Goal: Task Accomplishment & Management: Complete application form

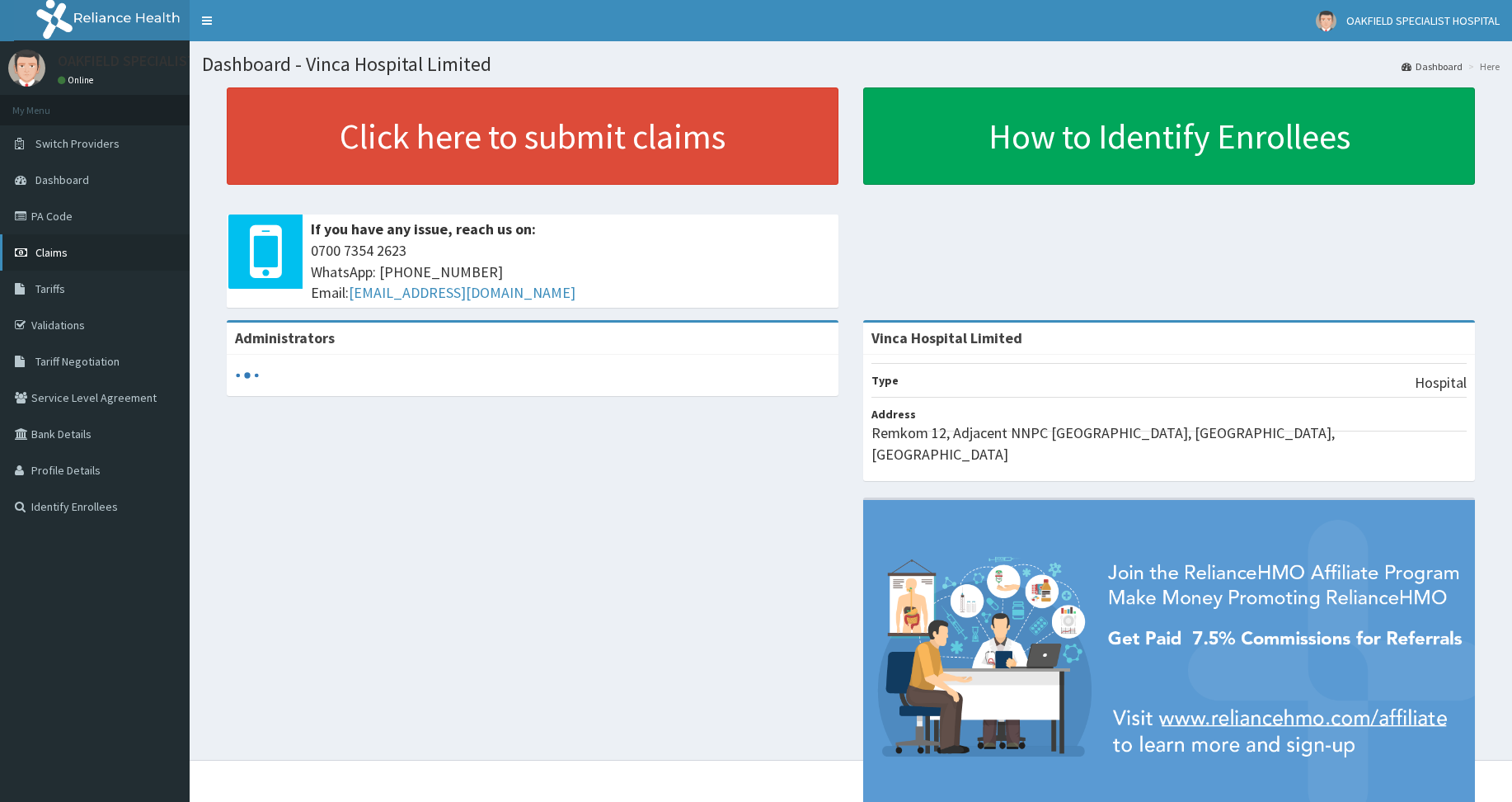
click at [43, 256] on span "Claims" at bounding box center [51, 252] width 32 height 15
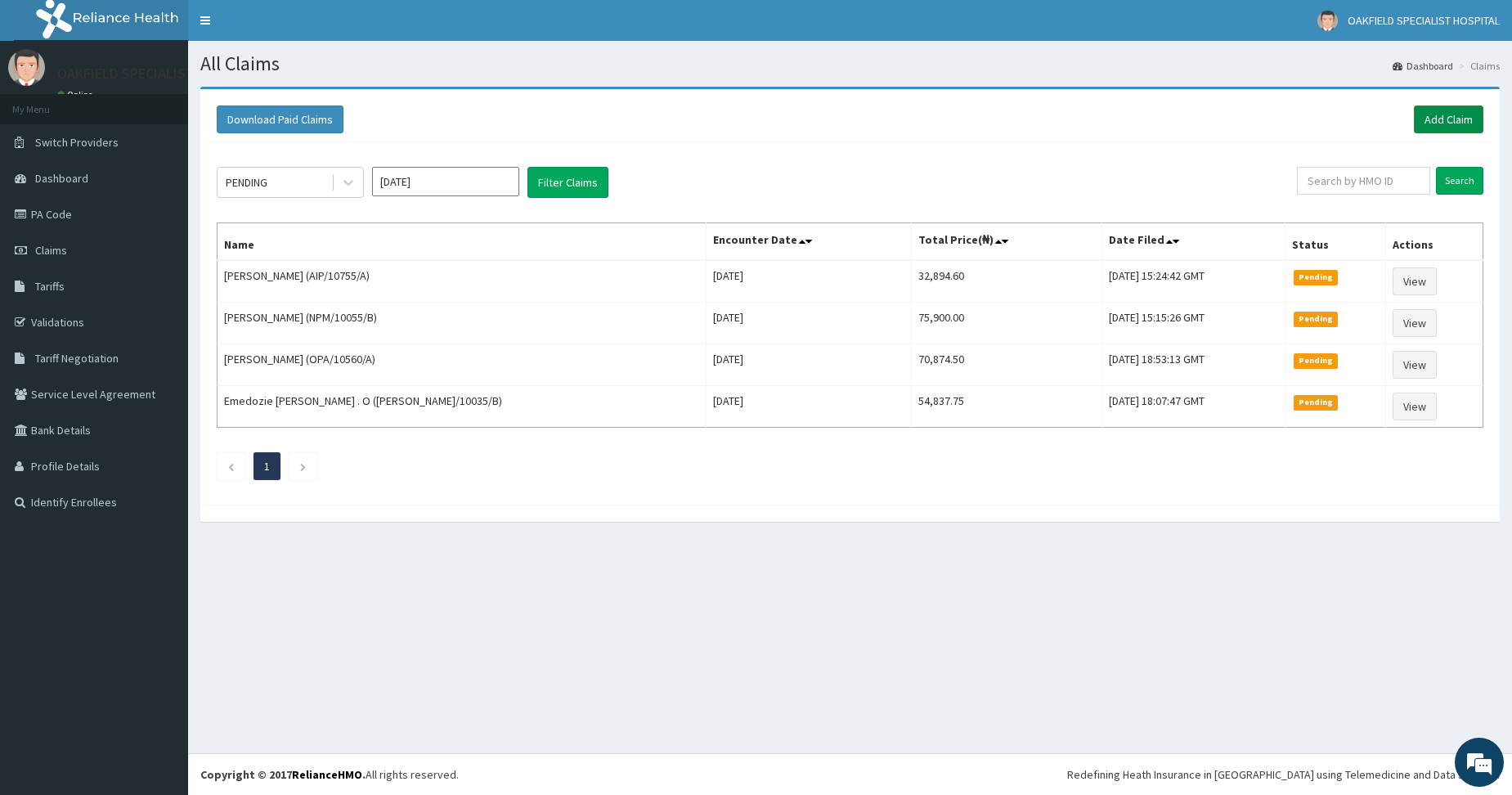
click at [1428, 122] on link "Add Claim" at bounding box center [1449, 119] width 70 height 28
click at [1456, 117] on link "Add Claim" at bounding box center [1449, 119] width 70 height 28
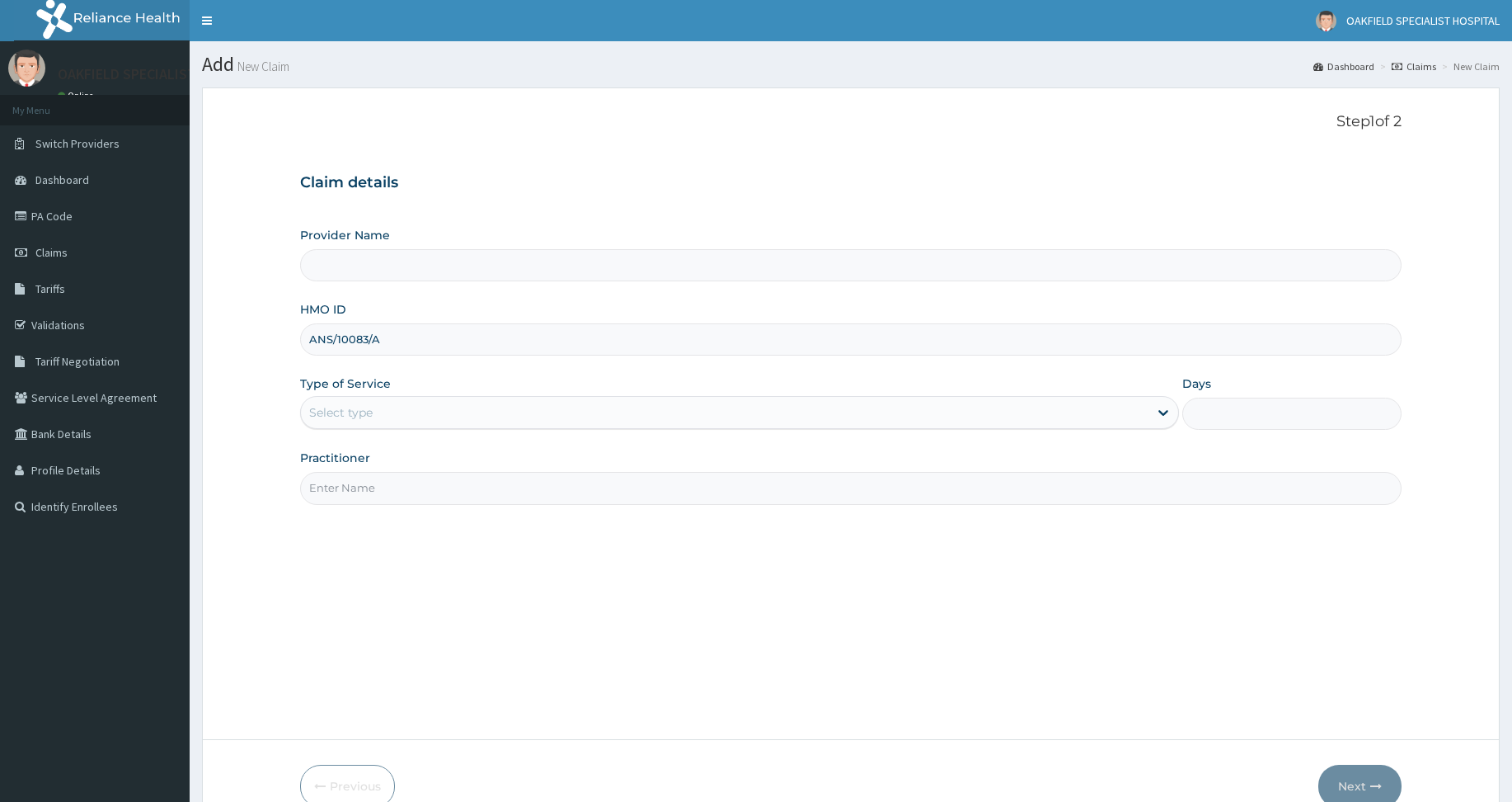
type input "Vinca Hospital Limited"
click at [340, 407] on div "Select type" at bounding box center [340, 411] width 64 height 16
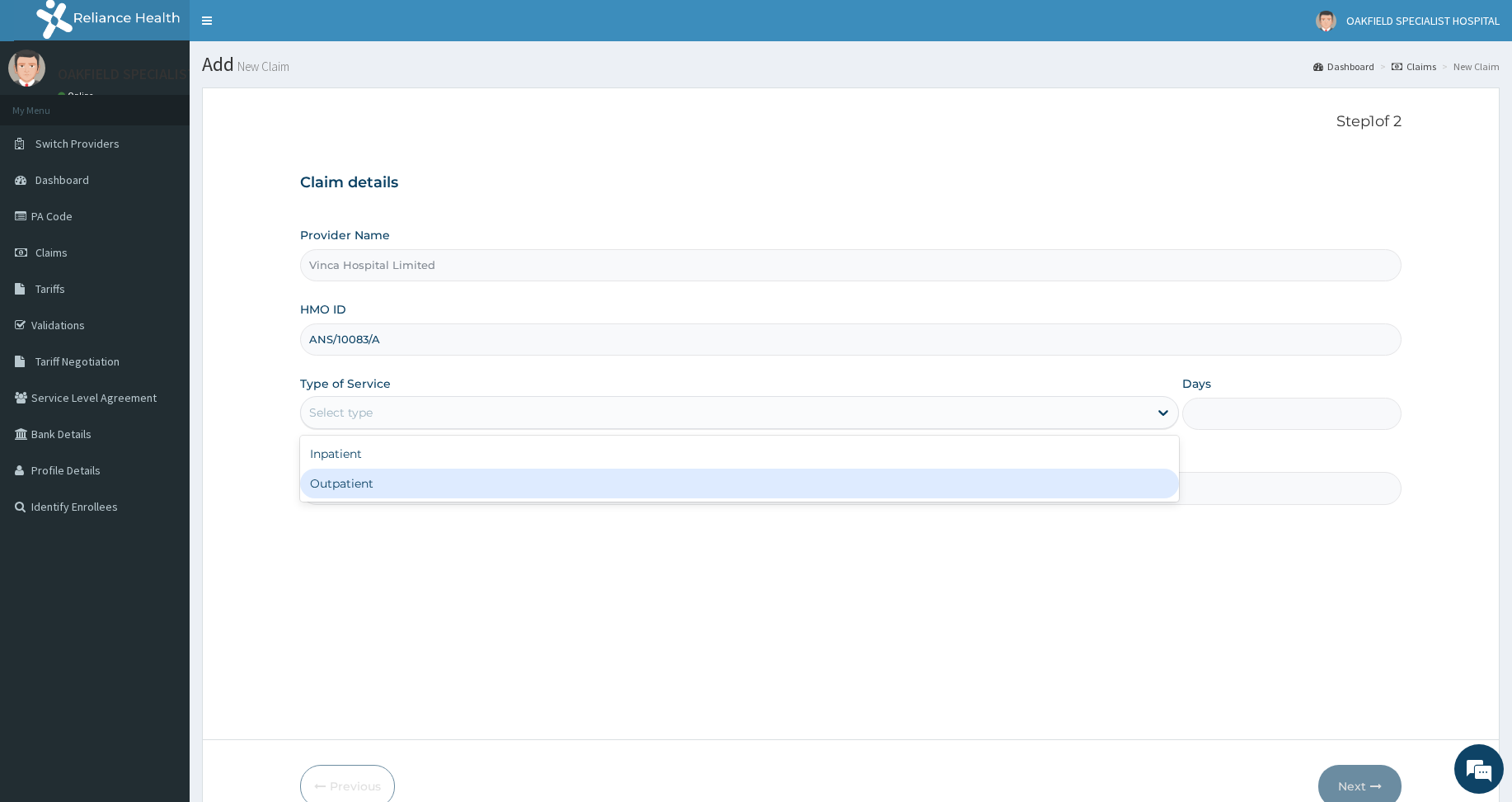
click at [344, 477] on div "Outpatient" at bounding box center [739, 483] width 879 height 29
type input "1"
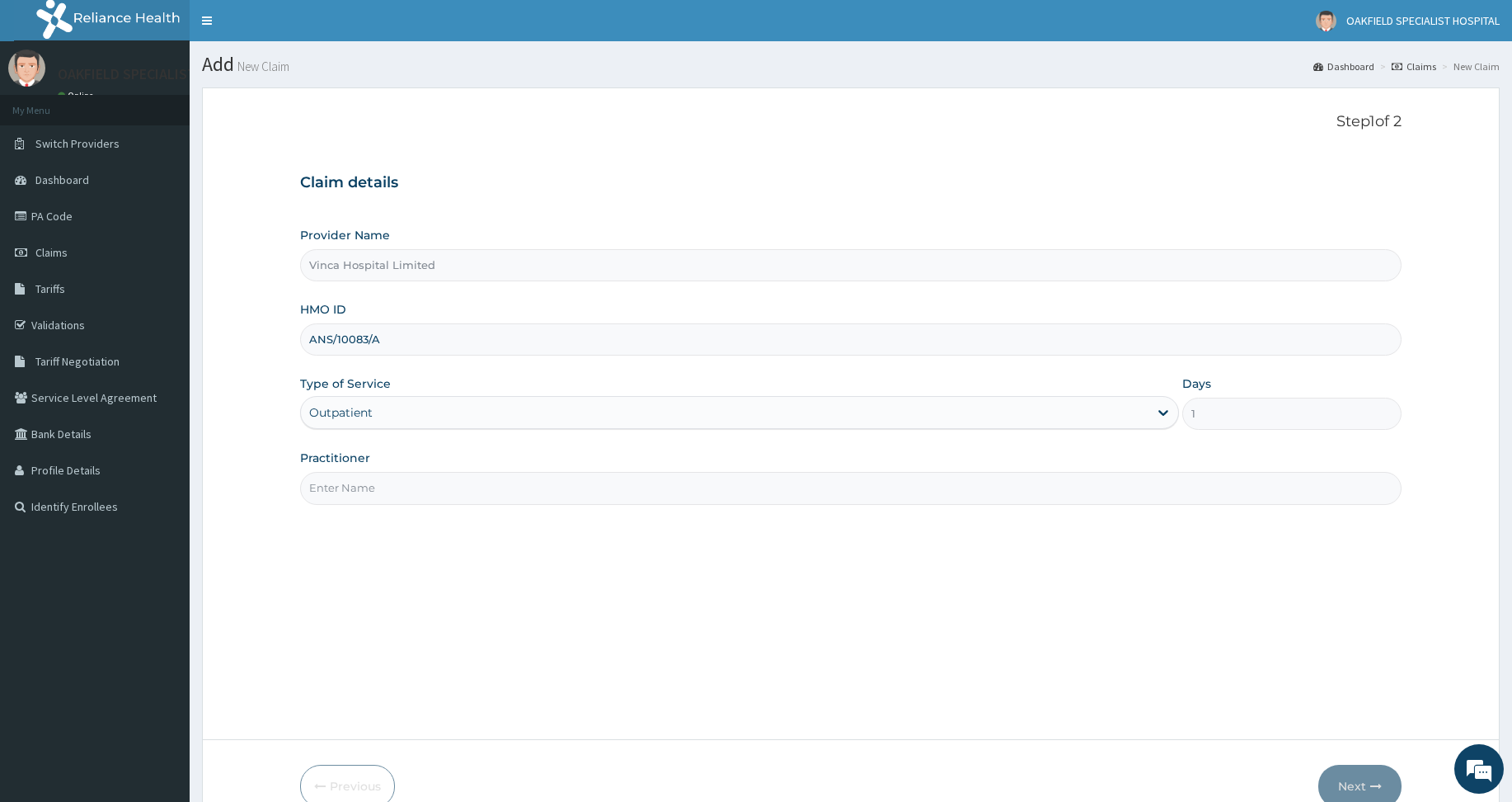
click at [345, 487] on input "Practitioner" at bounding box center [851, 488] width 1102 height 32
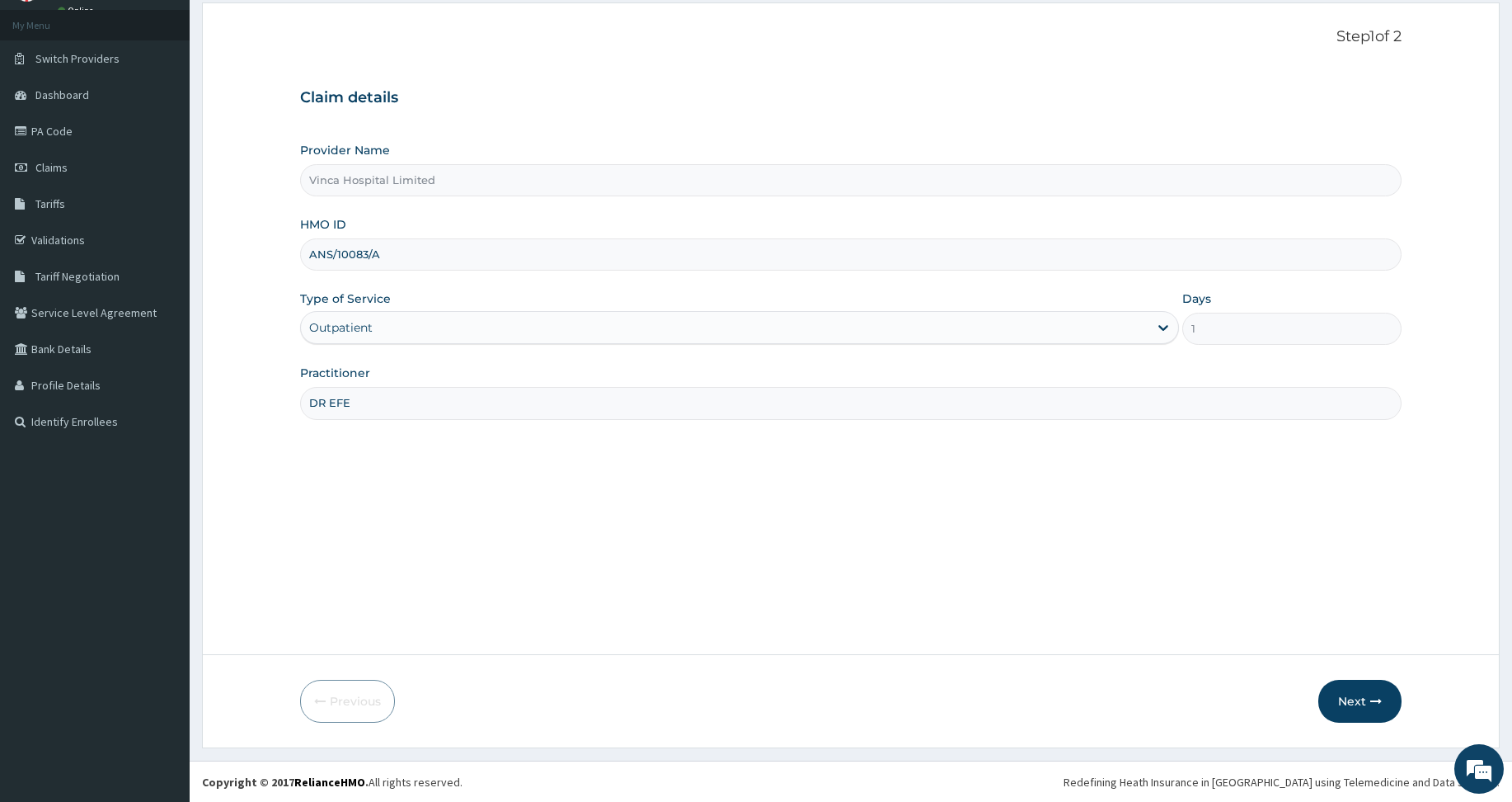
scroll to position [85, 0]
type input "DR EFE"
click at [1351, 704] on button "Next" at bounding box center [1360, 700] width 83 height 43
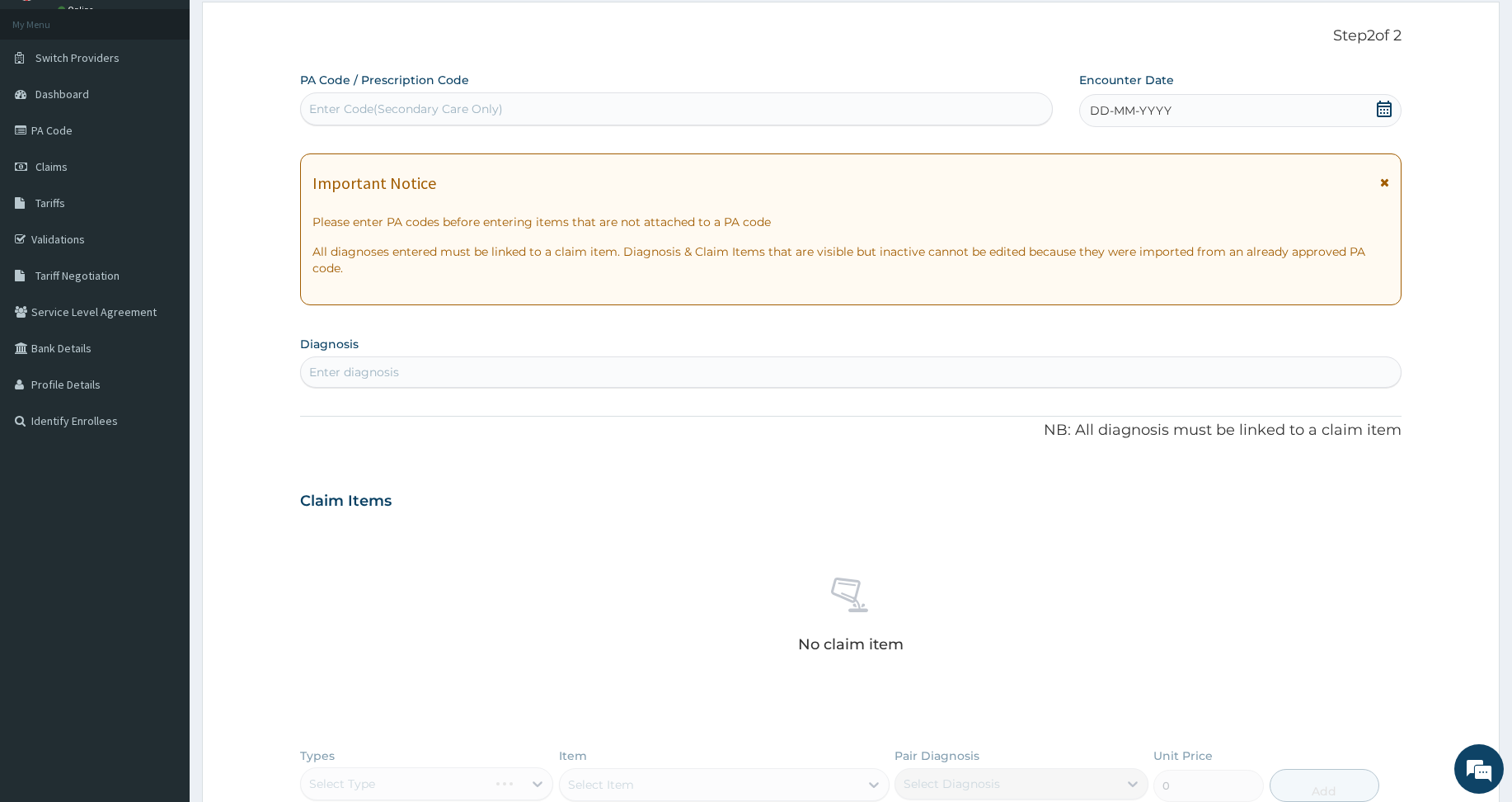
click at [370, 107] on div "Enter Code(Secondary Care Only)" at bounding box center [406, 108] width 193 height 16
paste input "PA/D03620"
type input "PA/D03620"
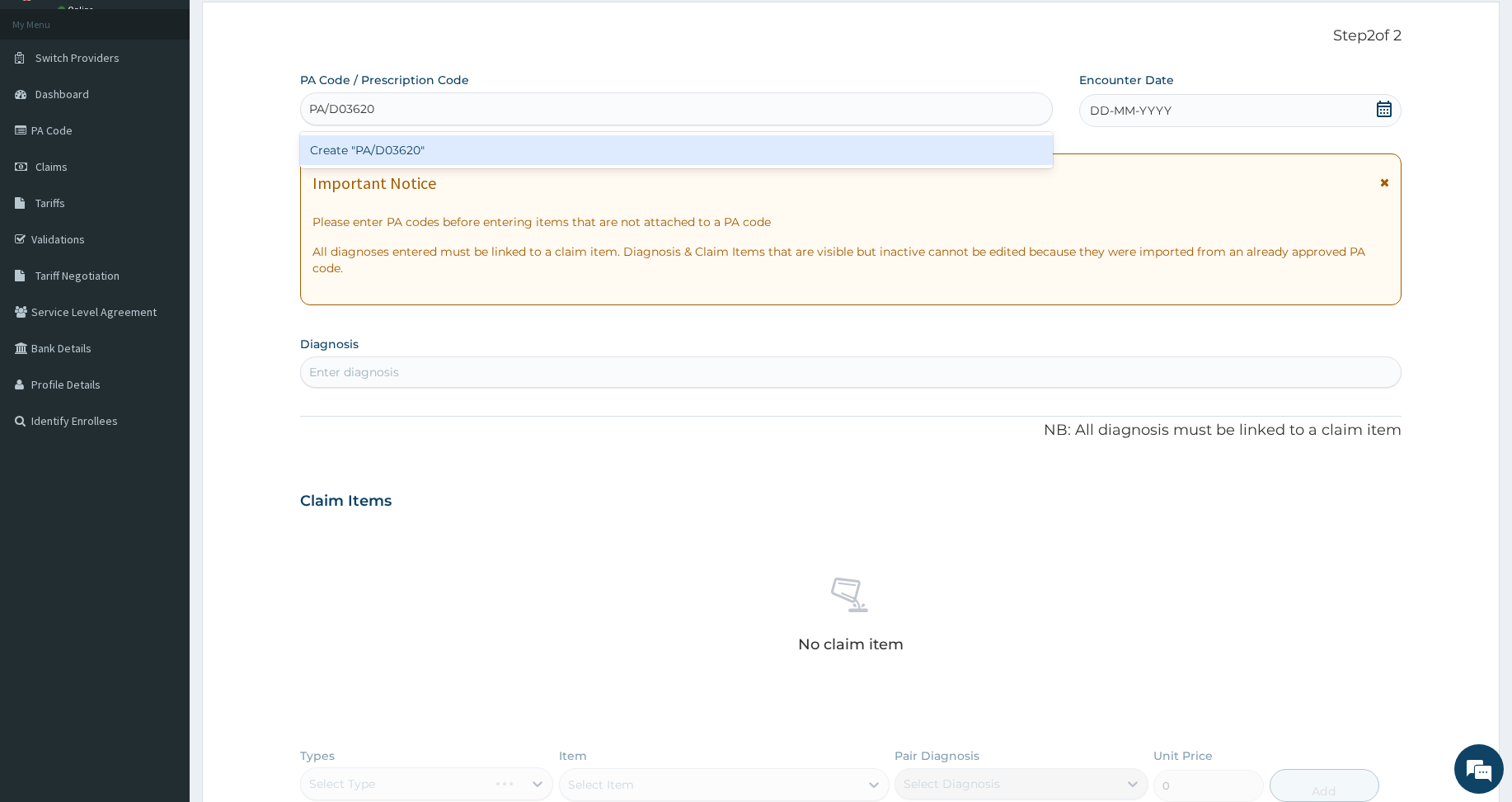
click at [361, 150] on div "Create "PA/D03620"" at bounding box center [677, 150] width 753 height 29
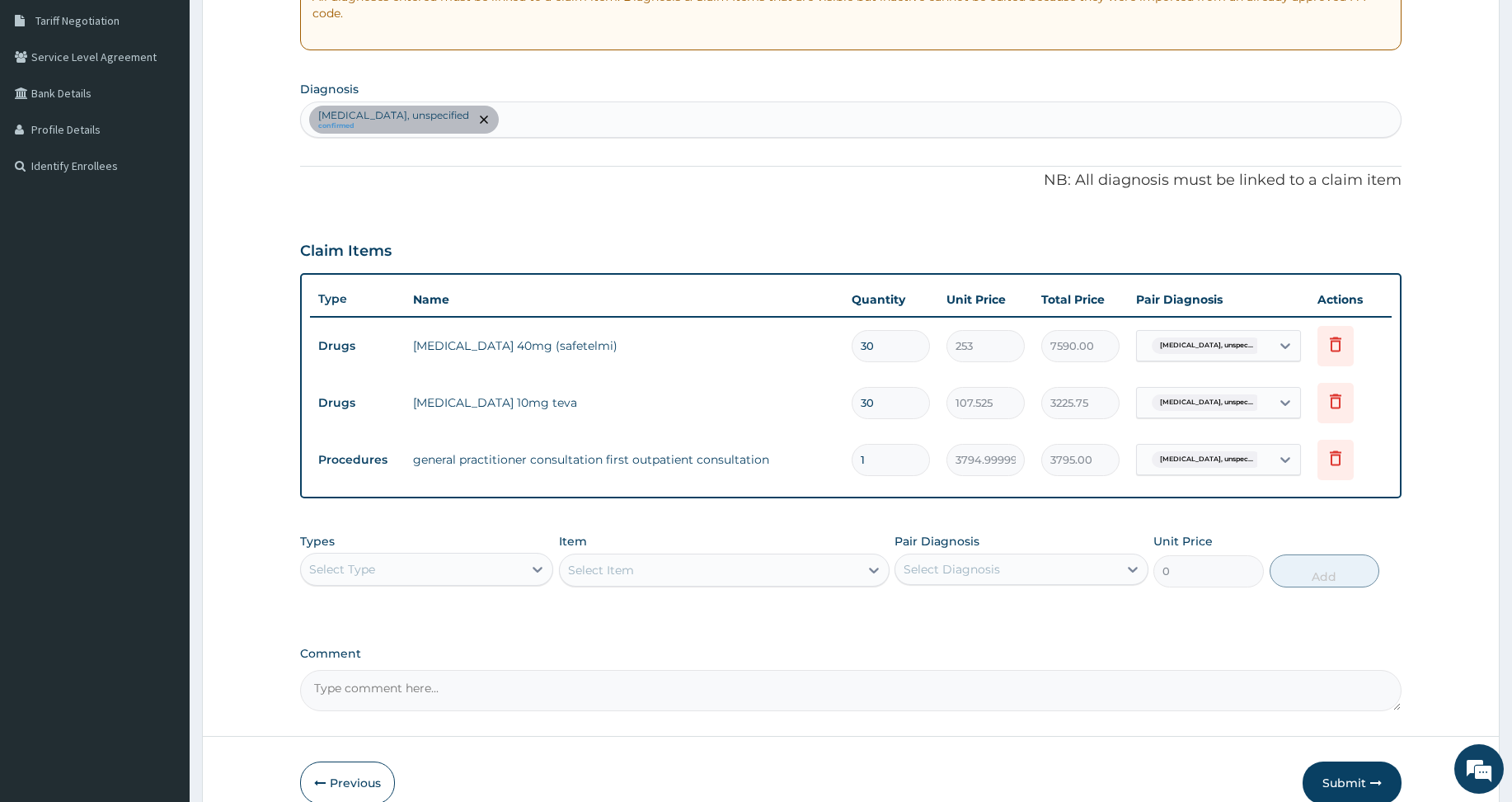
click at [1361, 776] on button "Submit" at bounding box center [1352, 782] width 99 height 43
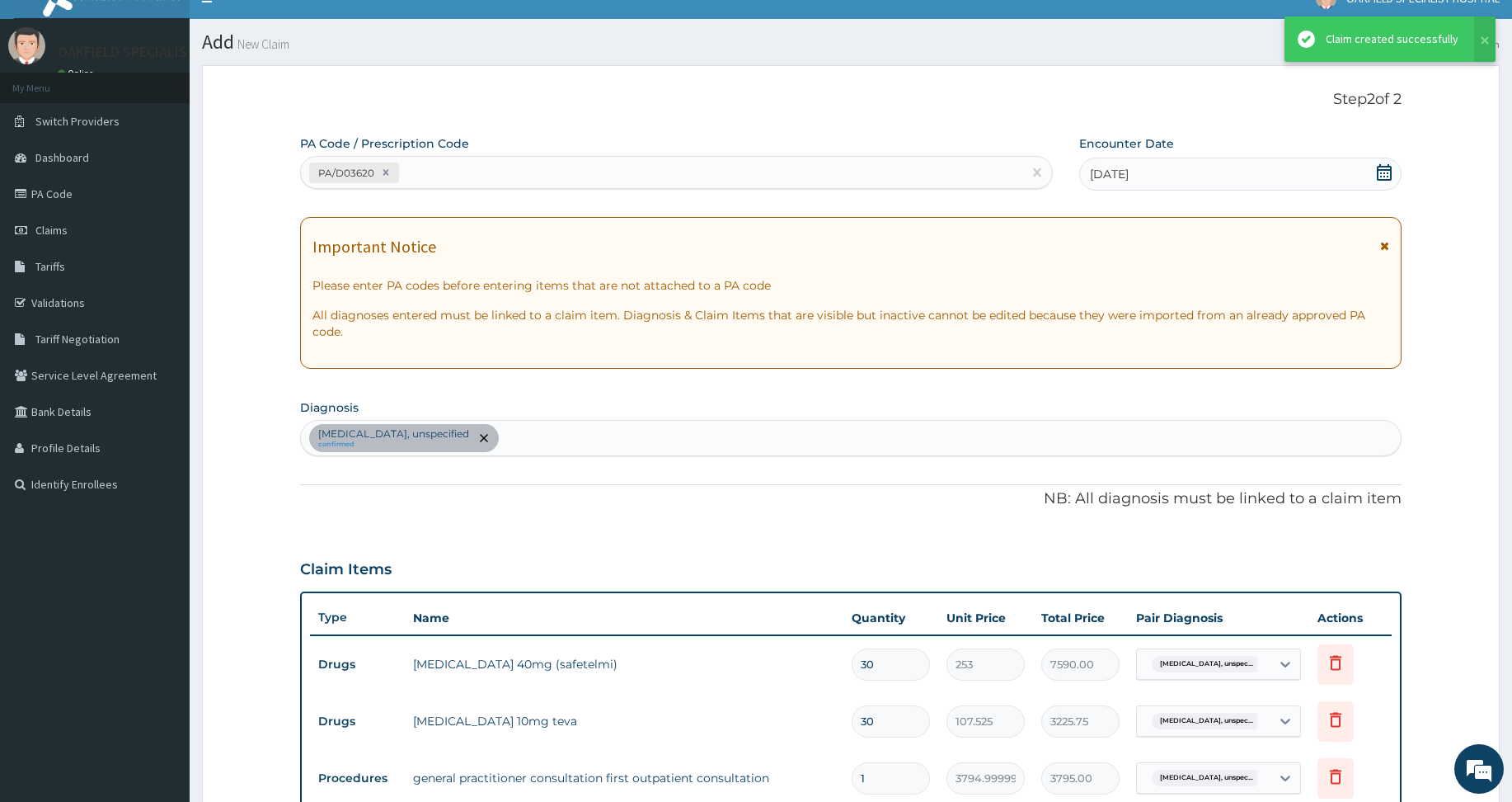
scroll to position [340, 0]
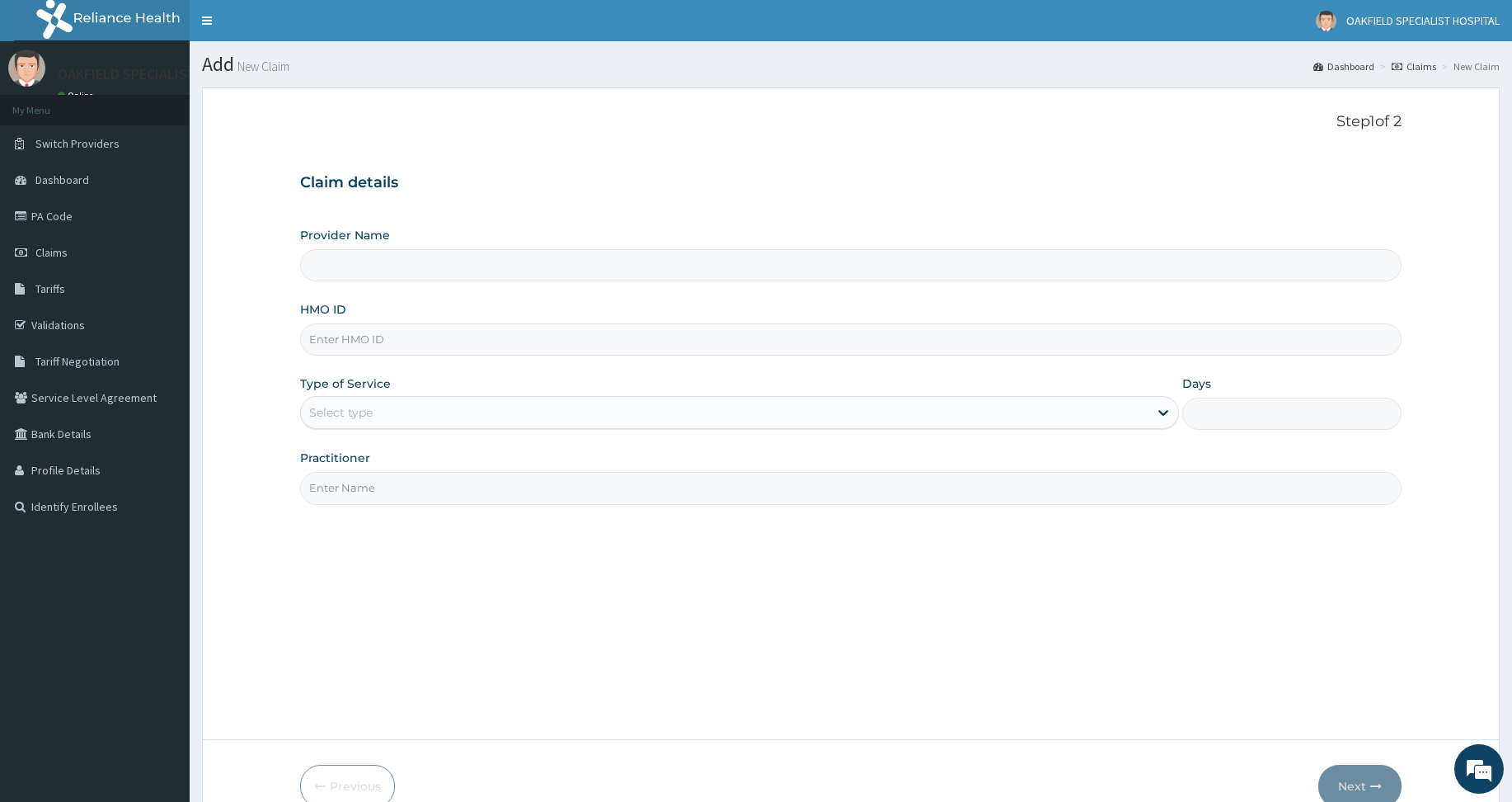
click at [355, 339] on input "HMO ID" at bounding box center [851, 339] width 1102 height 32
paste input "JAR/10011/B"
type input "JAR/10011/B"
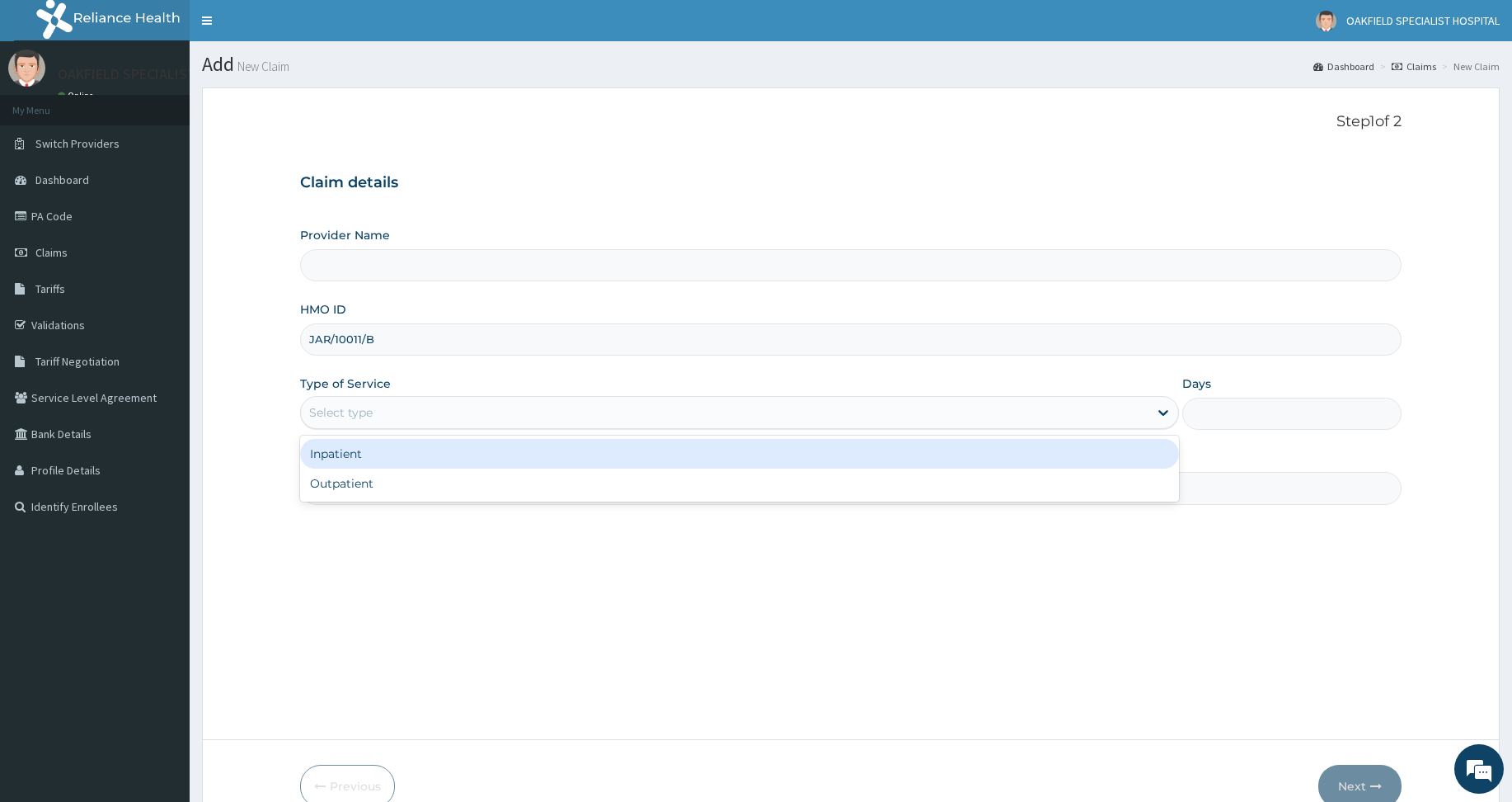
drag, startPoint x: 340, startPoint y: 414, endPoint x: 348, endPoint y: 453, distance: 39.8
click at [340, 415] on div "Select type" at bounding box center [340, 411] width 64 height 16
click at [352, 476] on div "Outpatient" at bounding box center [739, 483] width 879 height 29
type input "1"
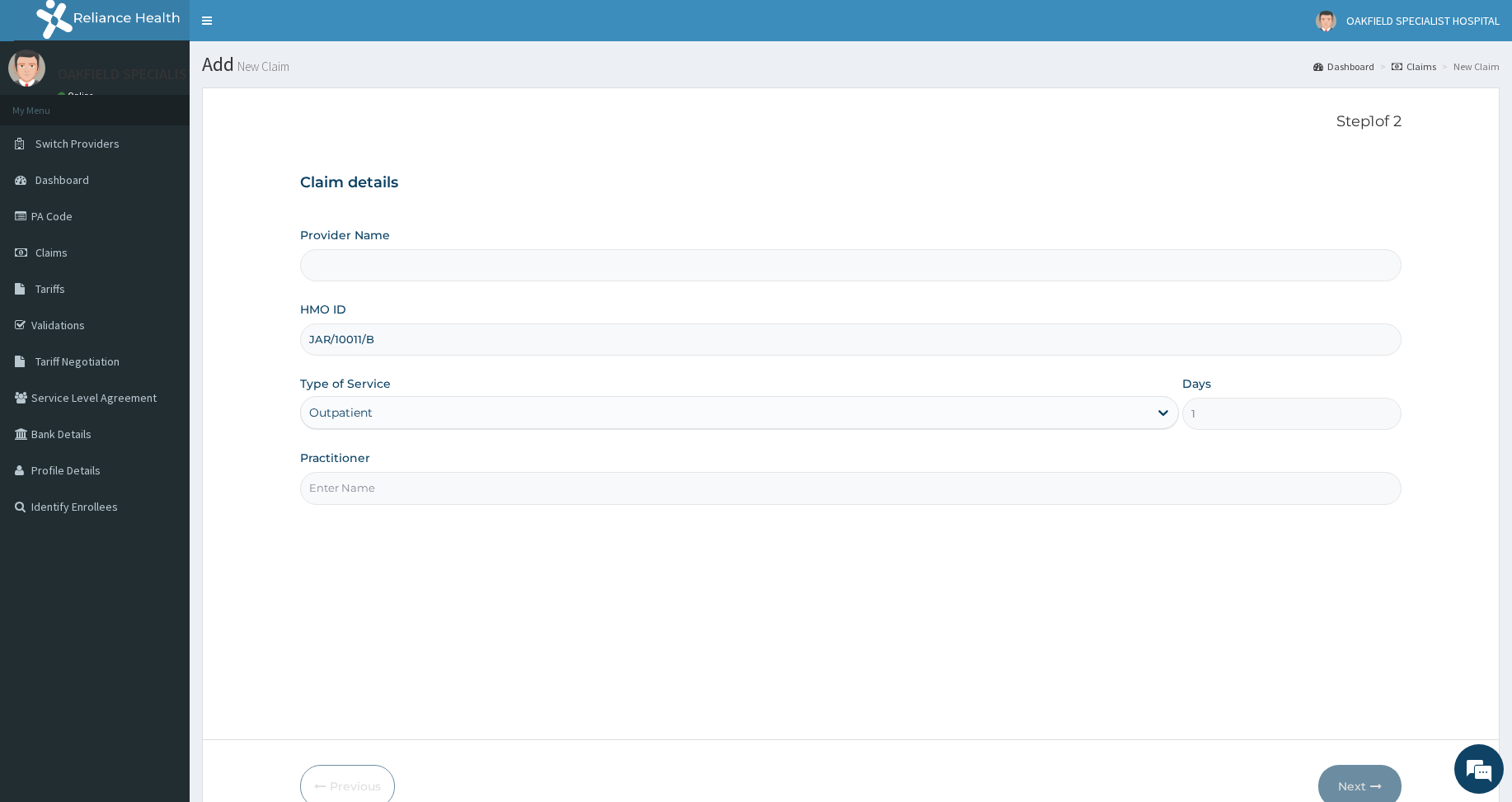
click at [352, 477] on input "Practitioner" at bounding box center [851, 488] width 1102 height 32
type input "DR EFE"
type input "Vinca Hospital Limited"
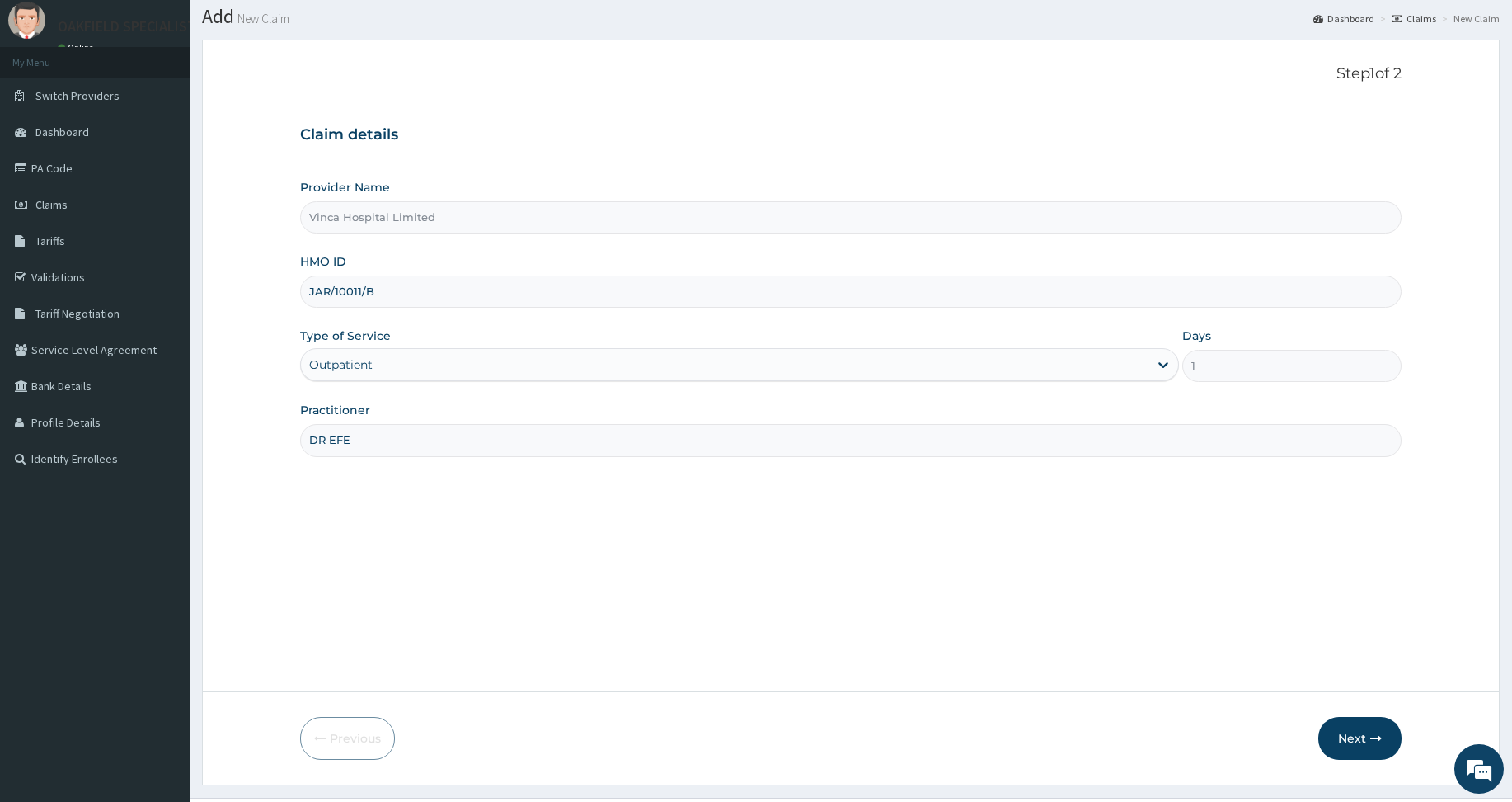
scroll to position [85, 0]
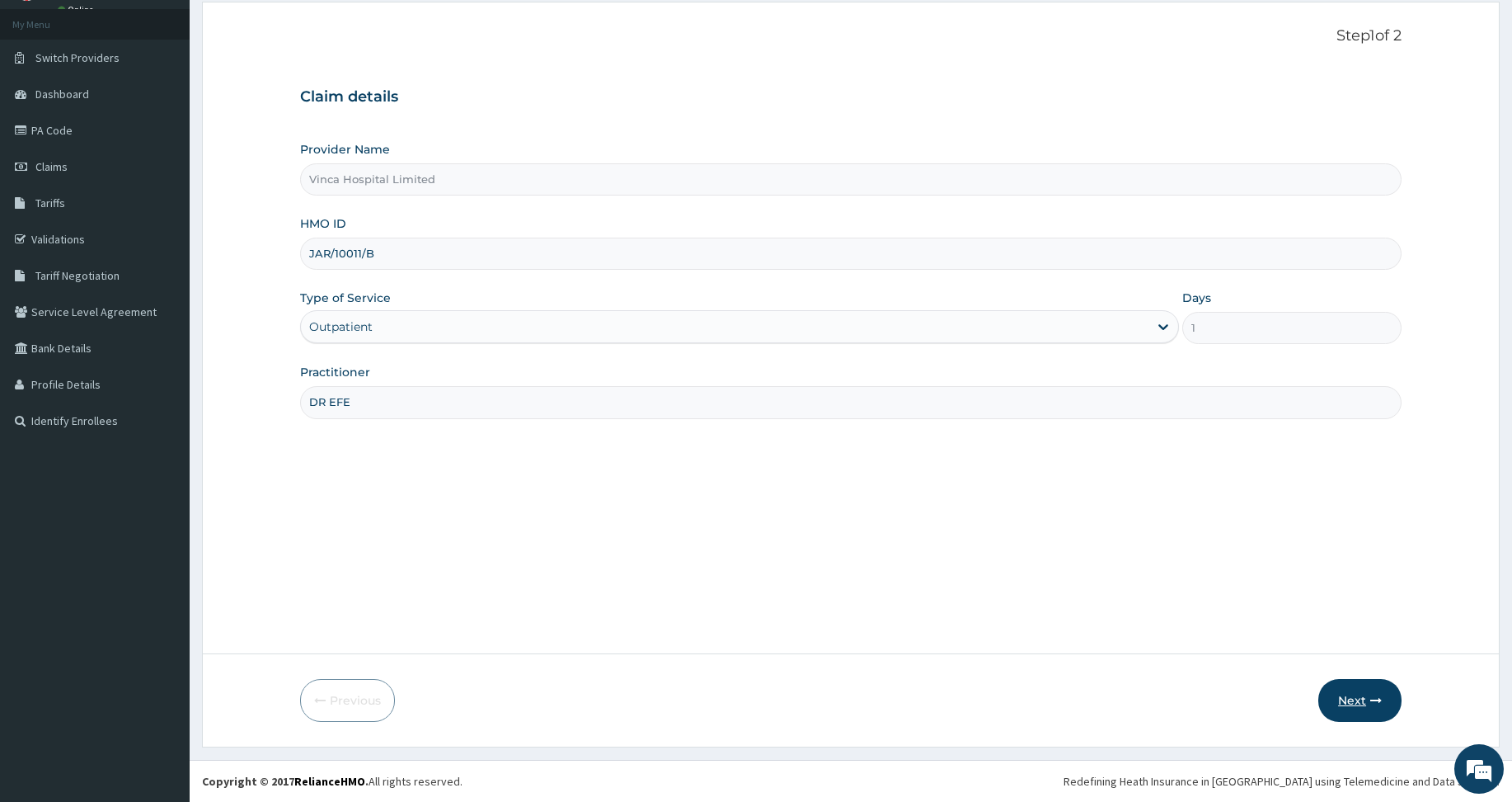
type input "DR EFE"
click at [1366, 700] on button "Next" at bounding box center [1360, 700] width 83 height 43
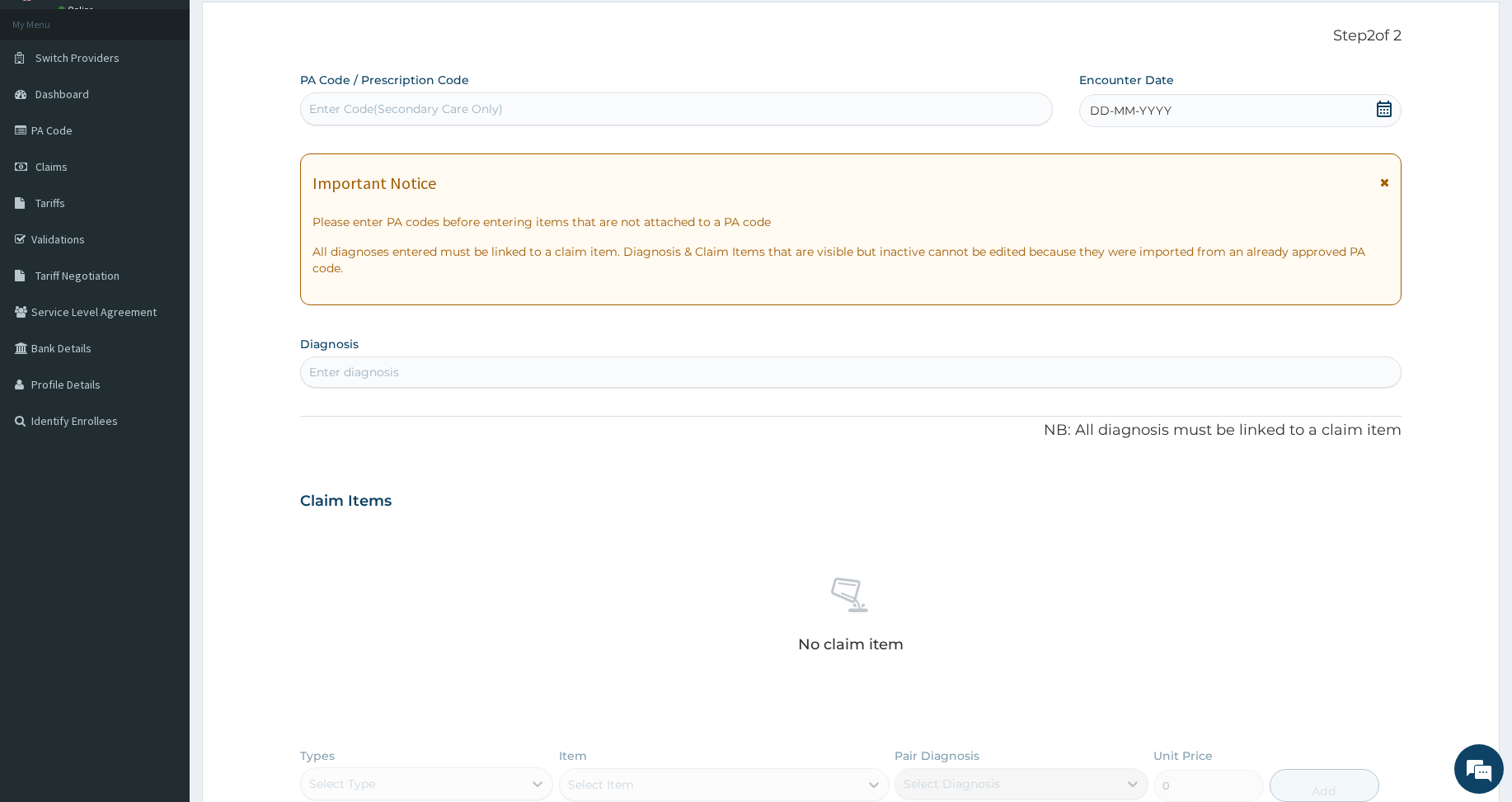
click at [356, 114] on div "Enter Code(Secondary Care Only)" at bounding box center [406, 108] width 193 height 16
paste input "PA/E9090D"
type input "PA/E9090D"
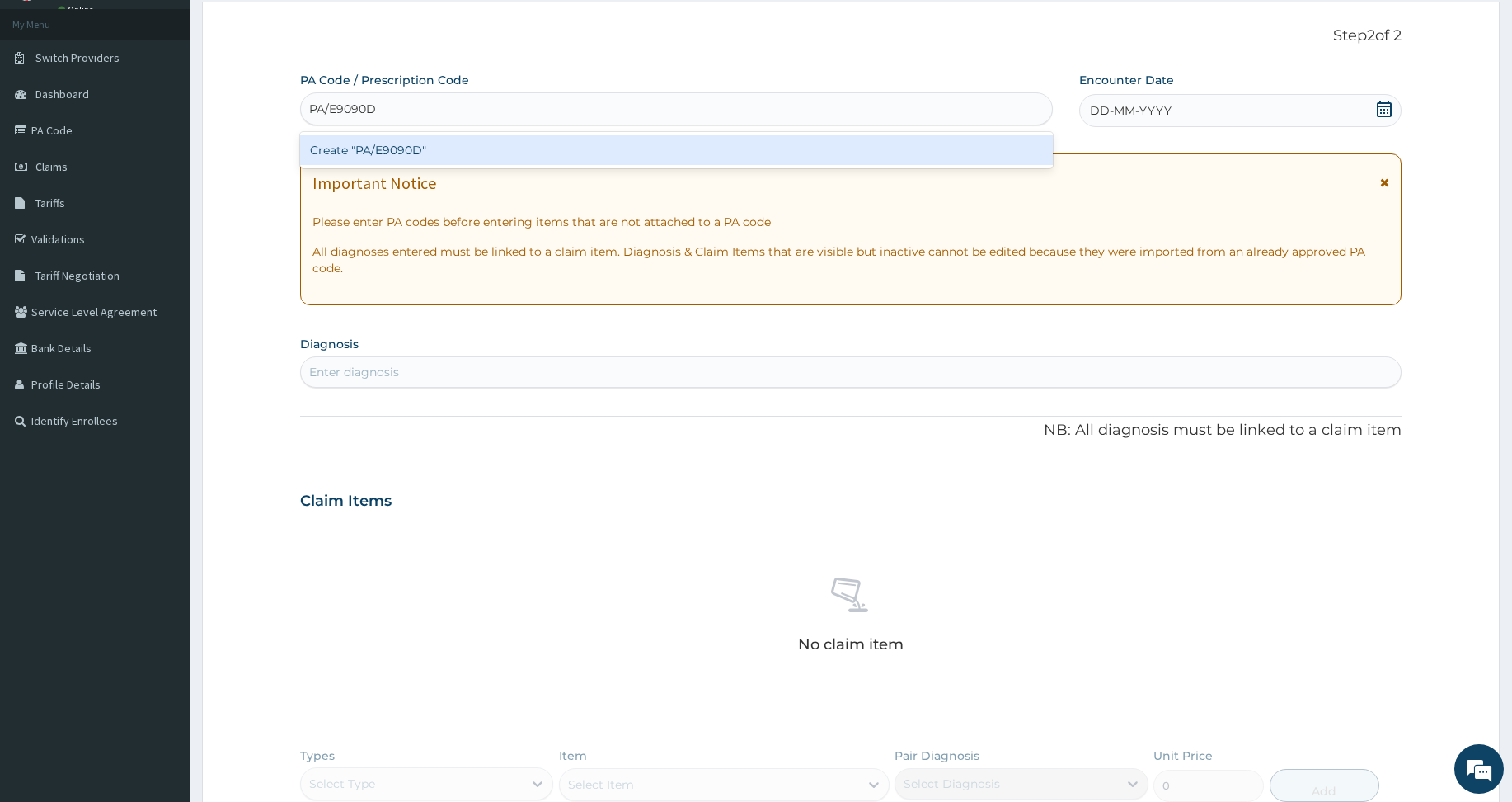
click at [361, 153] on div "Create "PA/E9090D"" at bounding box center [677, 150] width 753 height 29
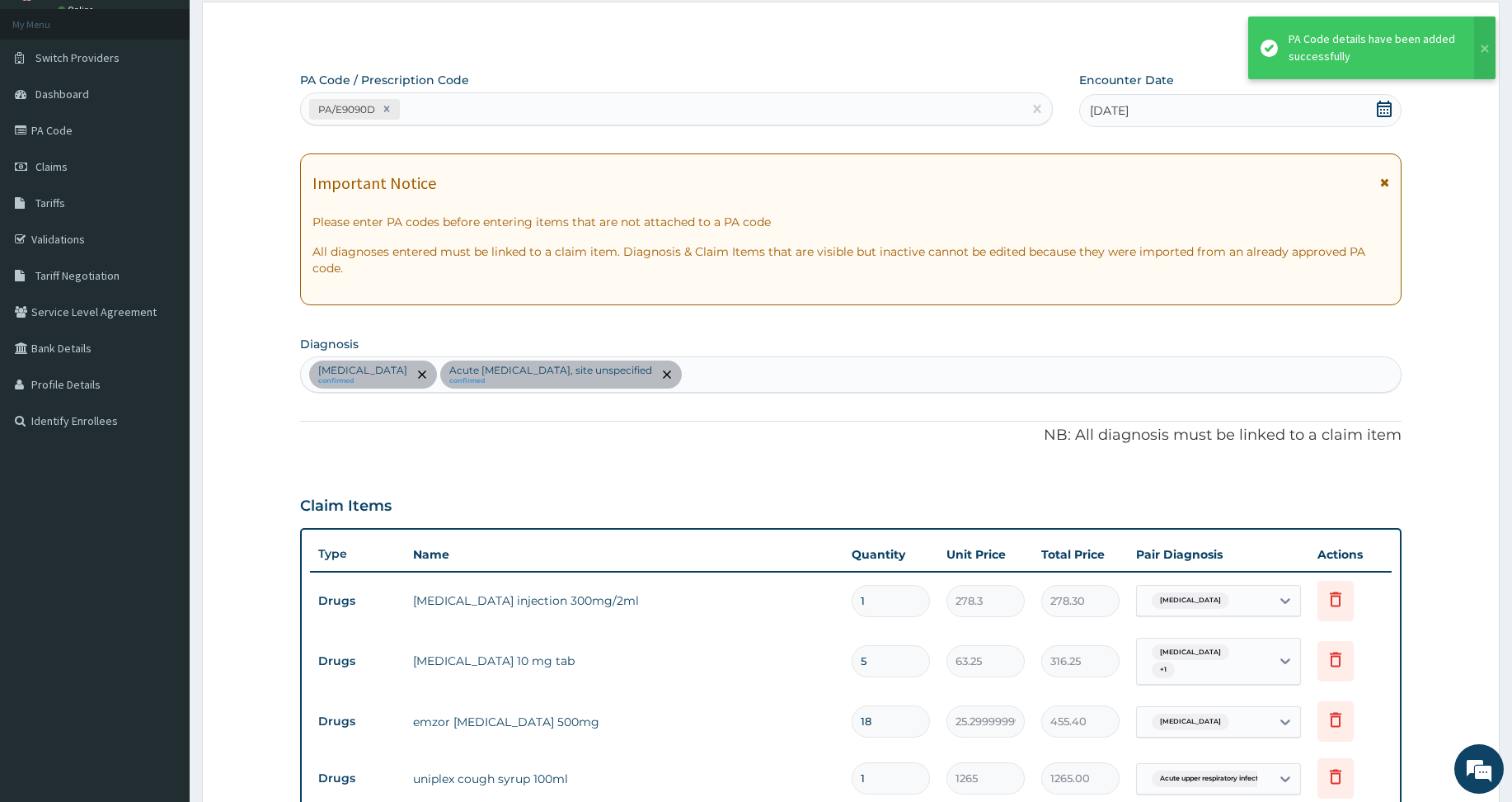
scroll to position [805, 0]
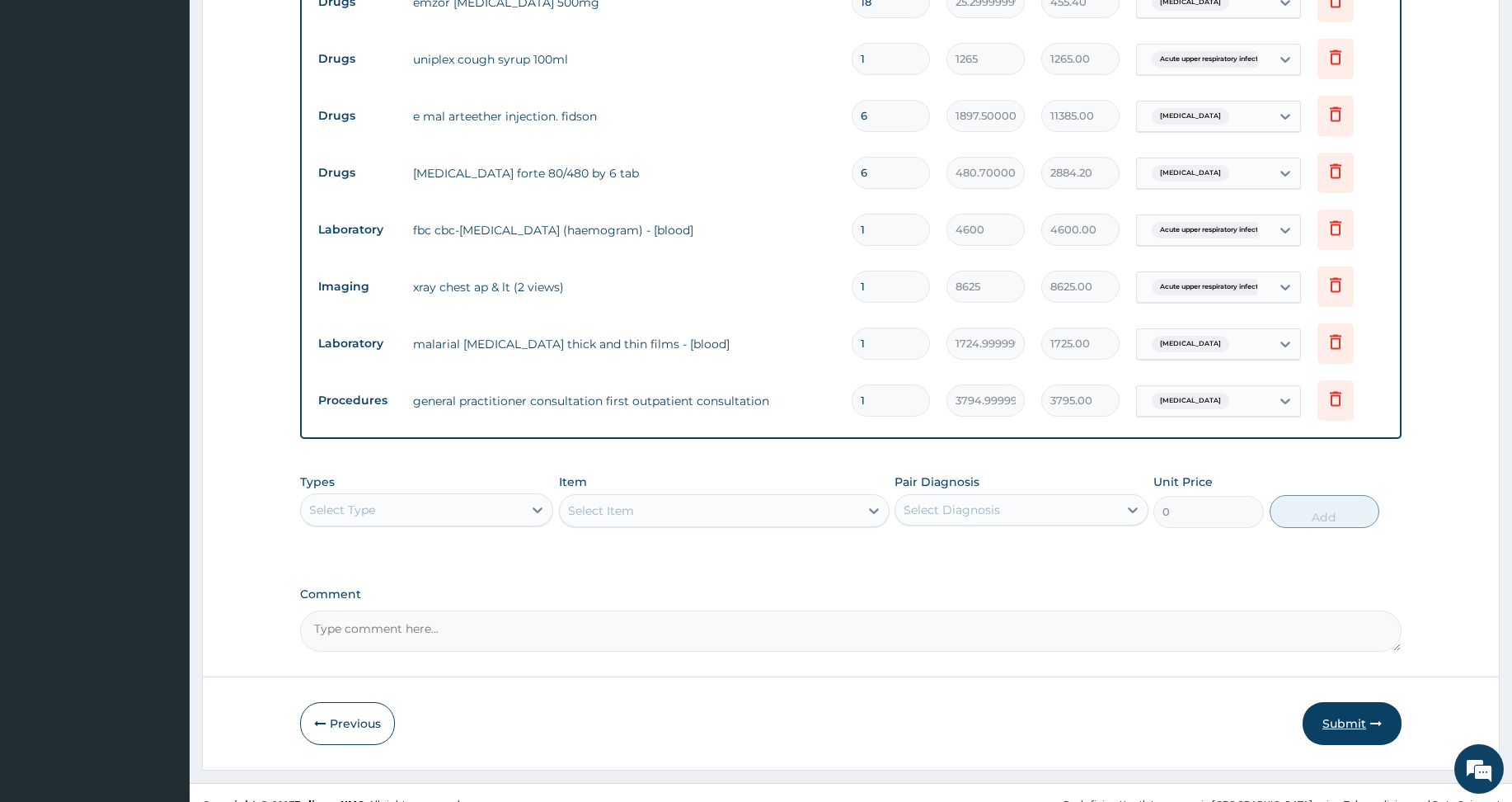
click at [1361, 720] on button "Submit" at bounding box center [1352, 722] width 99 height 43
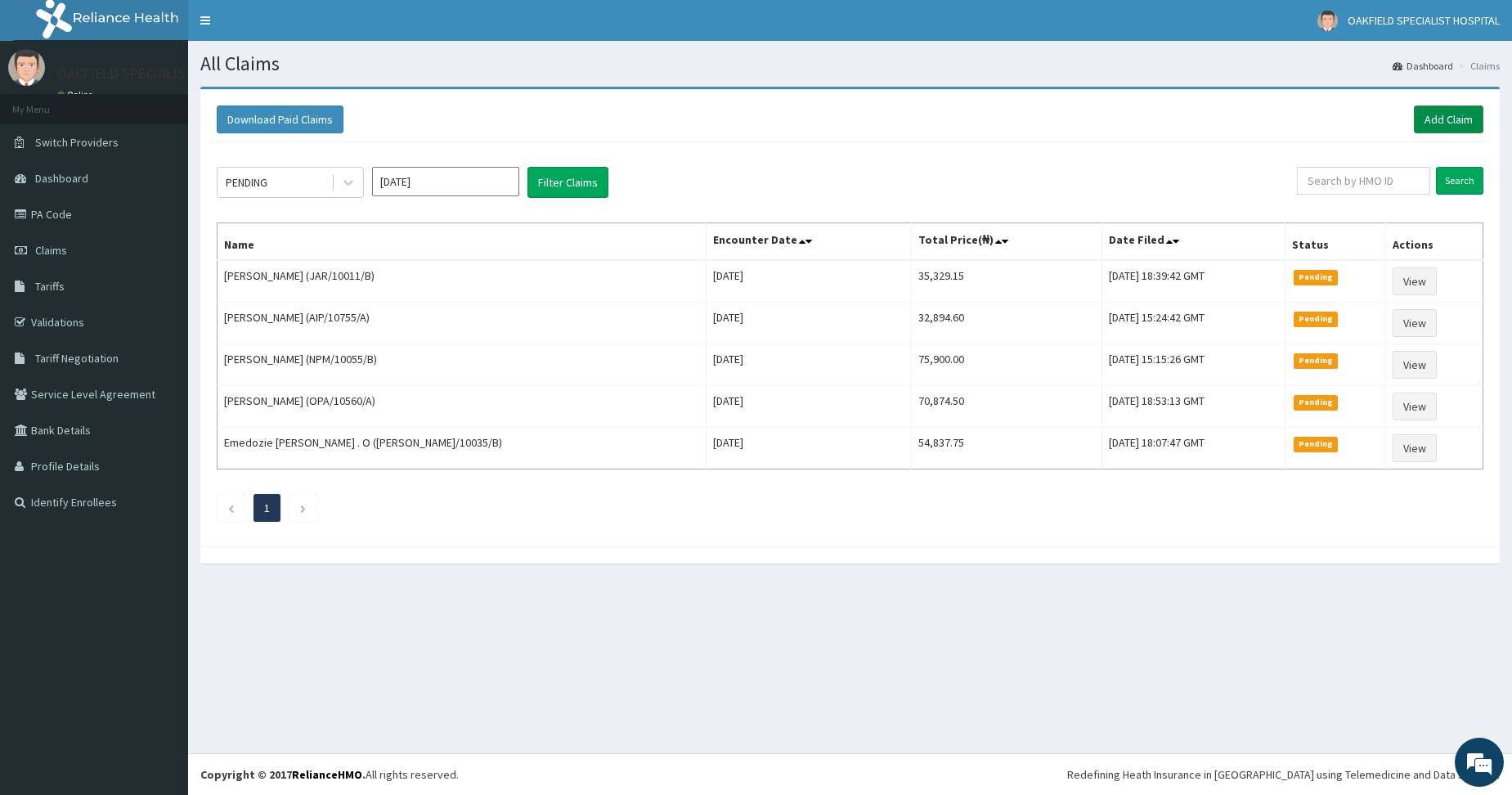
click at [1432, 126] on link "Add Claim" at bounding box center [1449, 119] width 70 height 28
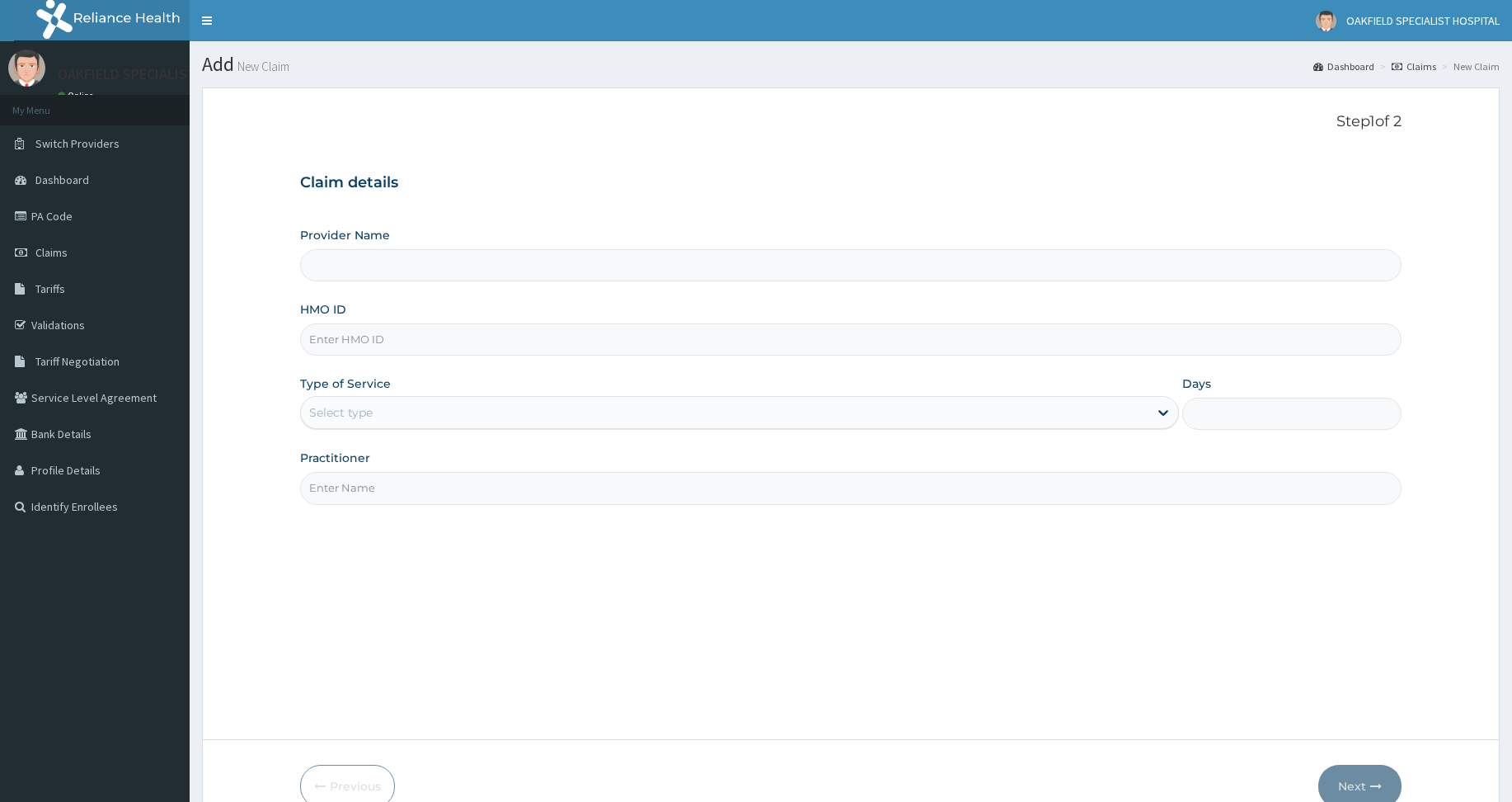
type input "Vinca Hospital Limited"
click at [357, 345] on input "HMO ID" at bounding box center [851, 339] width 1102 height 32
paste input "WAN/10005/A"
type input "WAN/10005/A"
click at [366, 422] on div "Select type" at bounding box center [725, 412] width 847 height 27
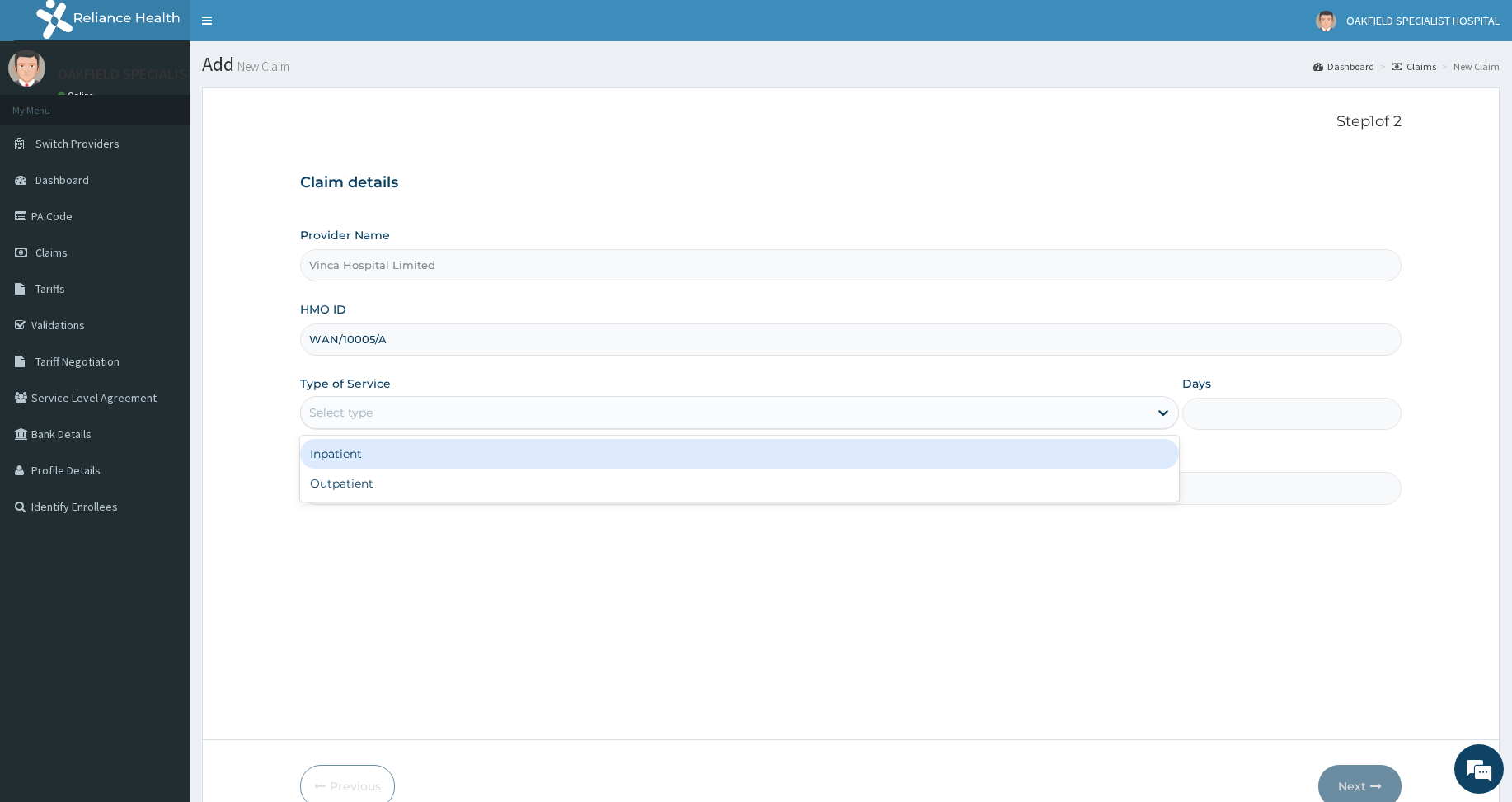
click at [373, 465] on div "Inpatient" at bounding box center [739, 453] width 879 height 29
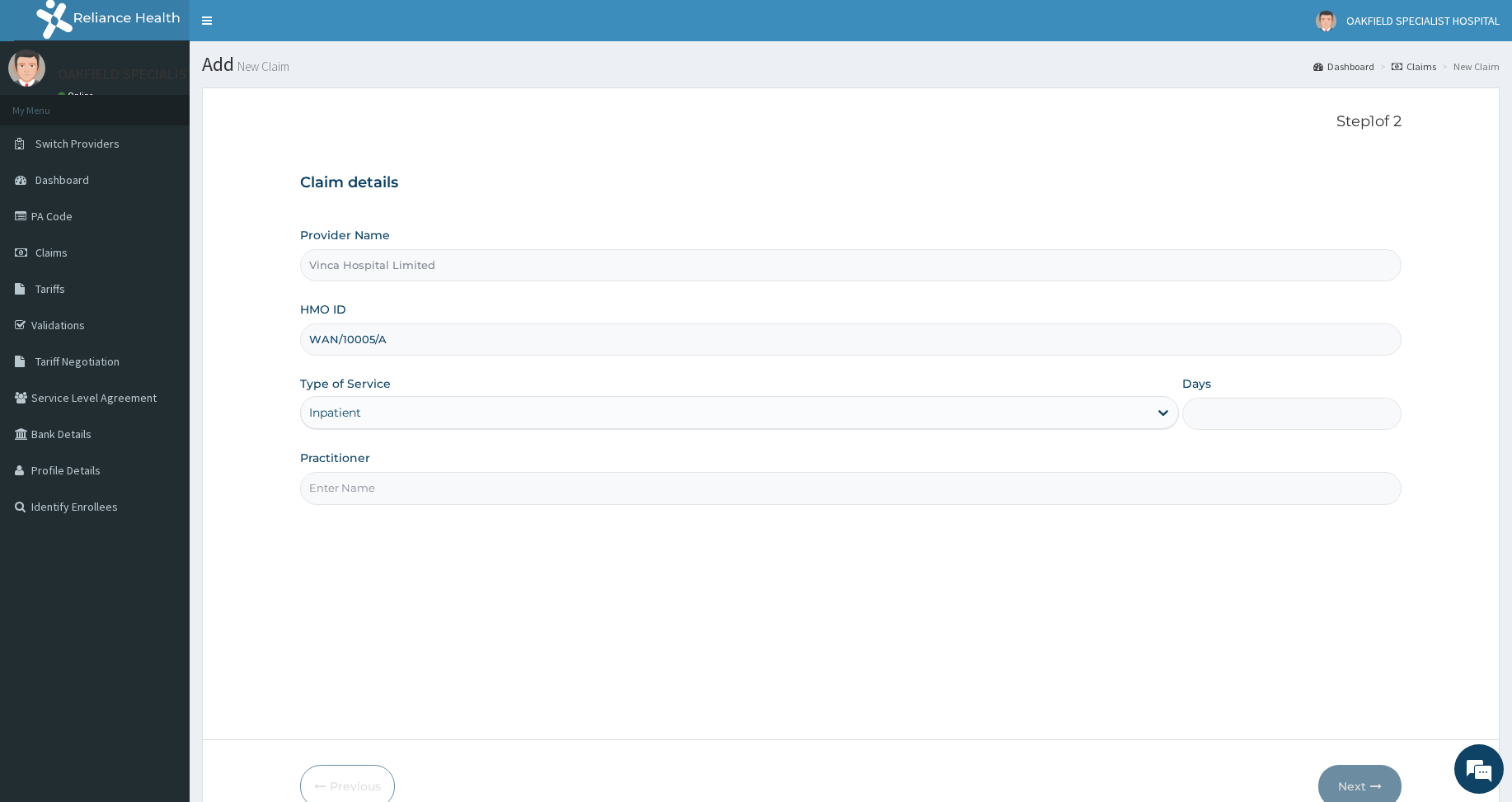
click at [371, 414] on div "Inpatient" at bounding box center [725, 412] width 847 height 27
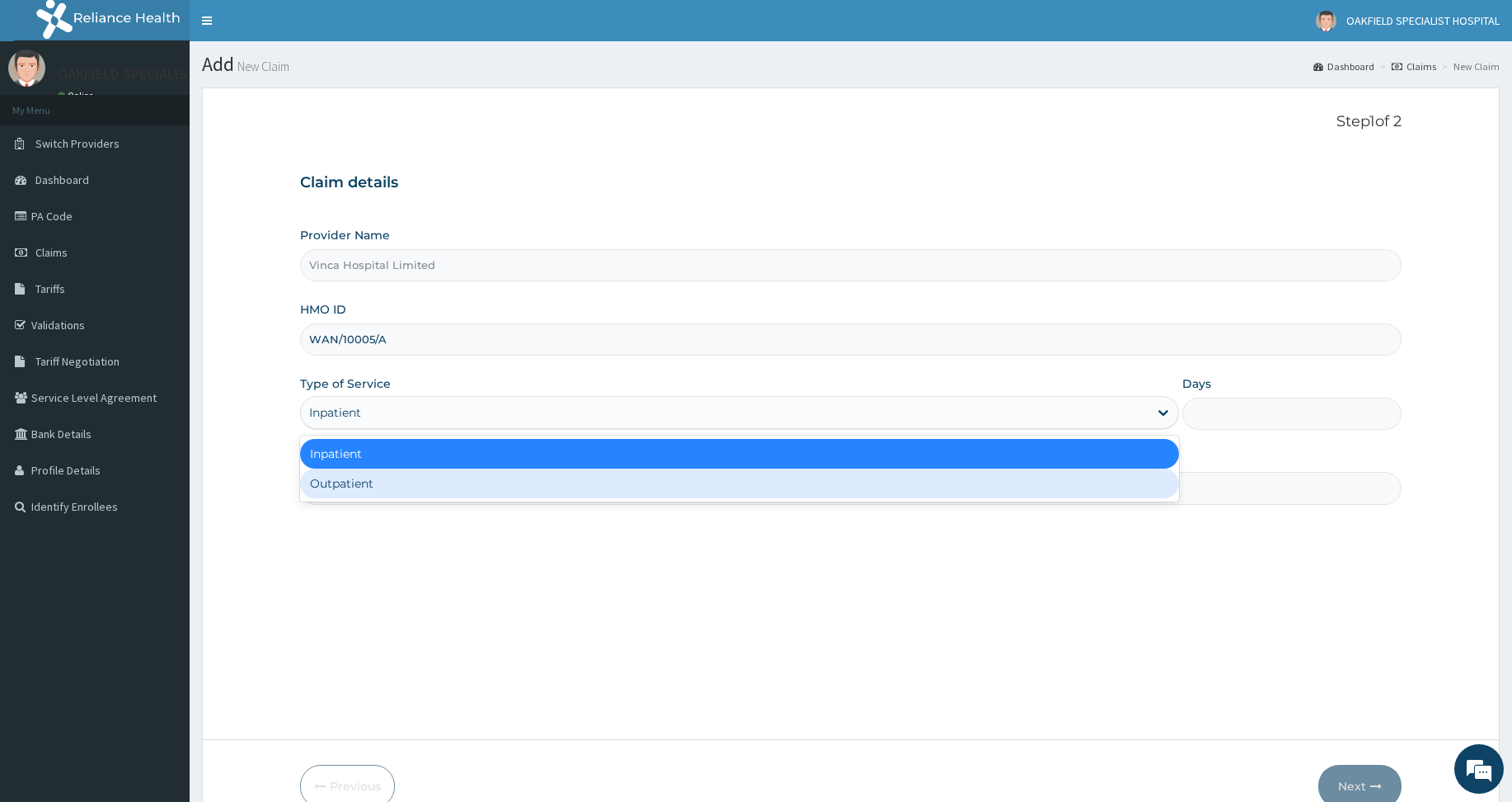
click at [376, 475] on div "Outpatient" at bounding box center [739, 483] width 879 height 29
type input "1"
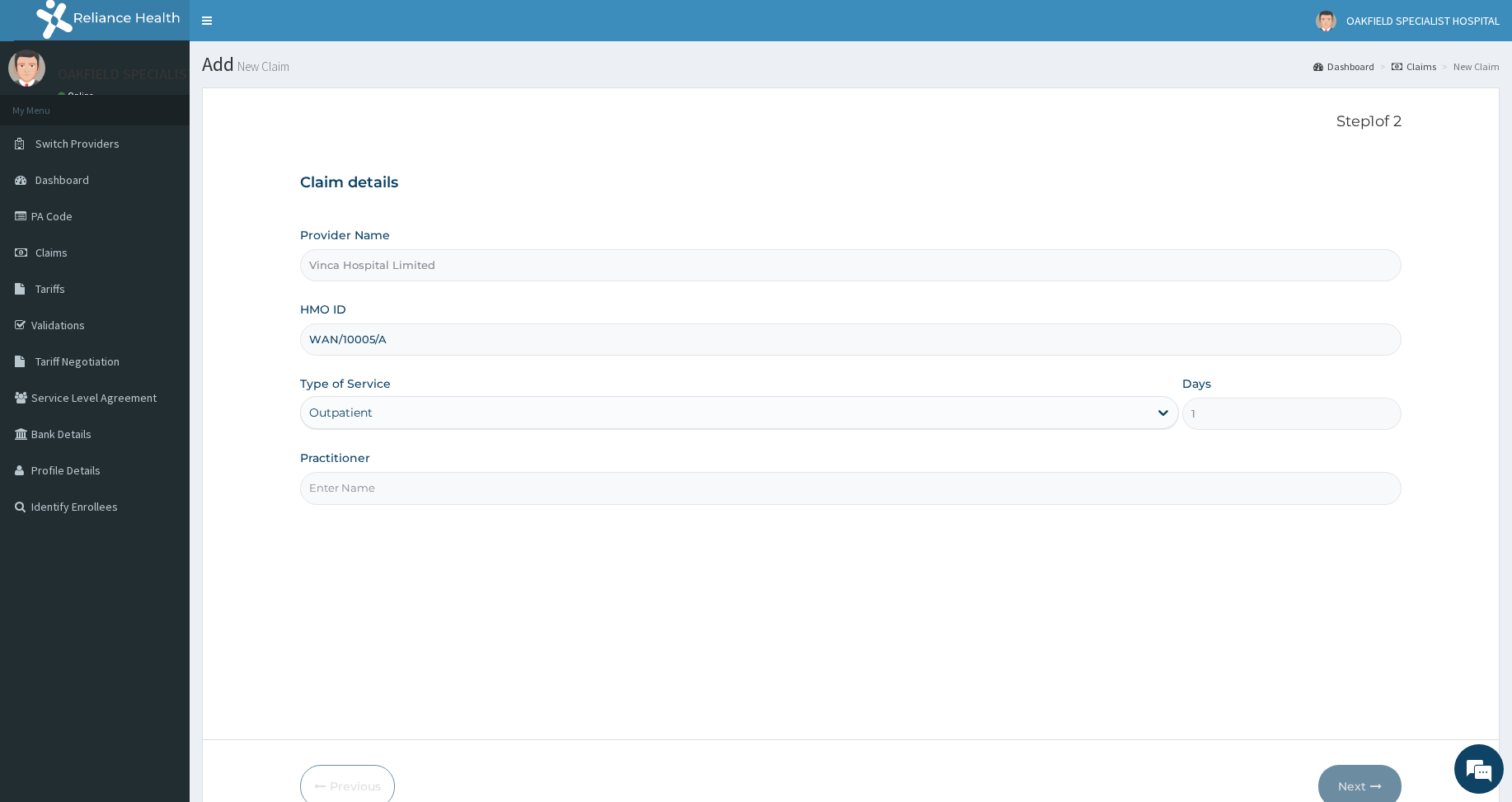
click at [376, 477] on input "Practitioner" at bounding box center [851, 488] width 1102 height 32
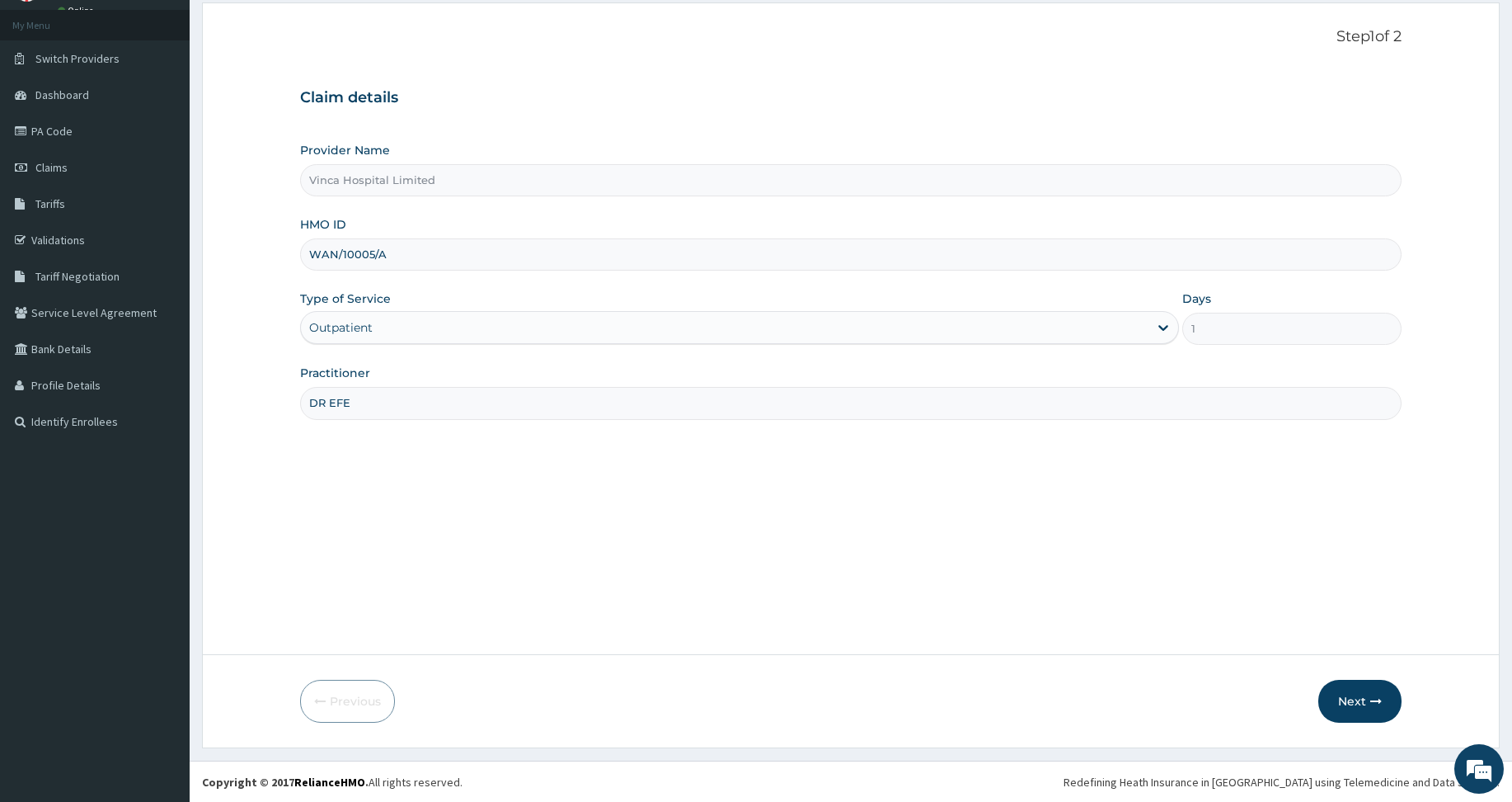
scroll to position [85, 0]
type input "DR EFE"
click at [1353, 696] on button "Next" at bounding box center [1360, 700] width 83 height 43
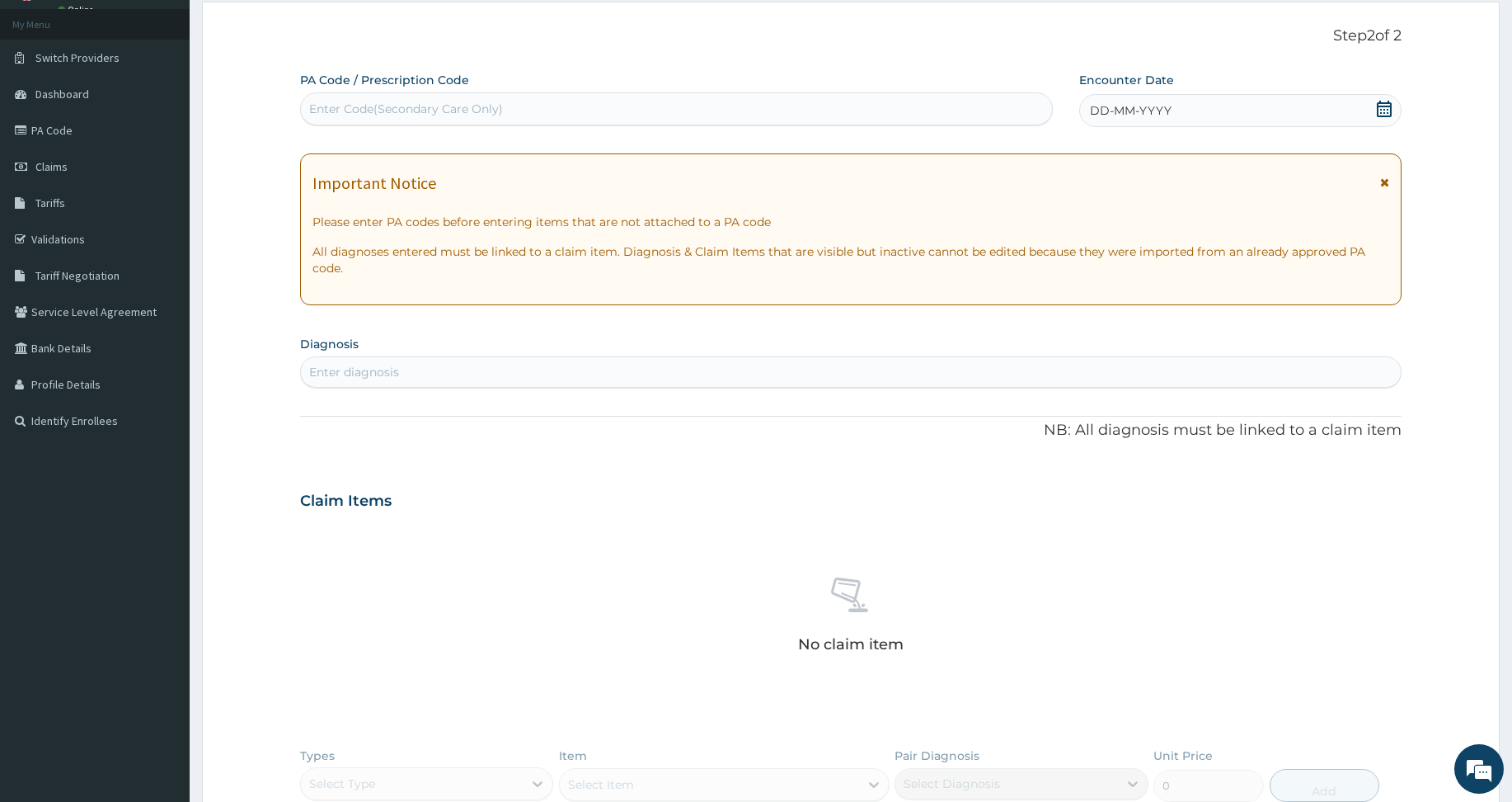
click at [374, 112] on div "Enter Code(Secondary Care Only)" at bounding box center [406, 108] width 193 height 16
paste input "PA/71CA72"
type input "PA/71CA72"
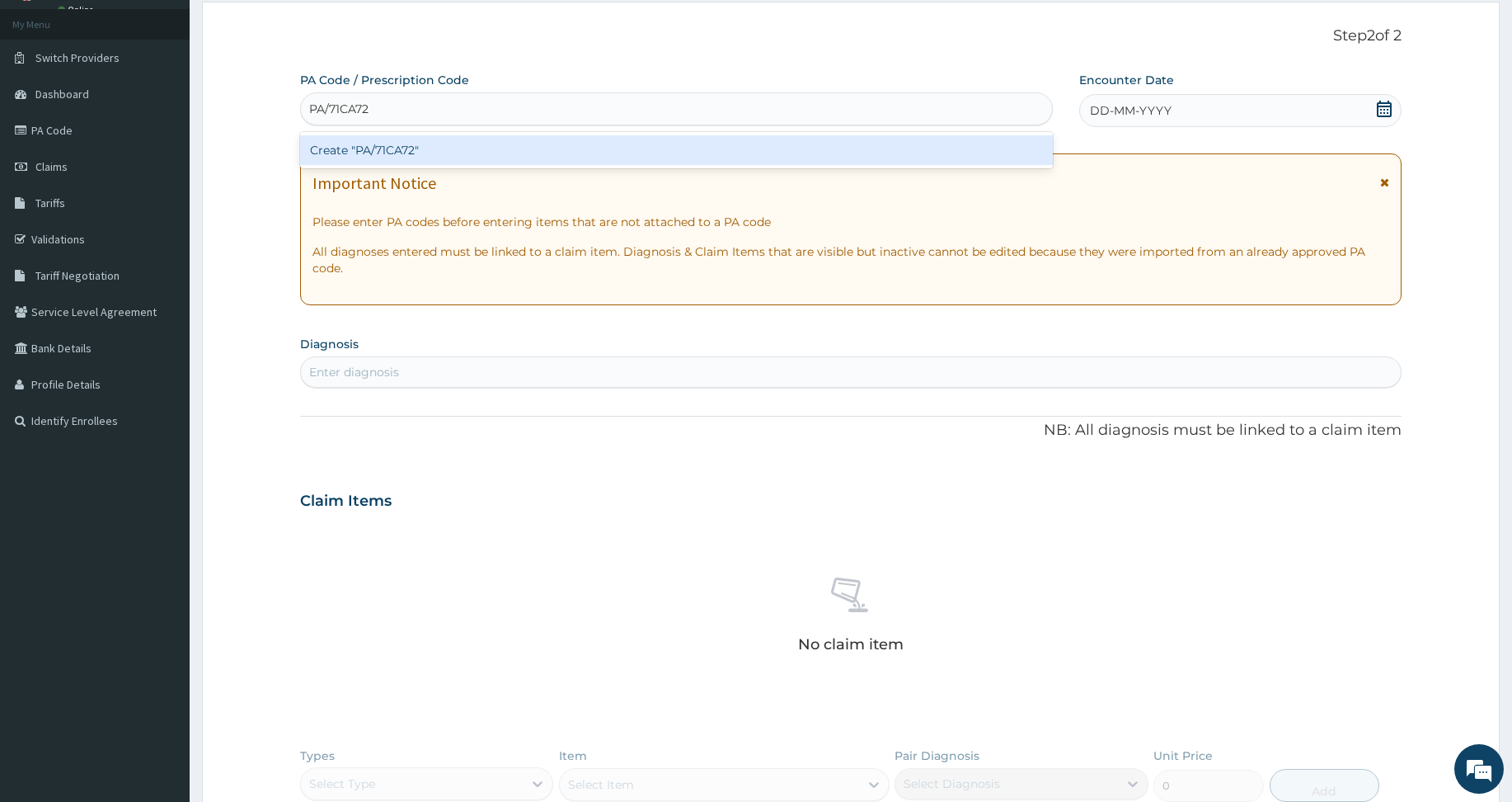
click at [320, 151] on div "Create "PA/71CA72"" at bounding box center [677, 150] width 753 height 29
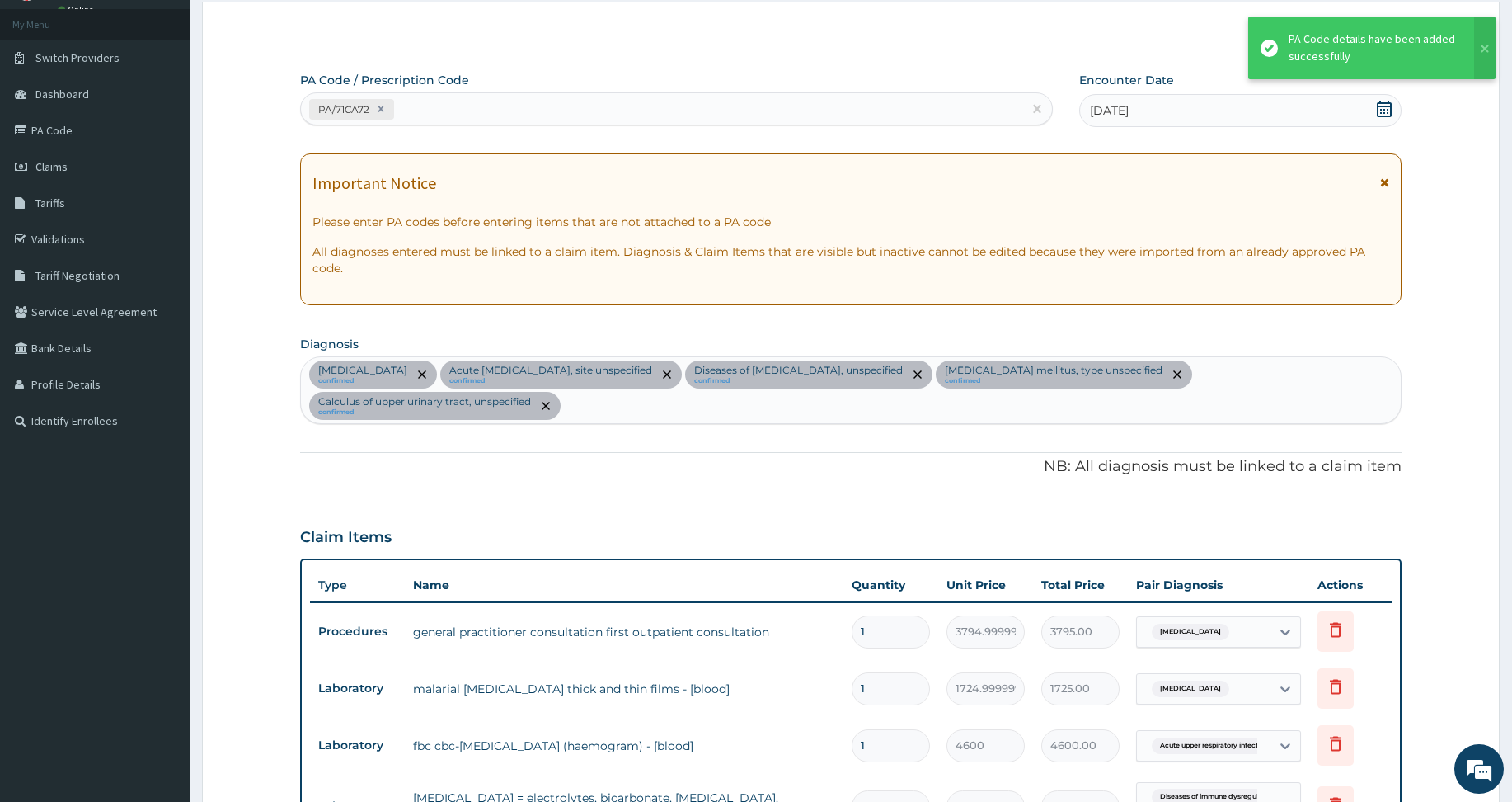
scroll to position [665, 0]
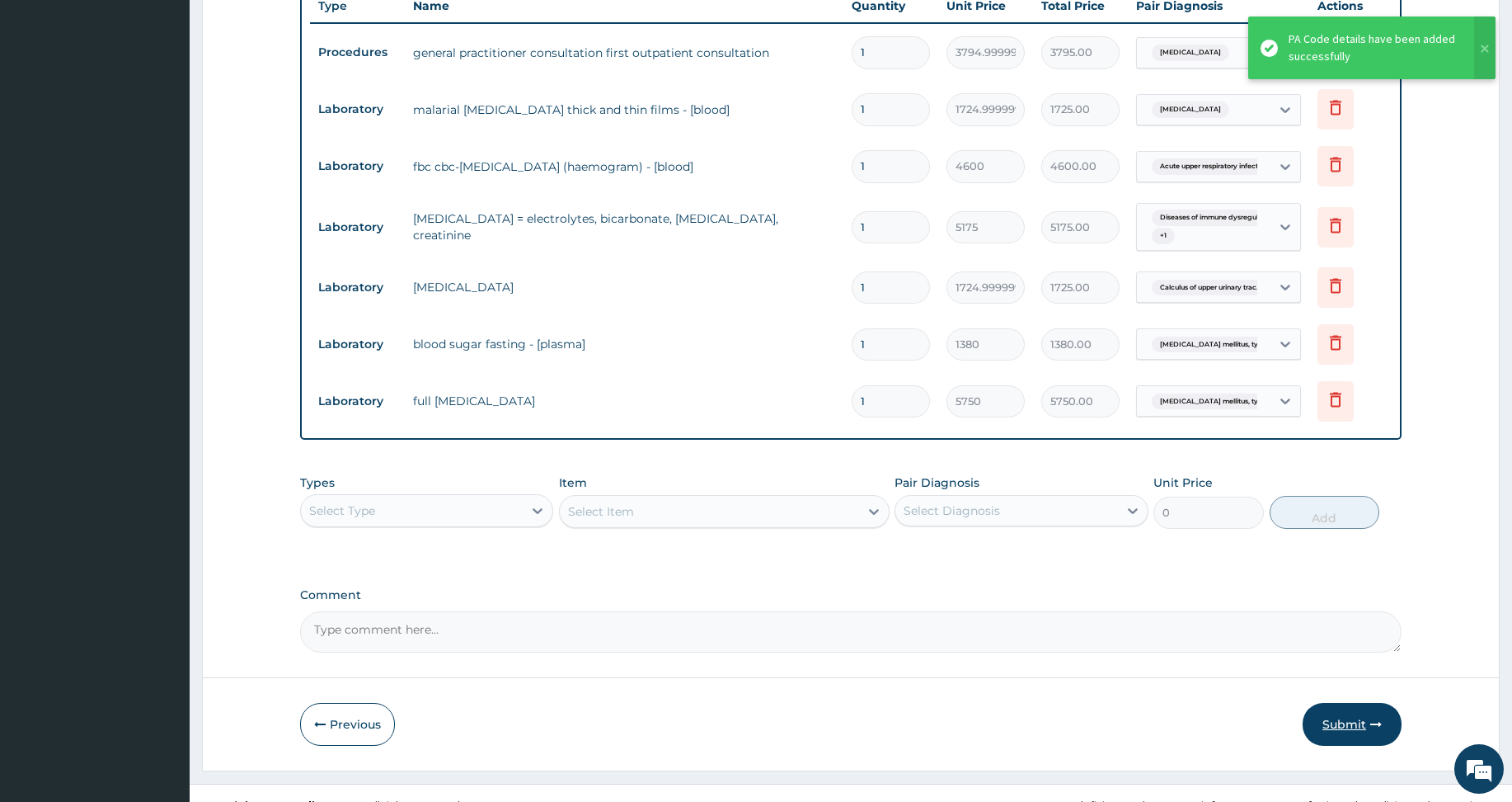
click at [1339, 726] on button "Submit" at bounding box center [1352, 723] width 99 height 43
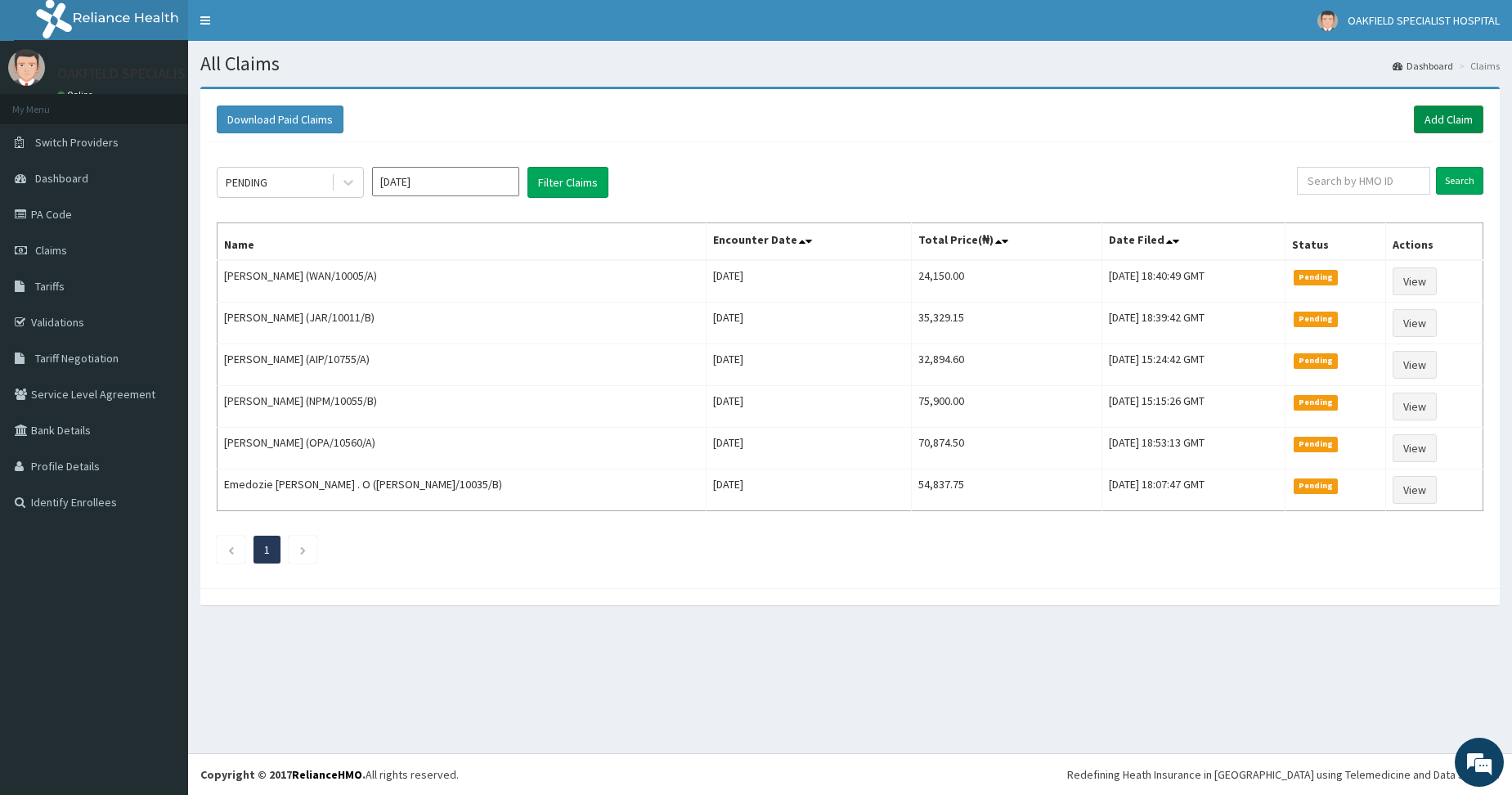
click at [1456, 117] on link "Add Claim" at bounding box center [1449, 119] width 70 height 28
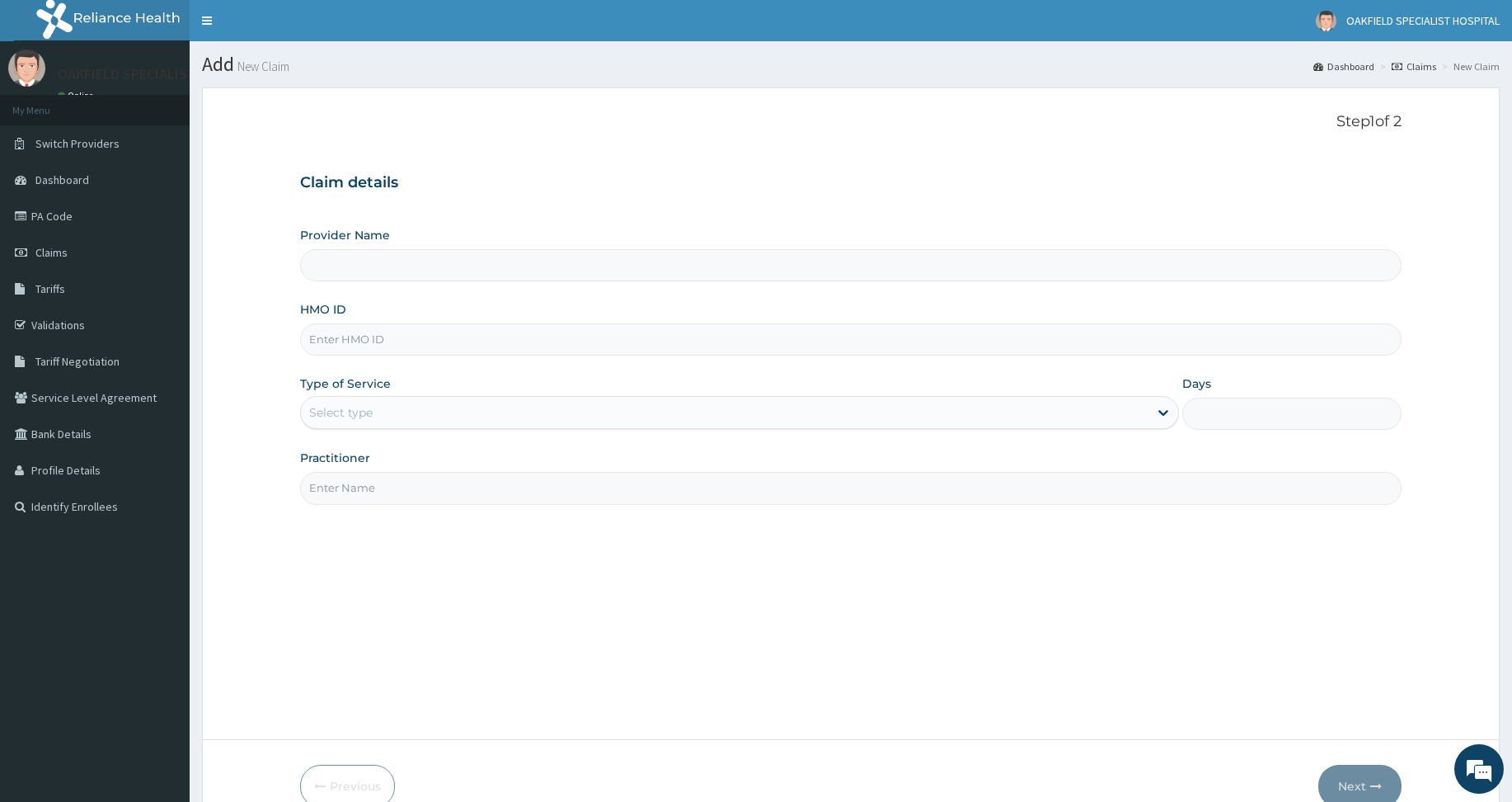
click at [353, 347] on input "HMO ID" at bounding box center [851, 339] width 1102 height 32
paste input "TEN/10014/D"
click at [333, 337] on input "TEN/10014/D" at bounding box center [851, 339] width 1102 height 32
type input "TEN/10014/D"
click at [354, 413] on div "Select type" at bounding box center [340, 411] width 64 height 16
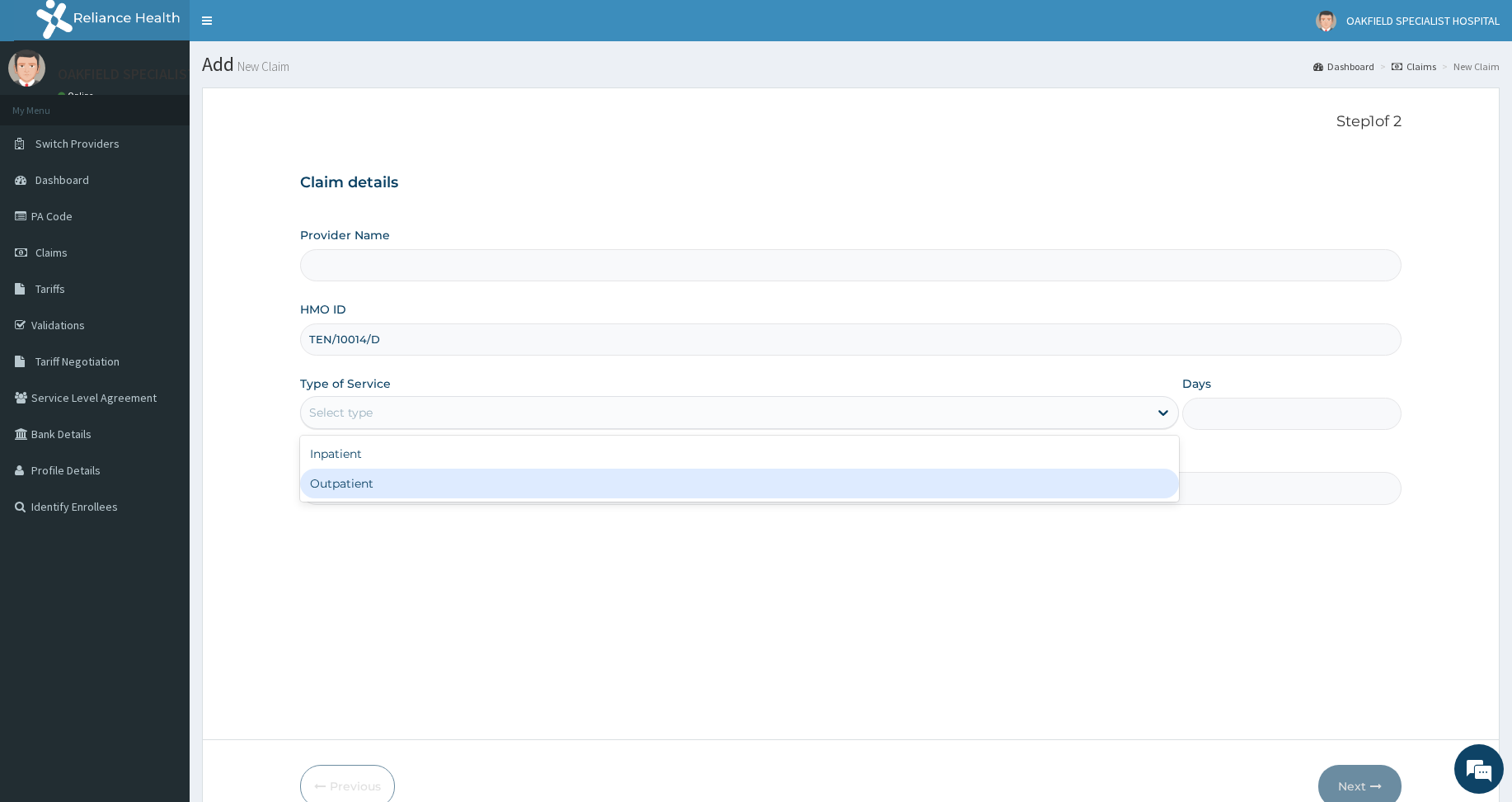
click at [338, 480] on div "Outpatient" at bounding box center [739, 483] width 879 height 29
type input "1"
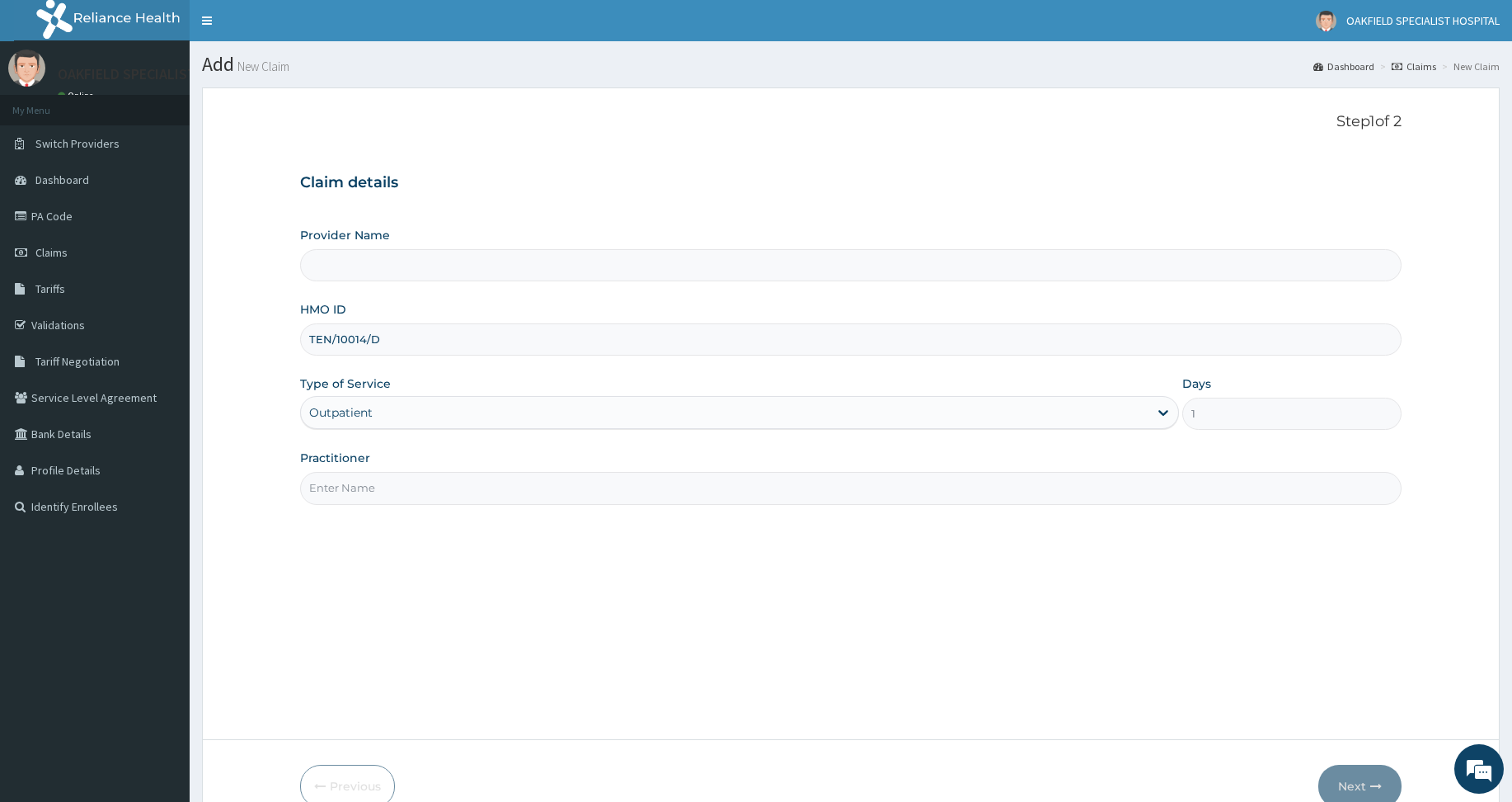
click at [337, 479] on input "Practitioner" at bounding box center [851, 488] width 1102 height 32
type input "DR EFE"
click at [1349, 772] on button "Next" at bounding box center [1360, 785] width 83 height 43
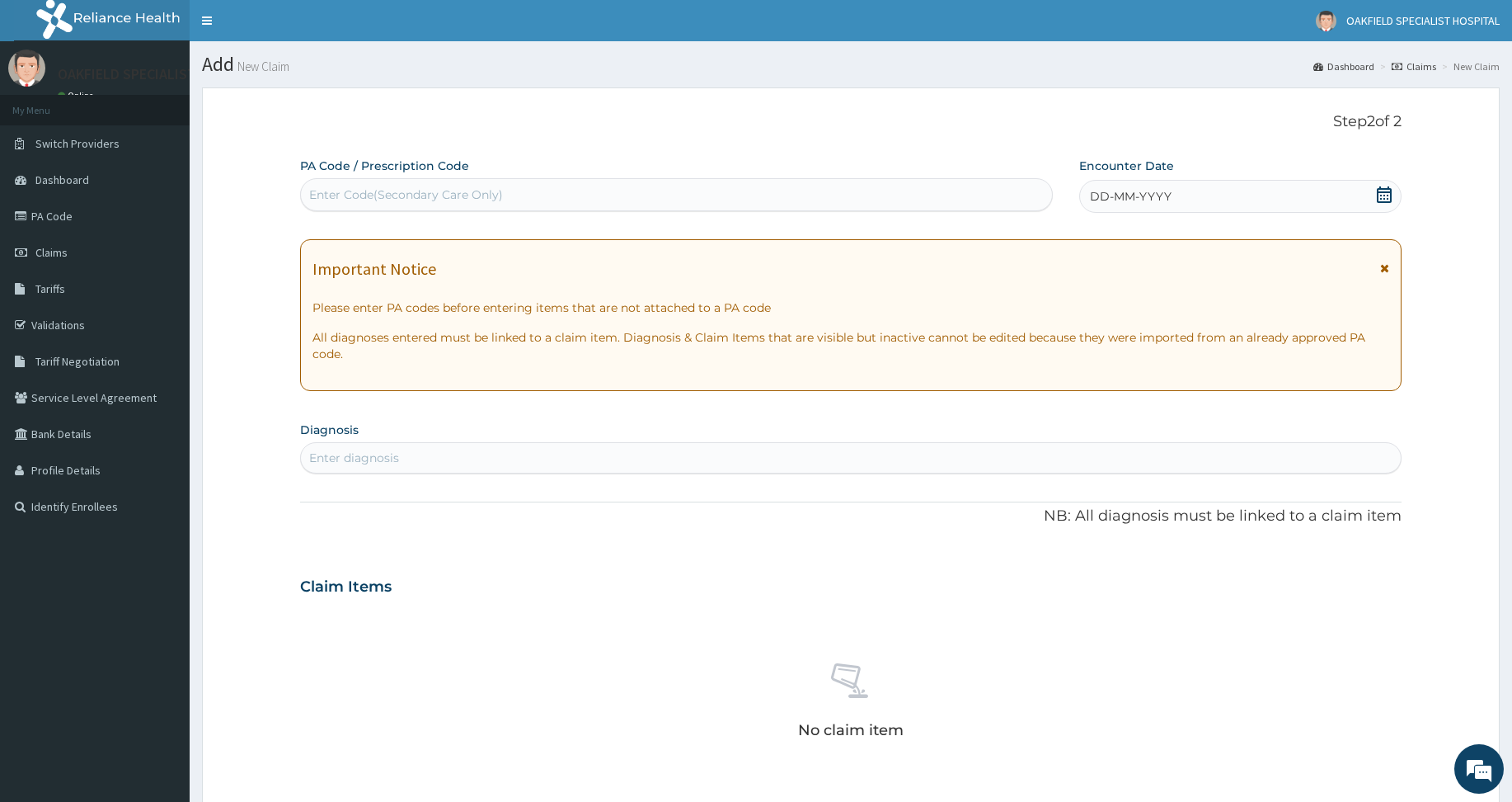
click at [377, 191] on div "Enter Code(Secondary Care Only)" at bounding box center [406, 194] width 193 height 16
click at [416, 193] on div "Enter Code(Secondary Care Only)" at bounding box center [406, 194] width 193 height 16
paste input "PA/15B6EA"
type input "PA/15B6EA"
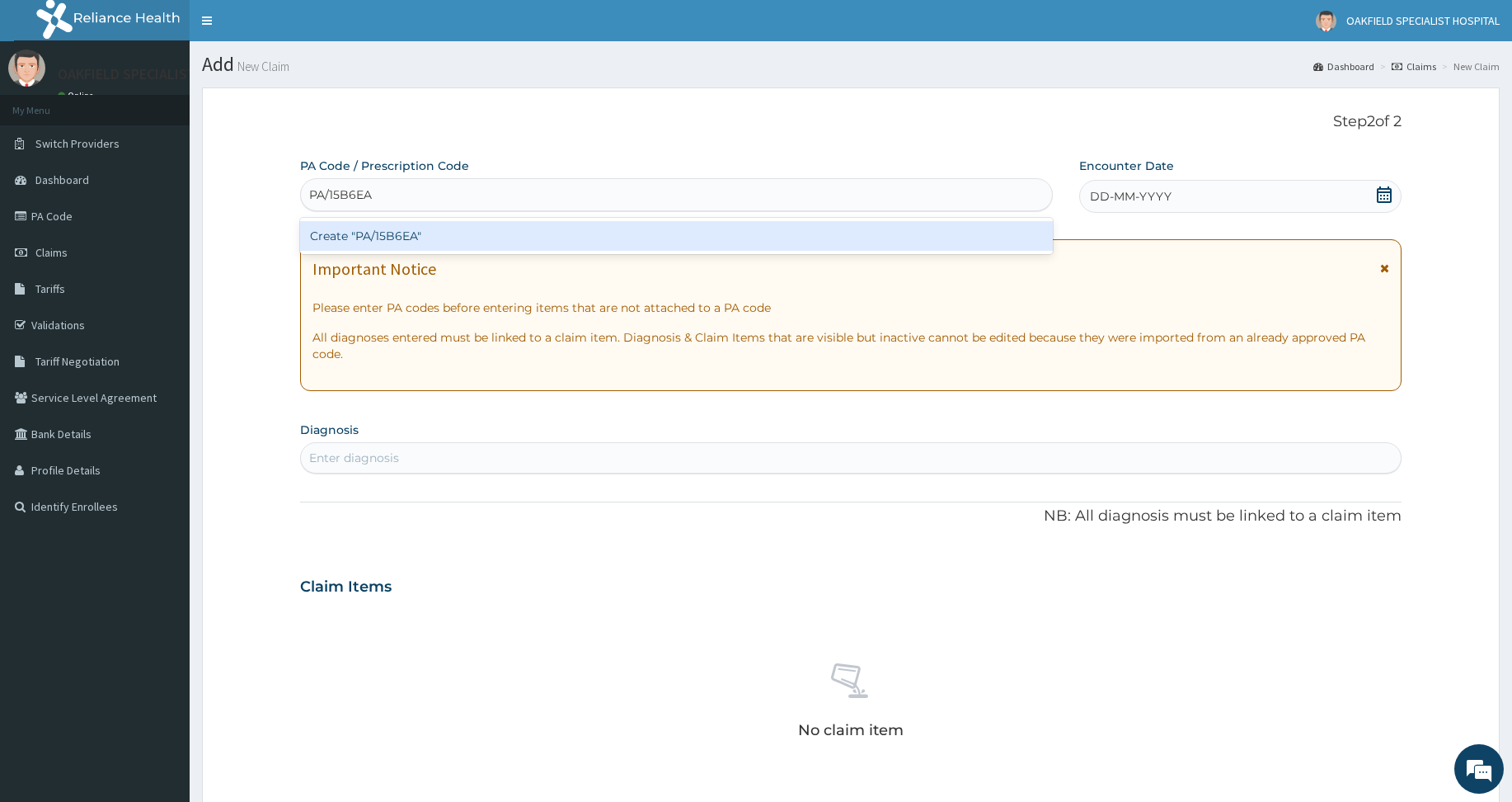
click at [368, 235] on div "Create "PA/15B6EA"" at bounding box center [677, 235] width 753 height 29
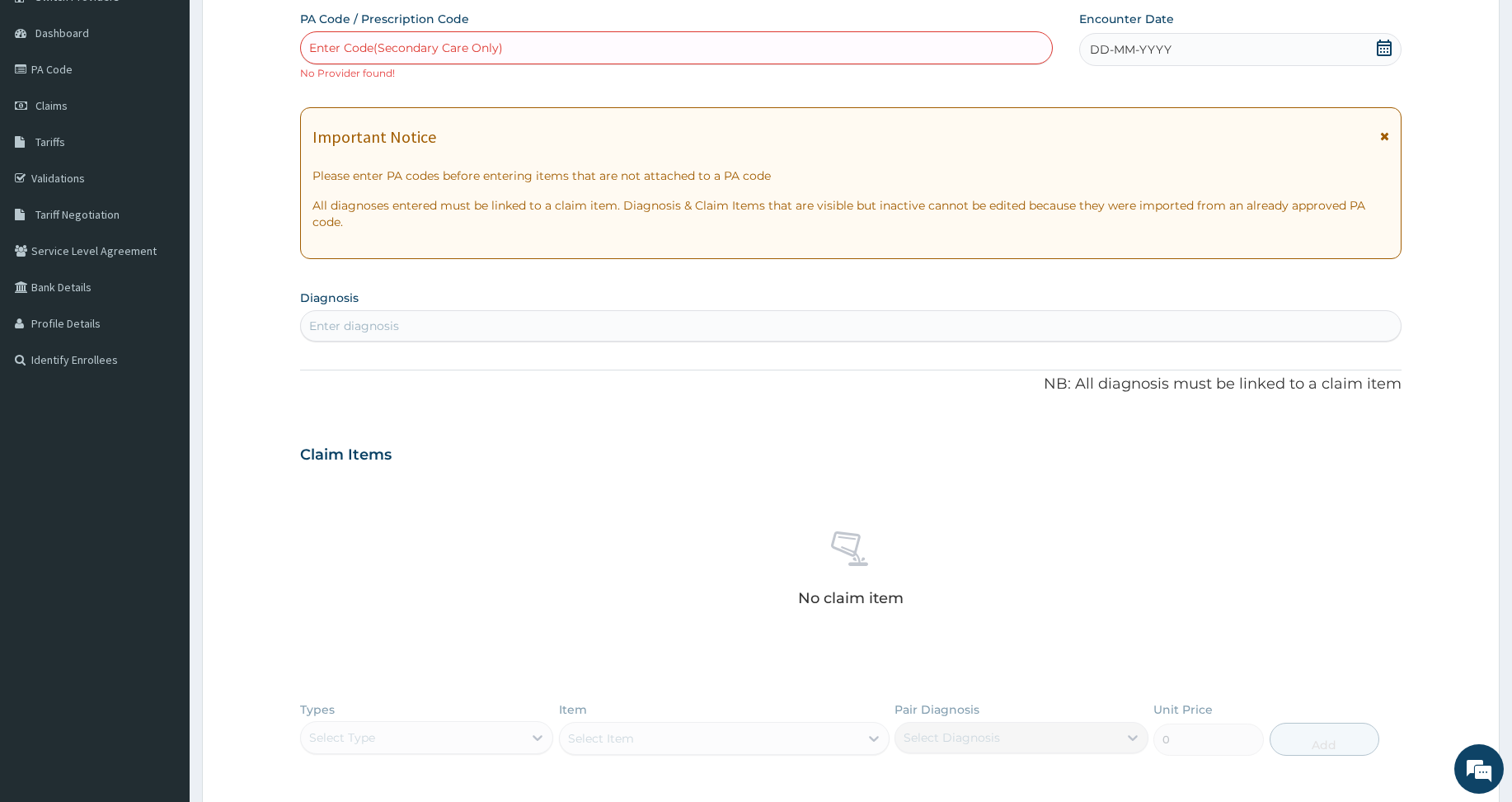
scroll to position [82, 0]
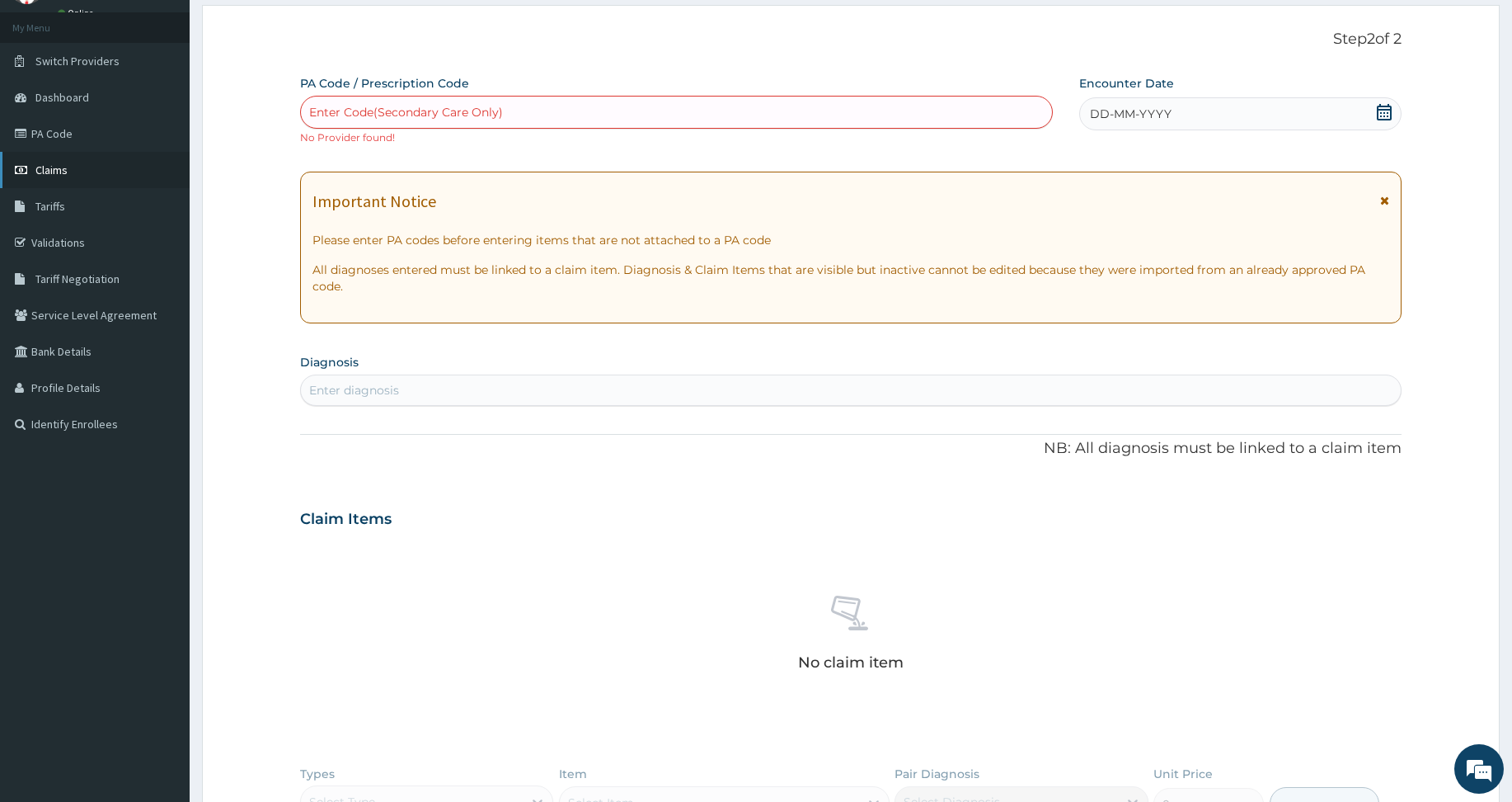
click at [47, 169] on span "Claims" at bounding box center [51, 170] width 32 height 15
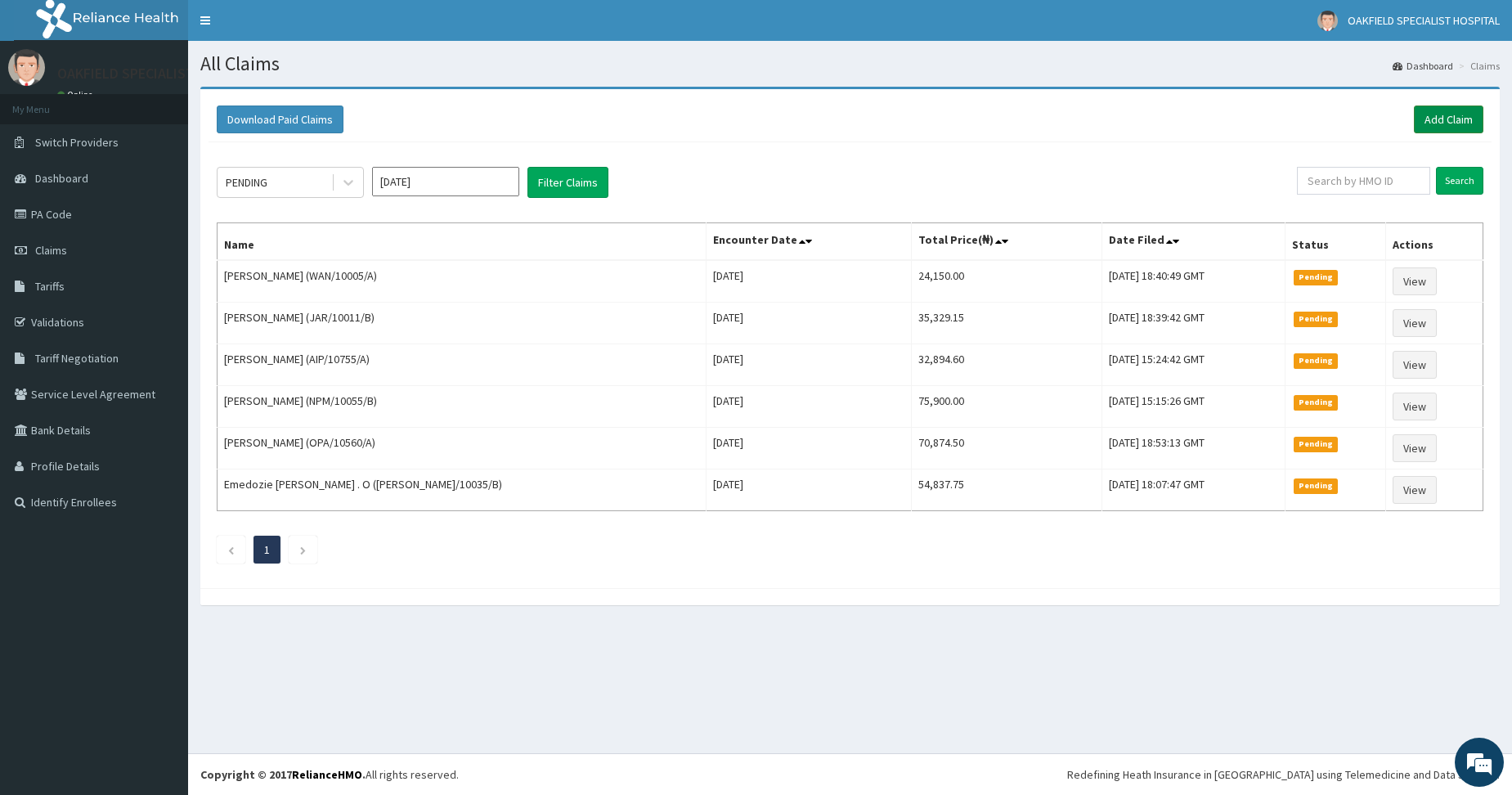
click at [1462, 118] on link "Add Claim" at bounding box center [1449, 119] width 70 height 28
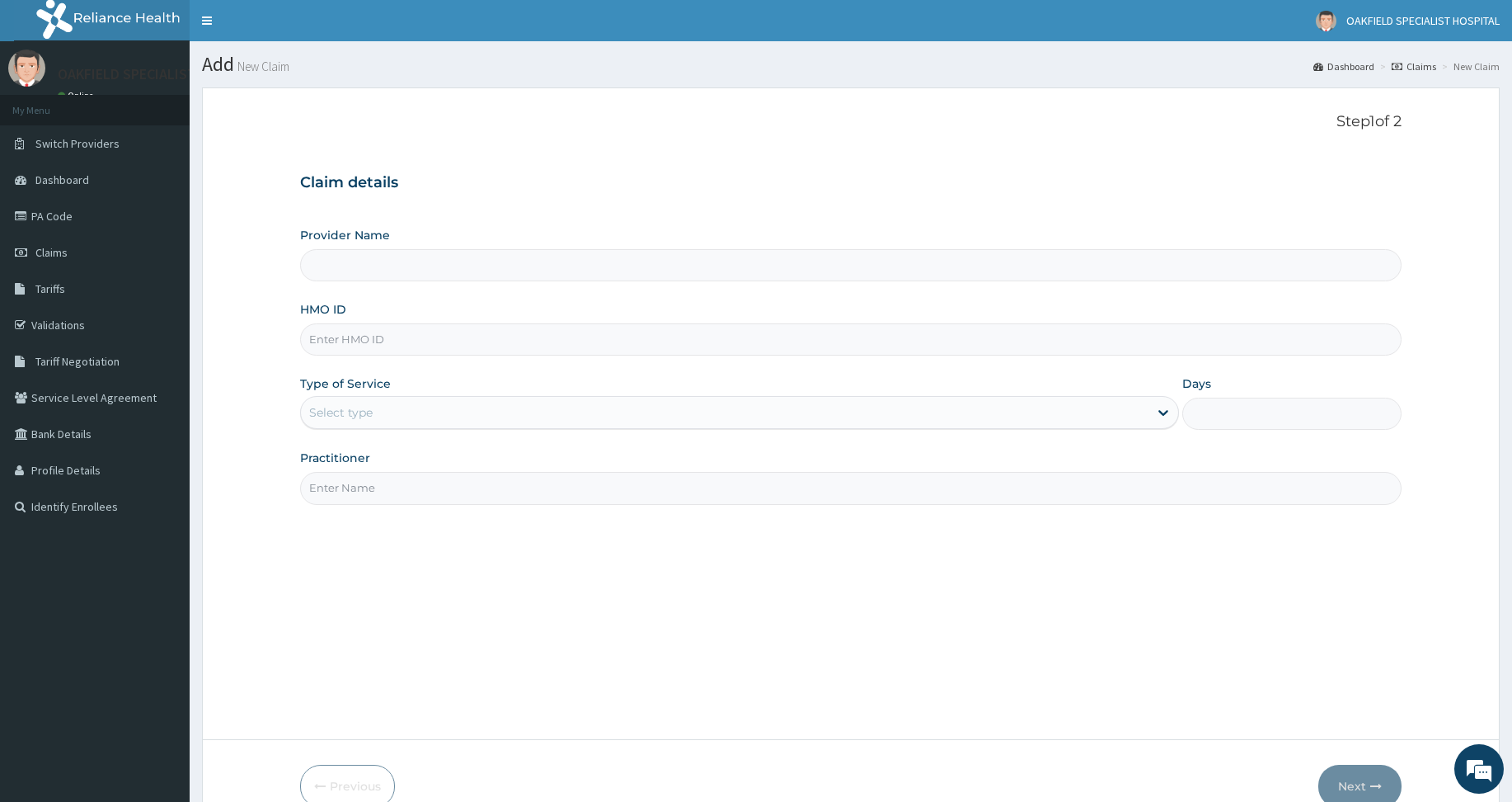
click at [356, 331] on input "HMO ID" at bounding box center [851, 339] width 1102 height 32
paste input "ANS/10109/C"
type input "ANS/10109/C"
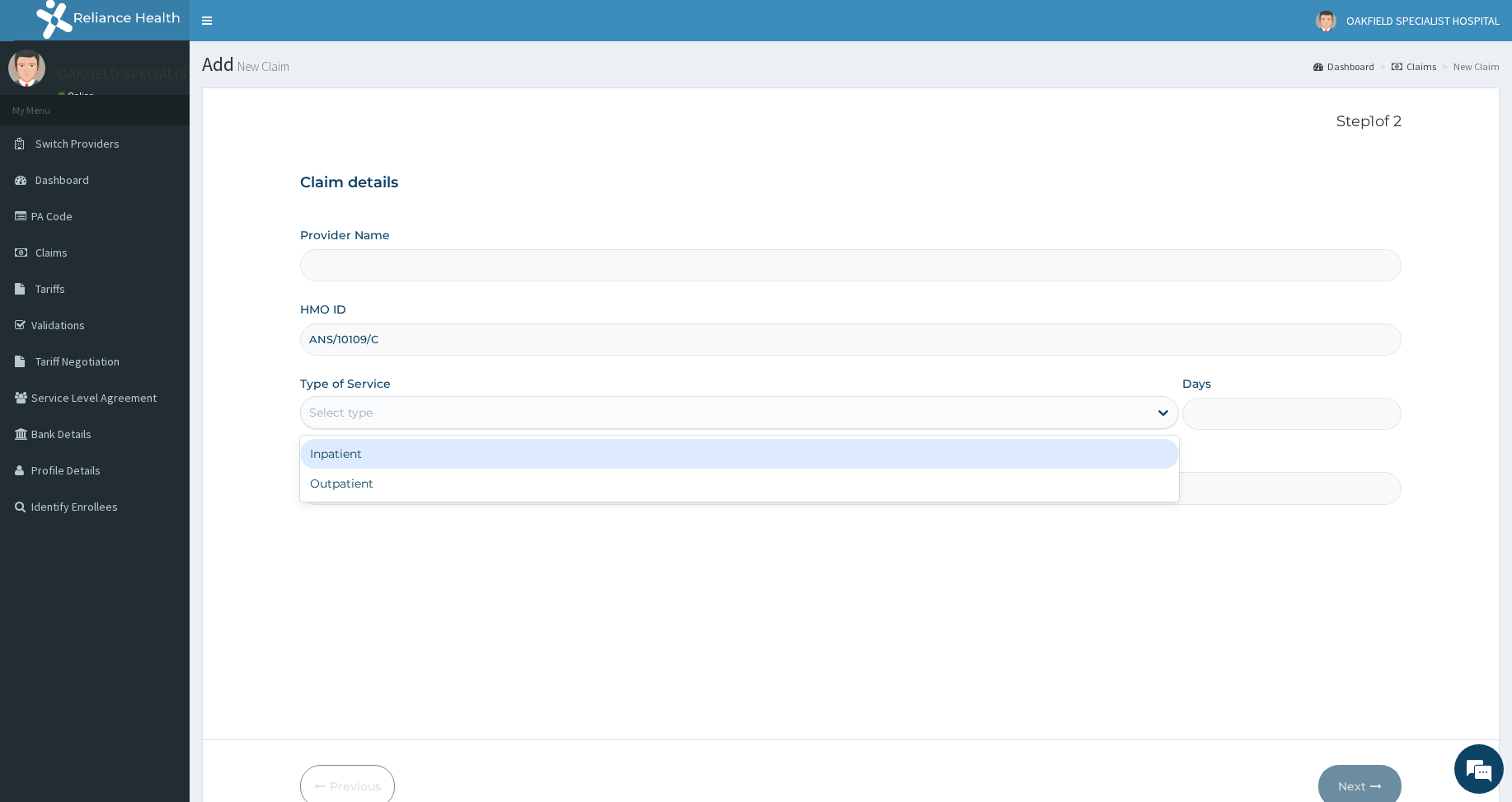
drag, startPoint x: 337, startPoint y: 409, endPoint x: 350, endPoint y: 447, distance: 40.2
click at [337, 410] on div "Select type" at bounding box center [340, 411] width 64 height 16
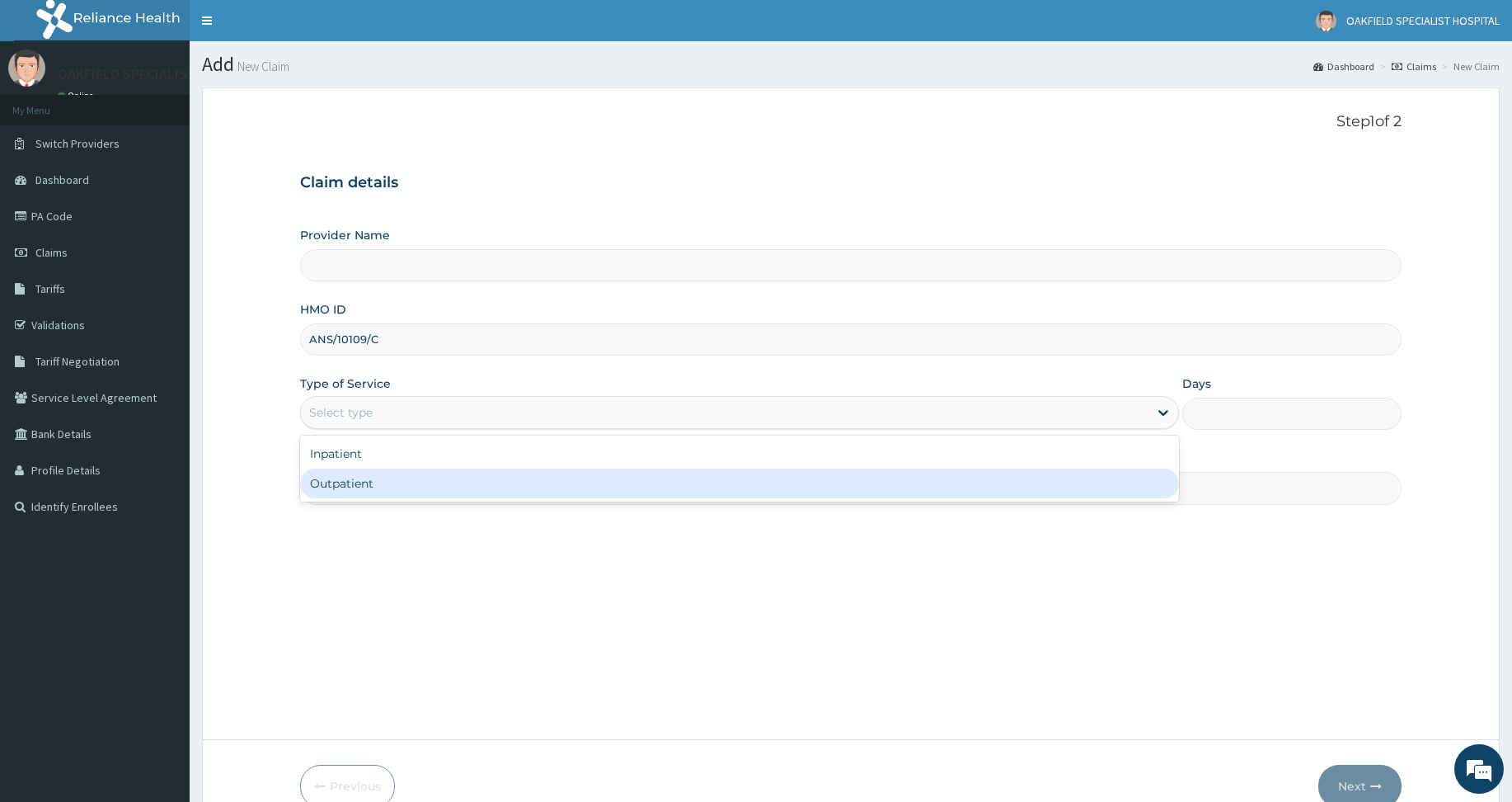
drag, startPoint x: 352, startPoint y: 486, endPoint x: 342, endPoint y: 486, distance: 10.0
click at [352, 487] on div "Outpatient" at bounding box center [739, 483] width 879 height 29
type input "1"
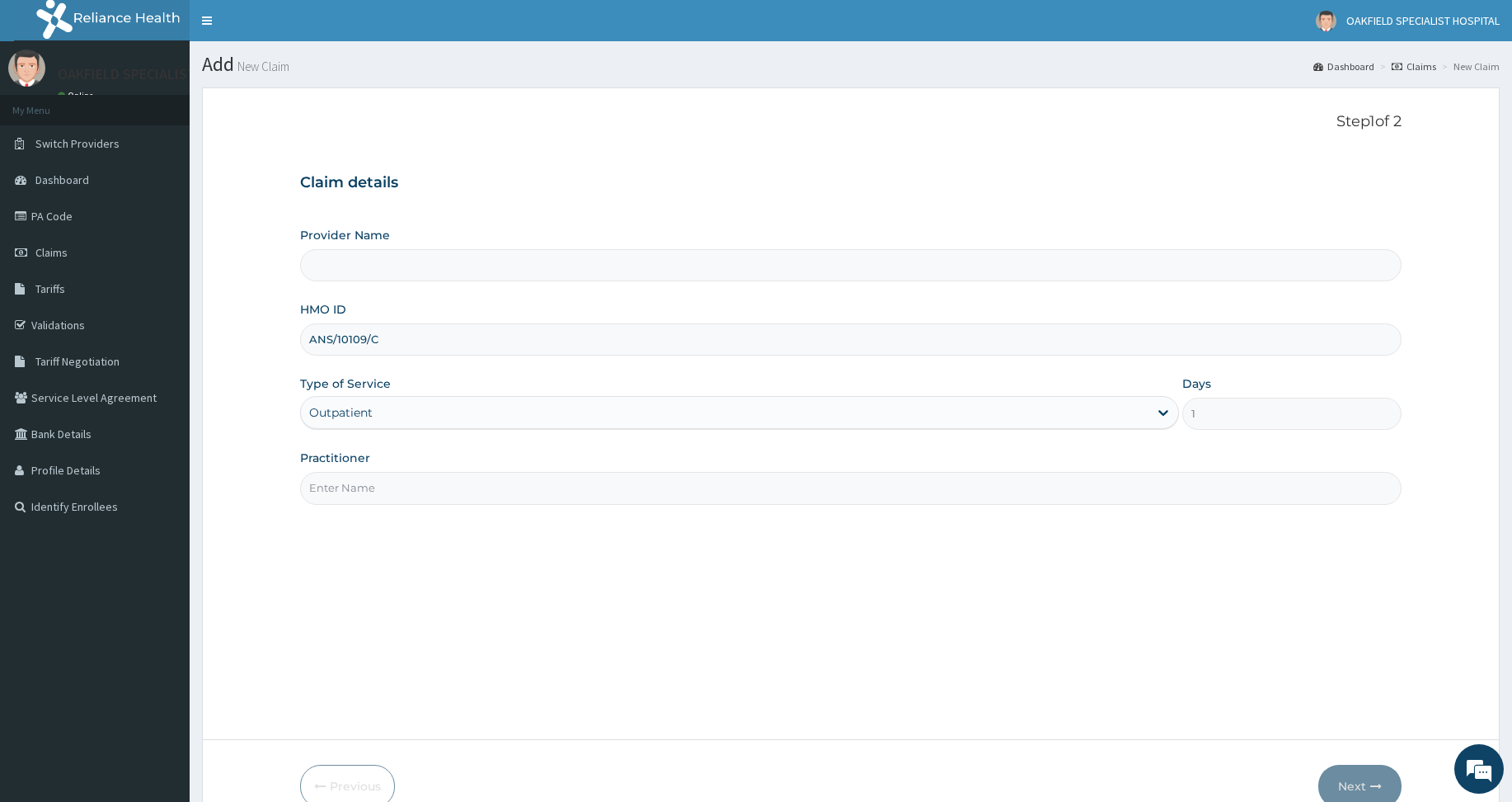
click at [340, 489] on input "Practitioner" at bounding box center [851, 488] width 1102 height 32
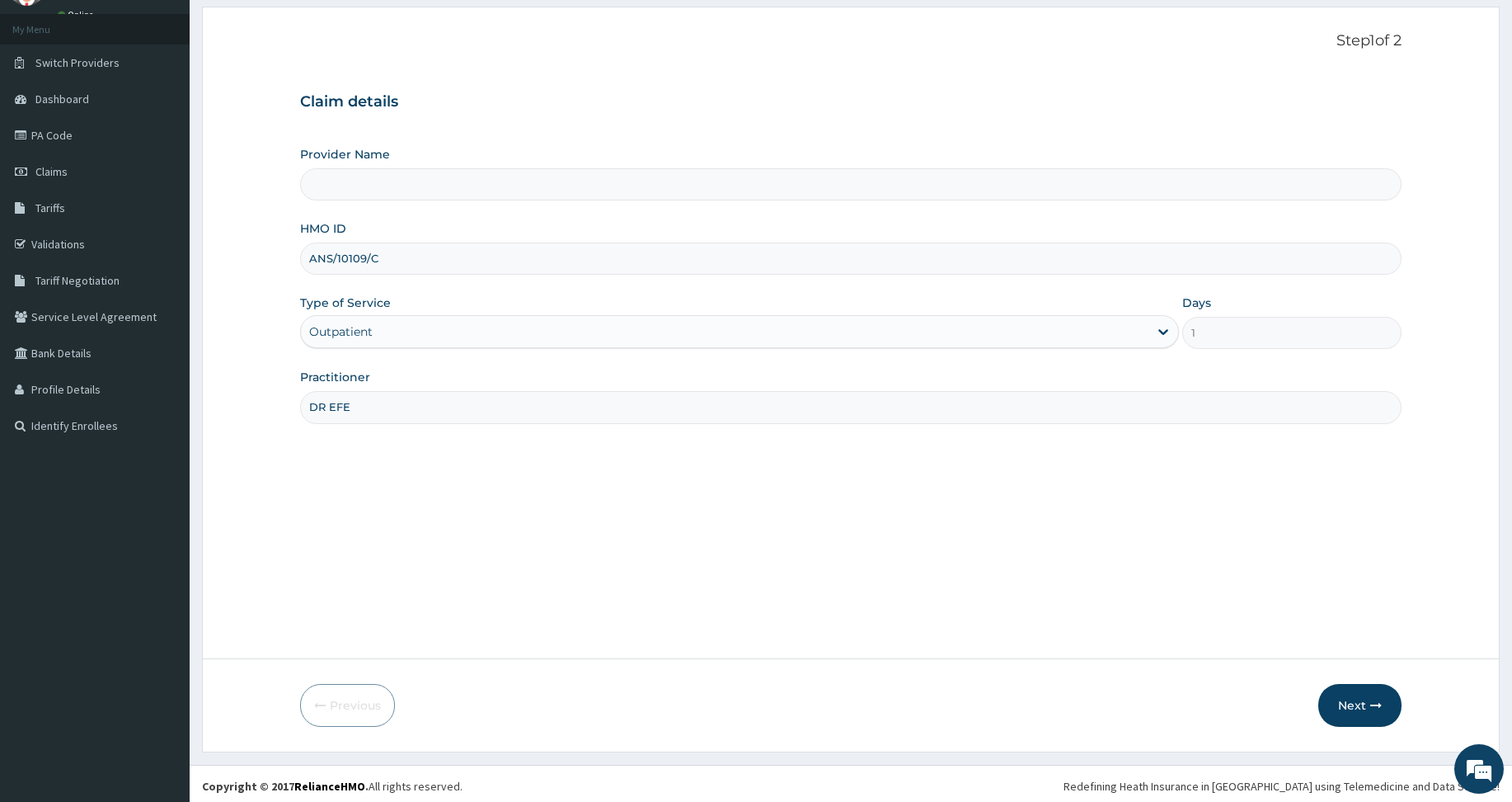
scroll to position [85, 0]
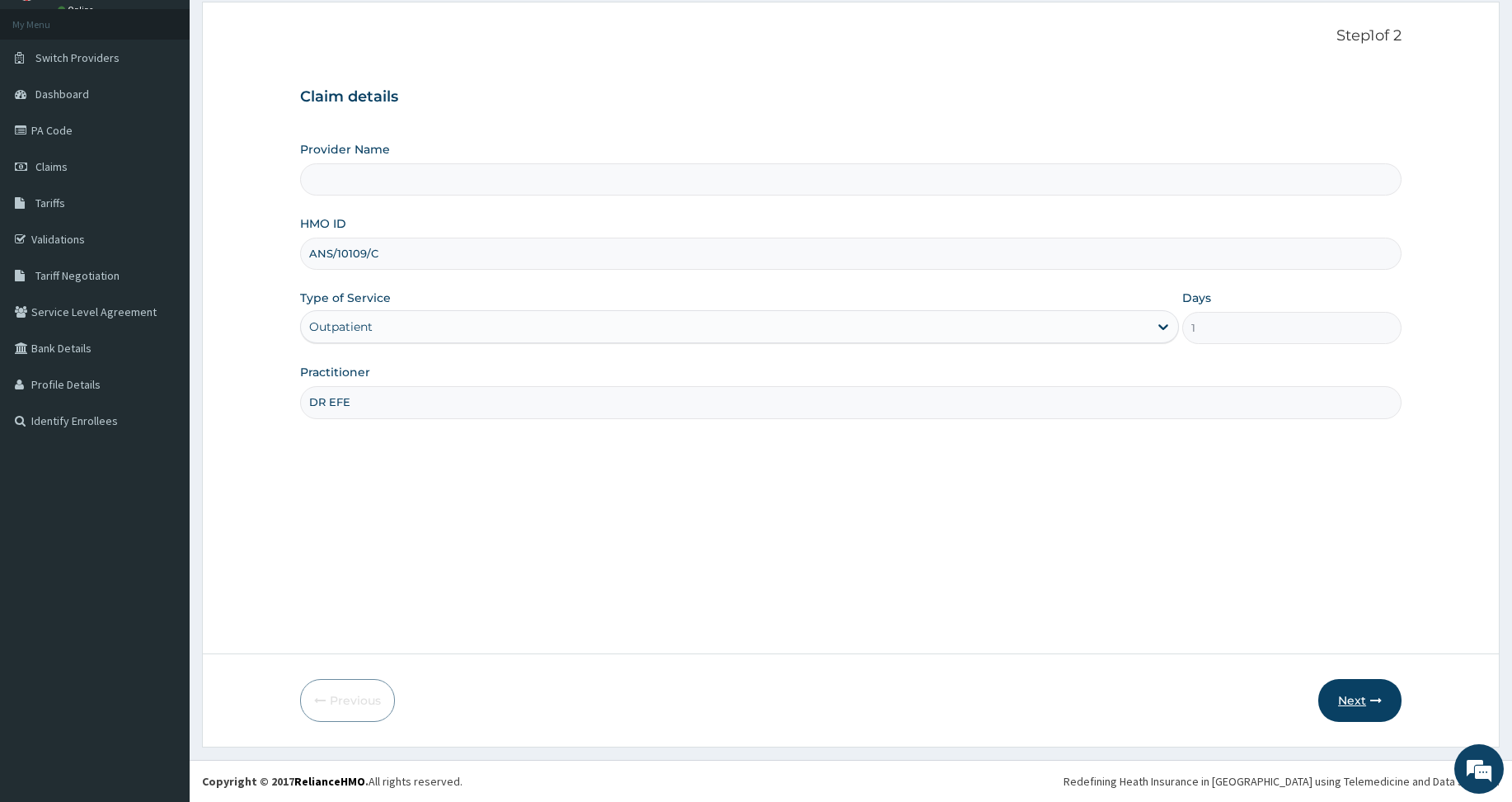
type input "DR EFE"
click at [1349, 702] on button "Next" at bounding box center [1360, 700] width 83 height 43
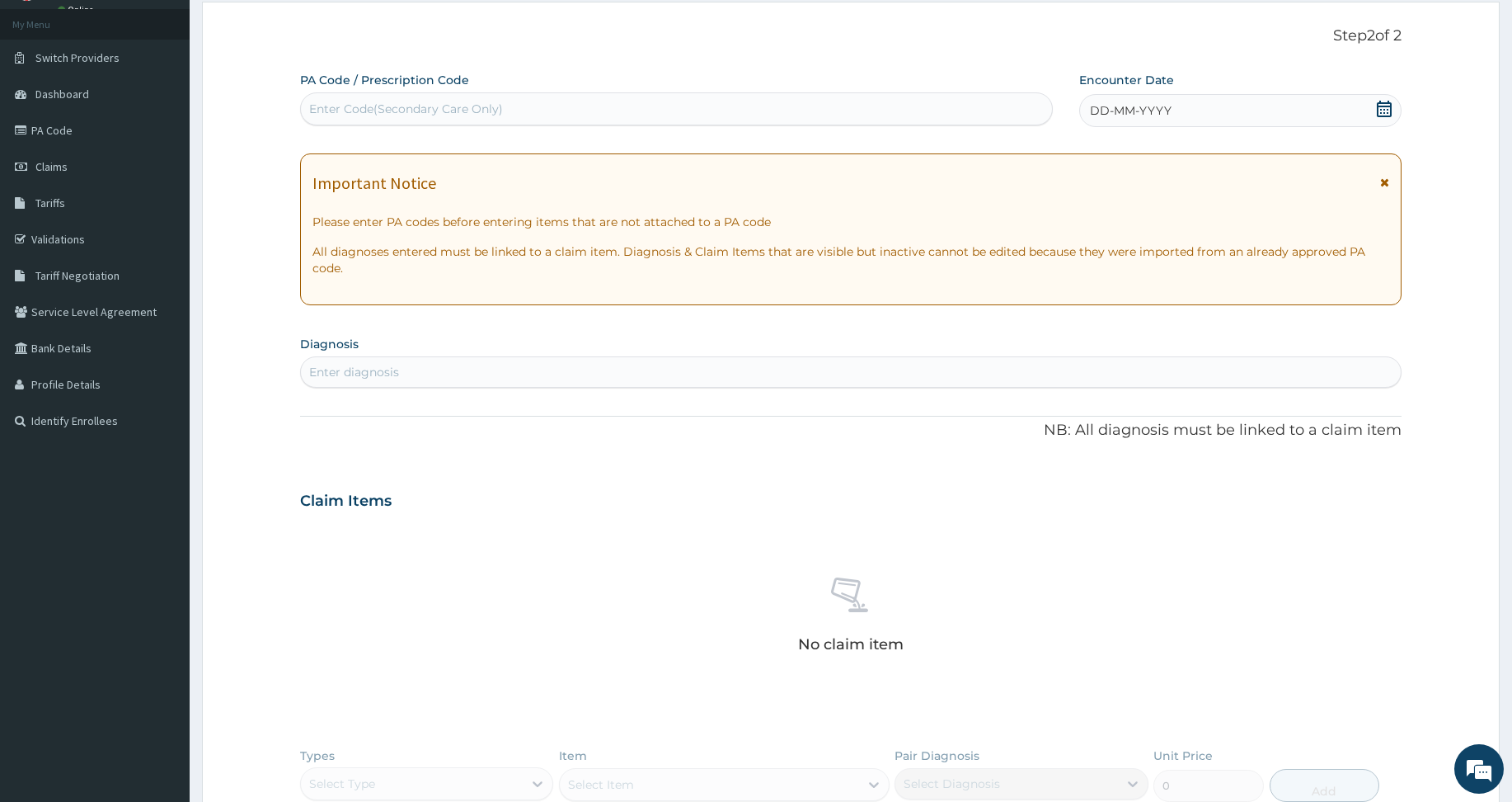
scroll to position [0, 0]
click at [364, 107] on div "Enter Code(Secondary Care Only)" at bounding box center [406, 108] width 193 height 16
paste input "PA/339A2D"
type input "PA/339A2D"
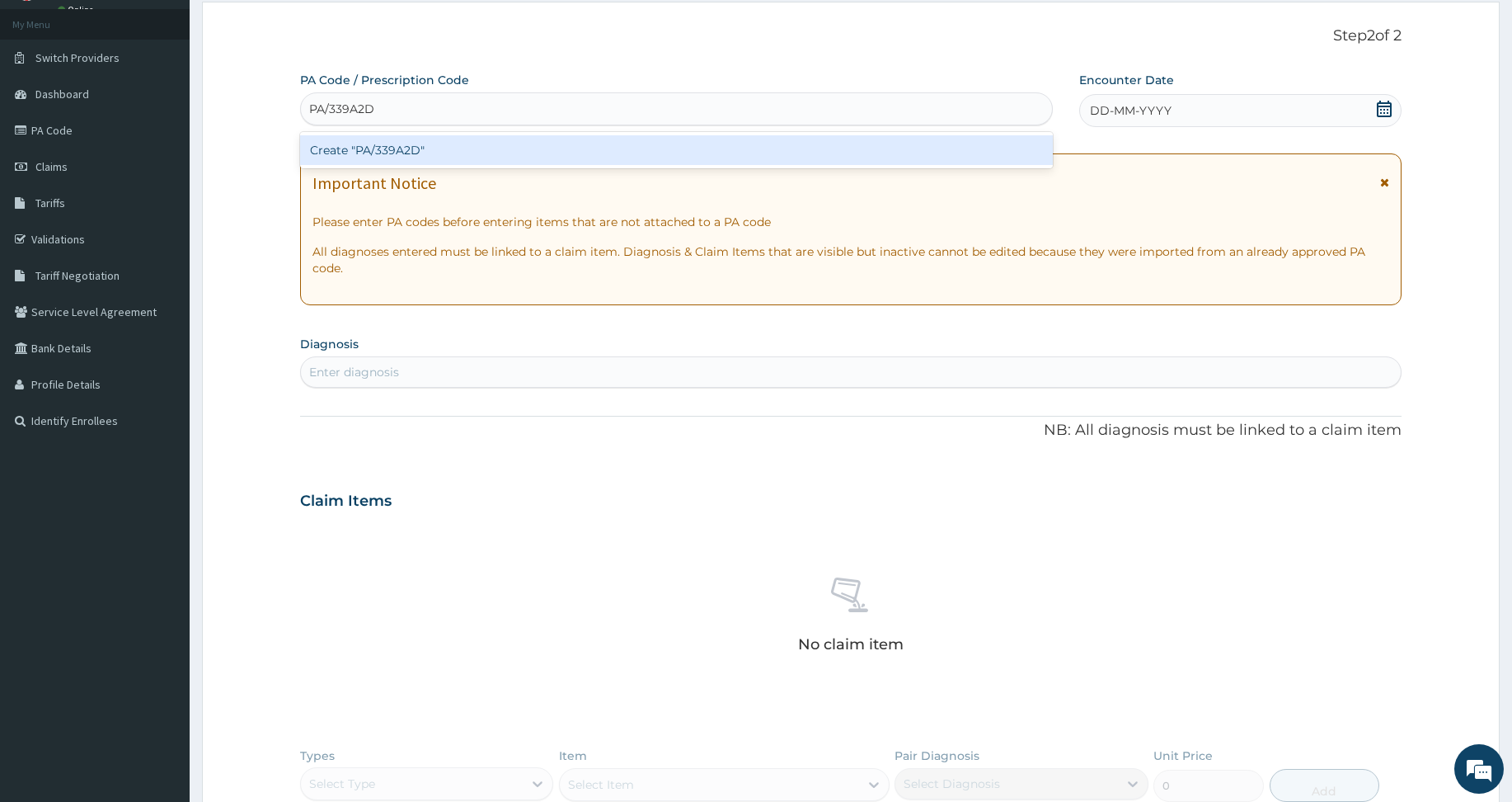
click at [351, 144] on div "Create "PA/339A2D"" at bounding box center [677, 150] width 753 height 29
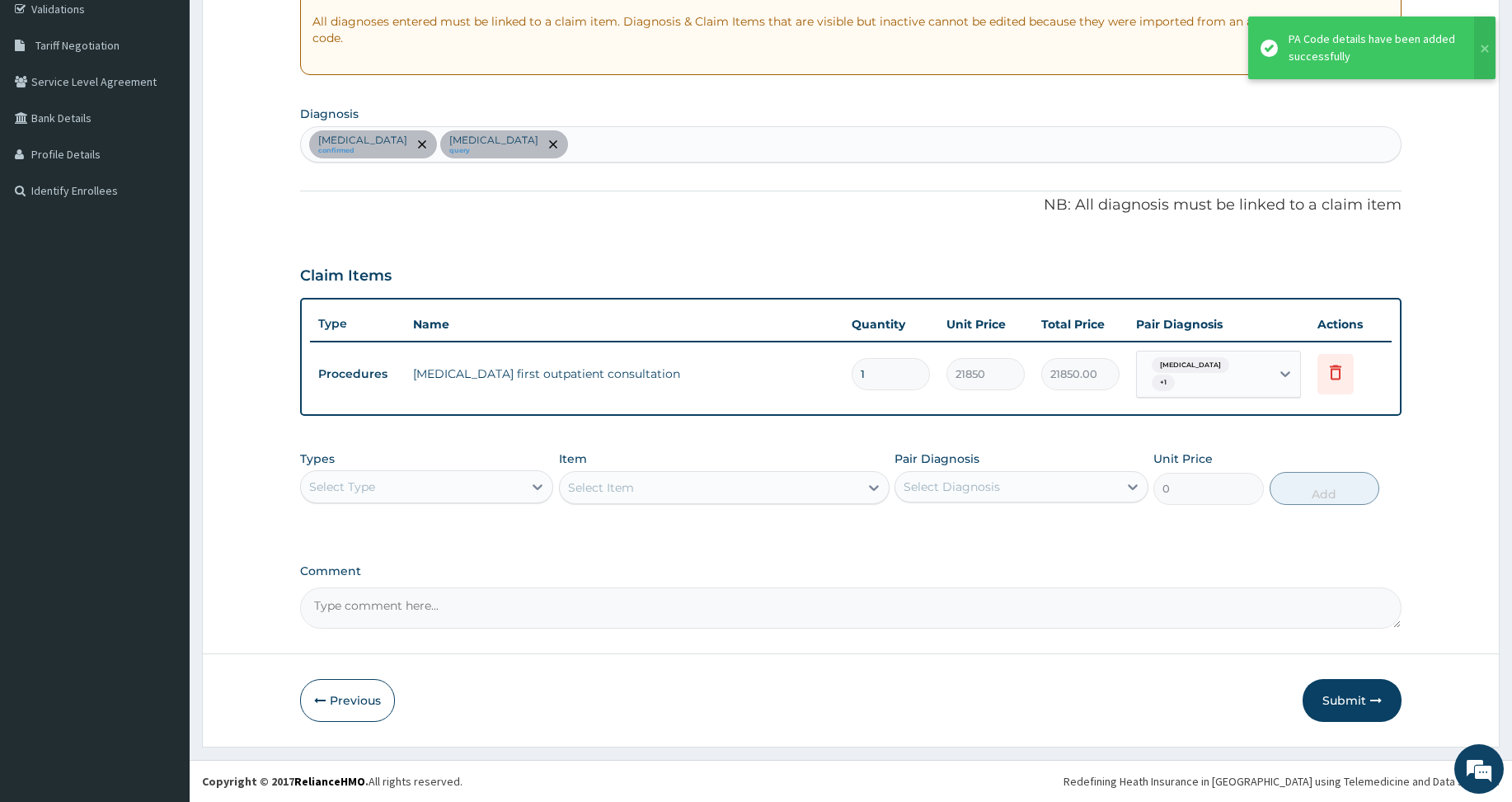
drag, startPoint x: 1327, startPoint y: 695, endPoint x: 1347, endPoint y: 693, distance: 20.1
click at [1327, 694] on button "Submit" at bounding box center [1352, 700] width 99 height 43
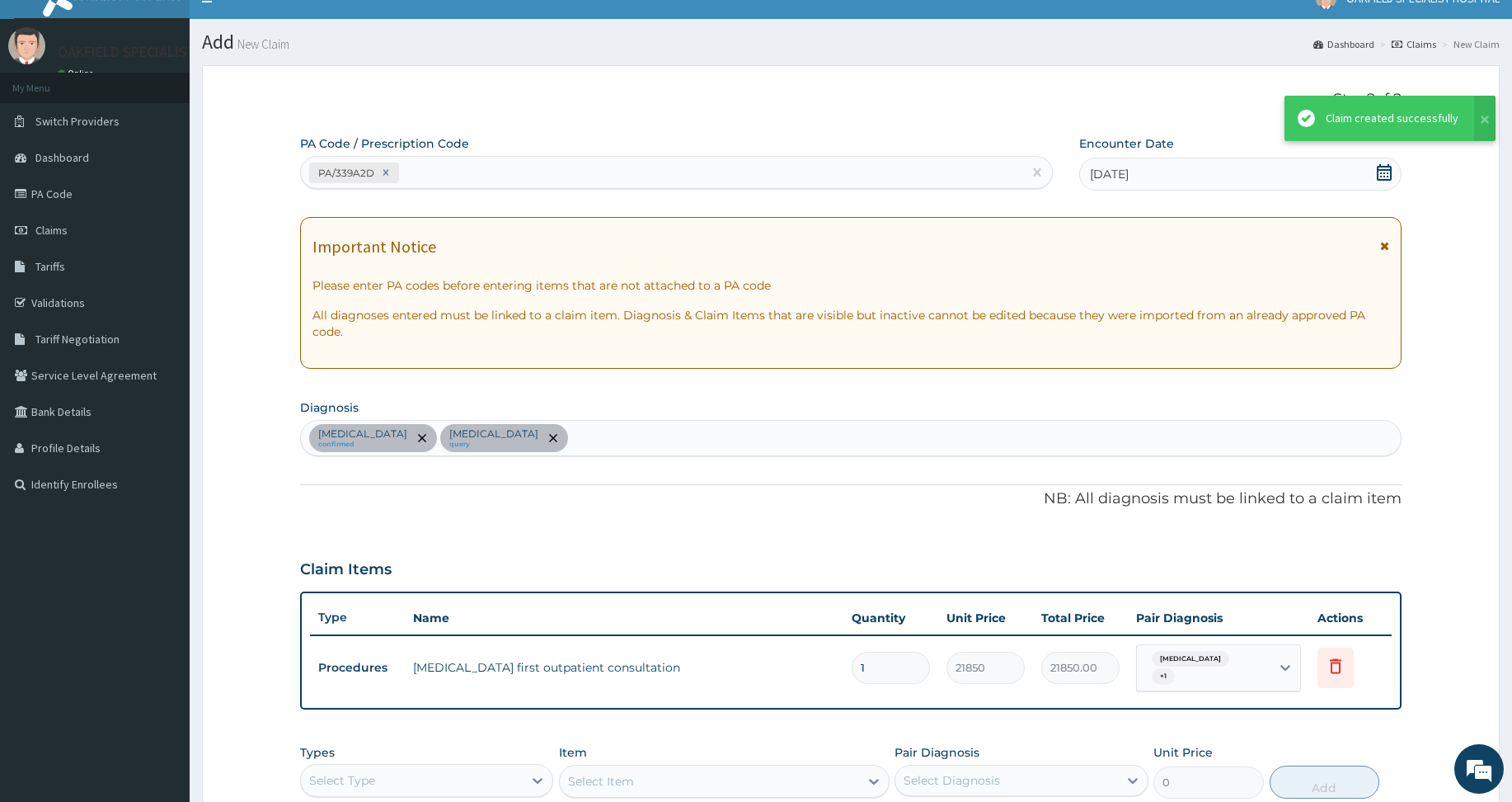
scroll to position [316, 0]
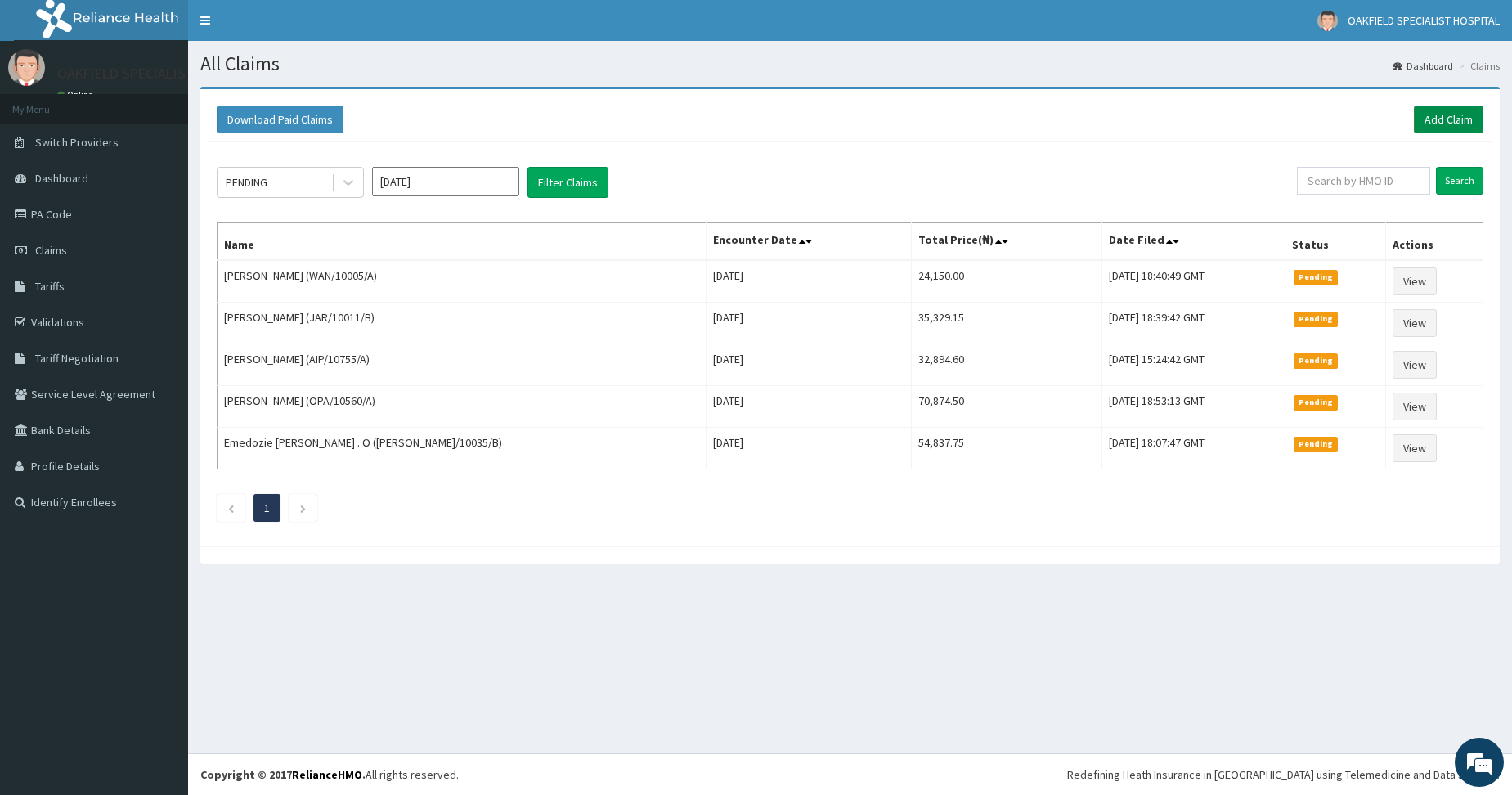
click at [1434, 130] on link "Add Claim" at bounding box center [1449, 119] width 70 height 28
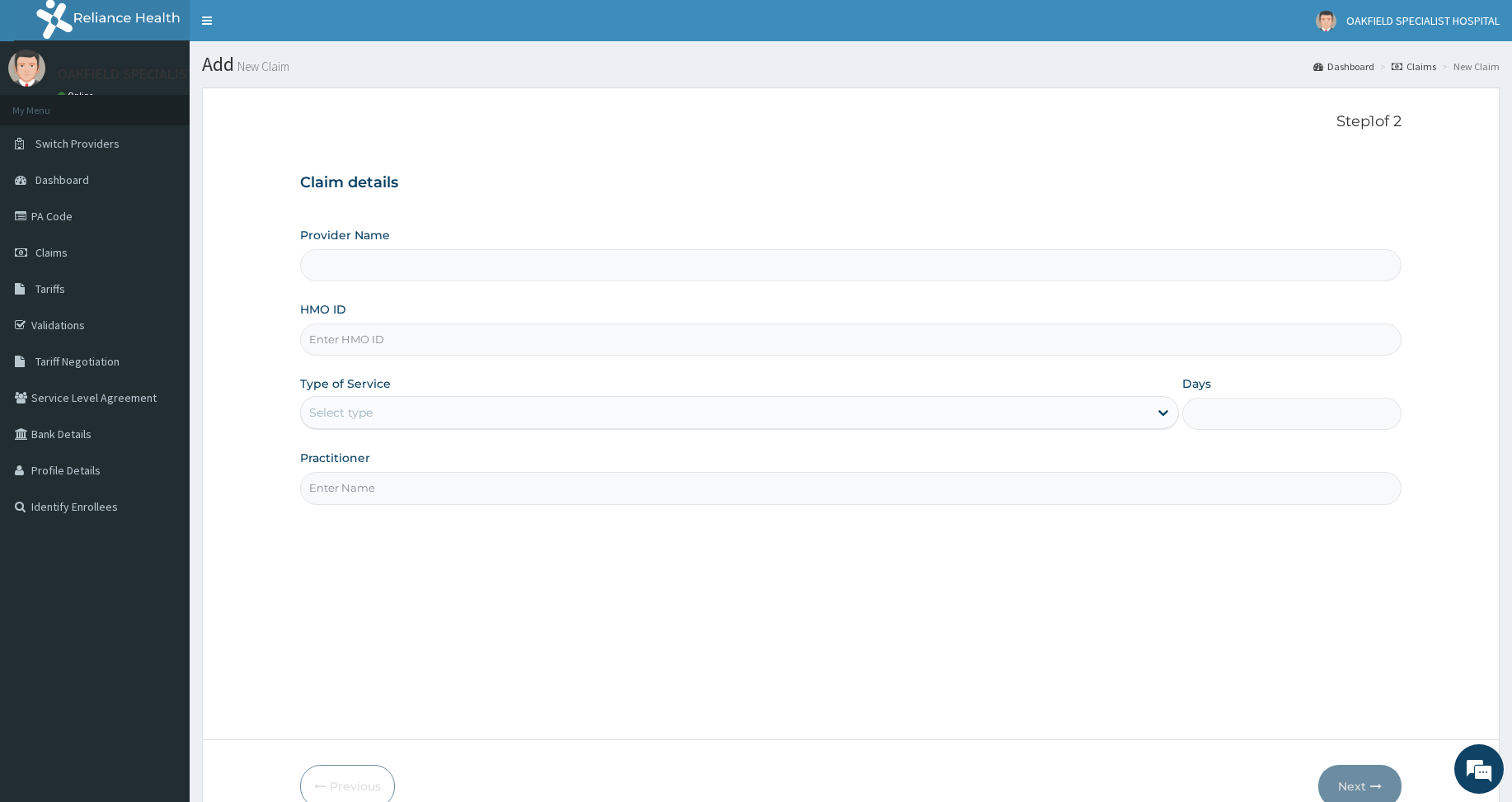
click at [362, 342] on input "HMO ID" at bounding box center [851, 339] width 1102 height 32
paste input "ANS/10109/B"
type input "ANS/10109/B"
type input "Vinca Hospital Limited"
type input "ANS/10109/B"
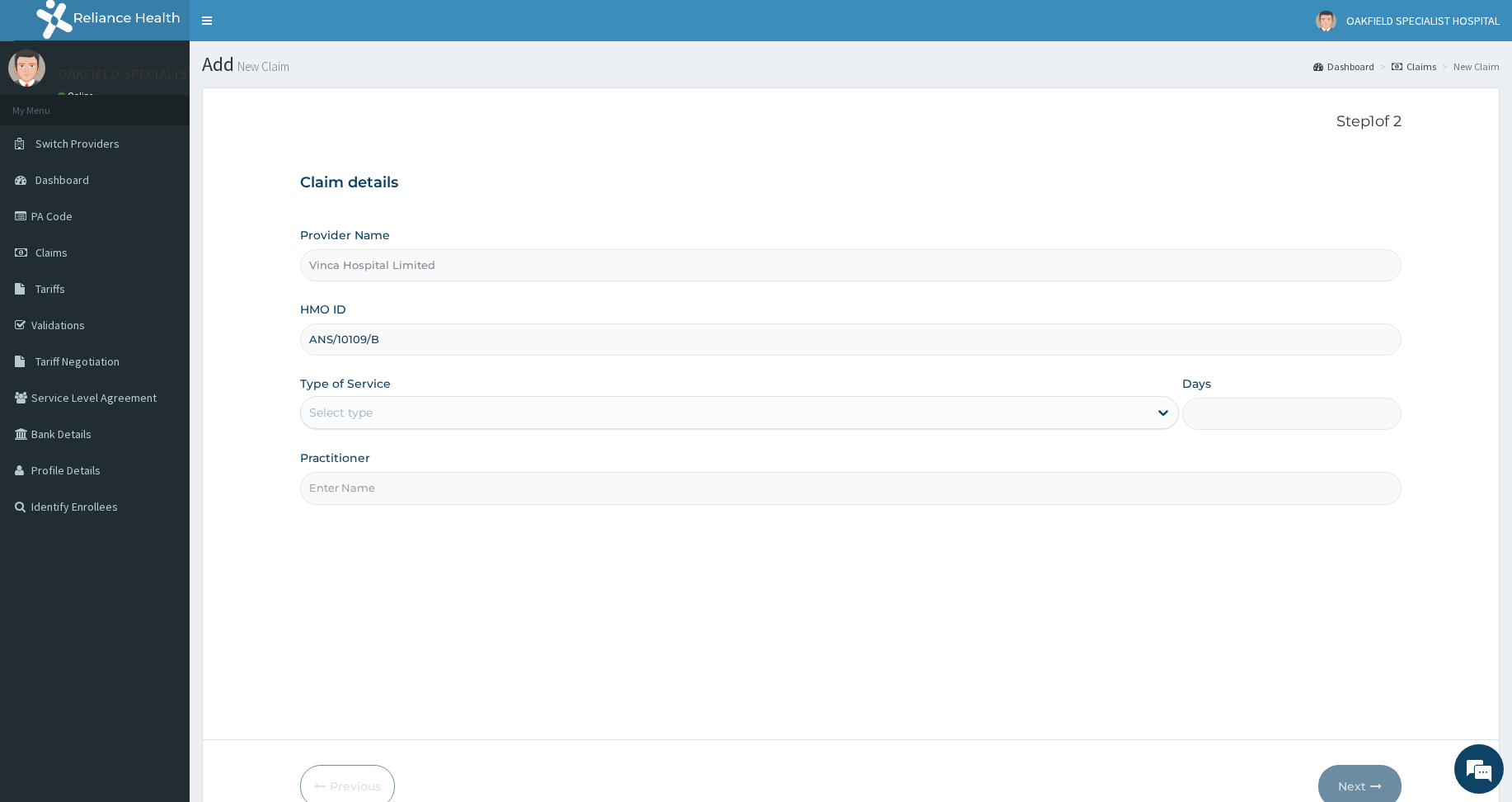
click at [370, 413] on div "Select type" at bounding box center [340, 411] width 64 height 16
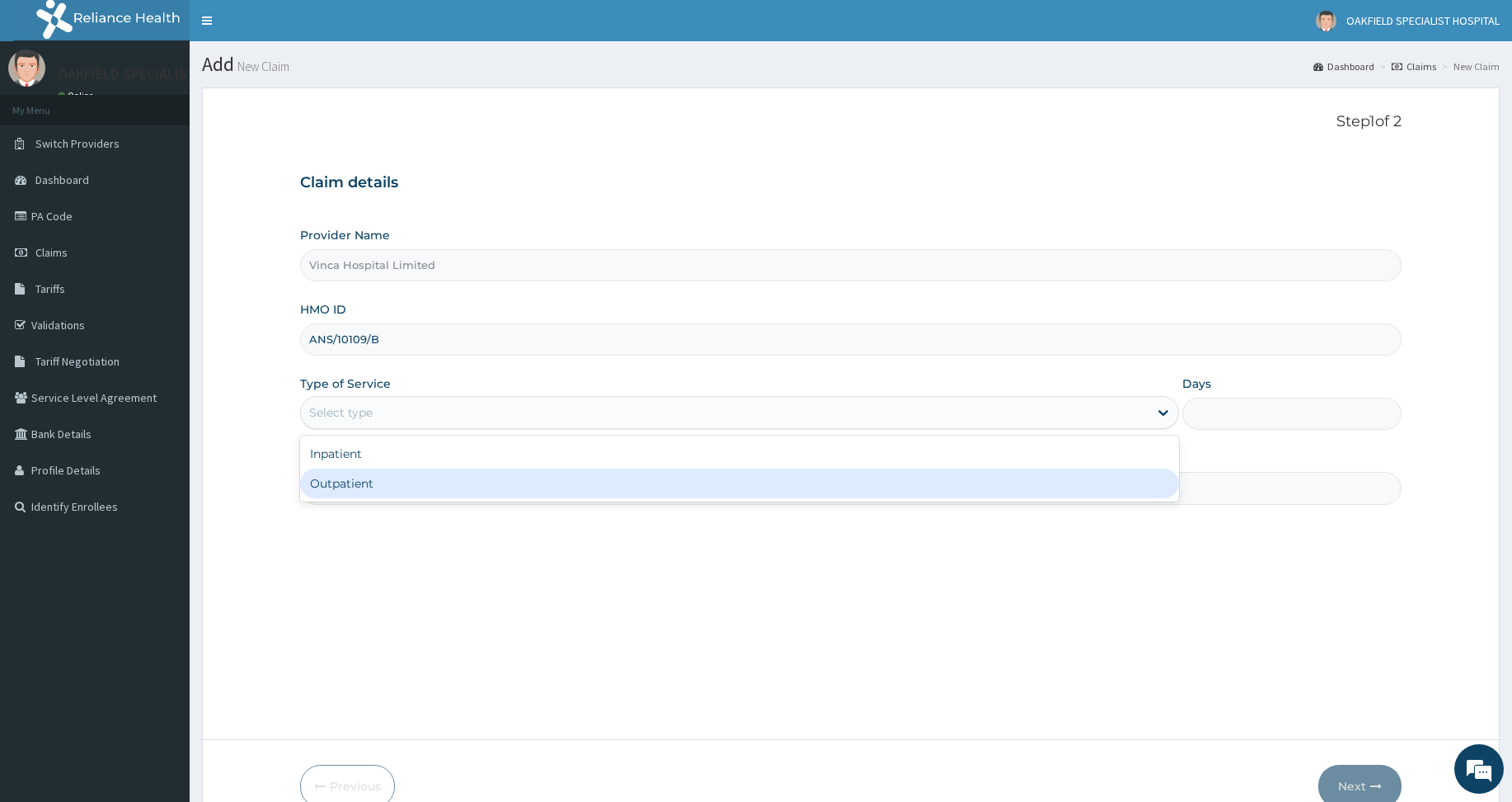
click at [357, 482] on div "Outpatient" at bounding box center [739, 483] width 879 height 29
type input "1"
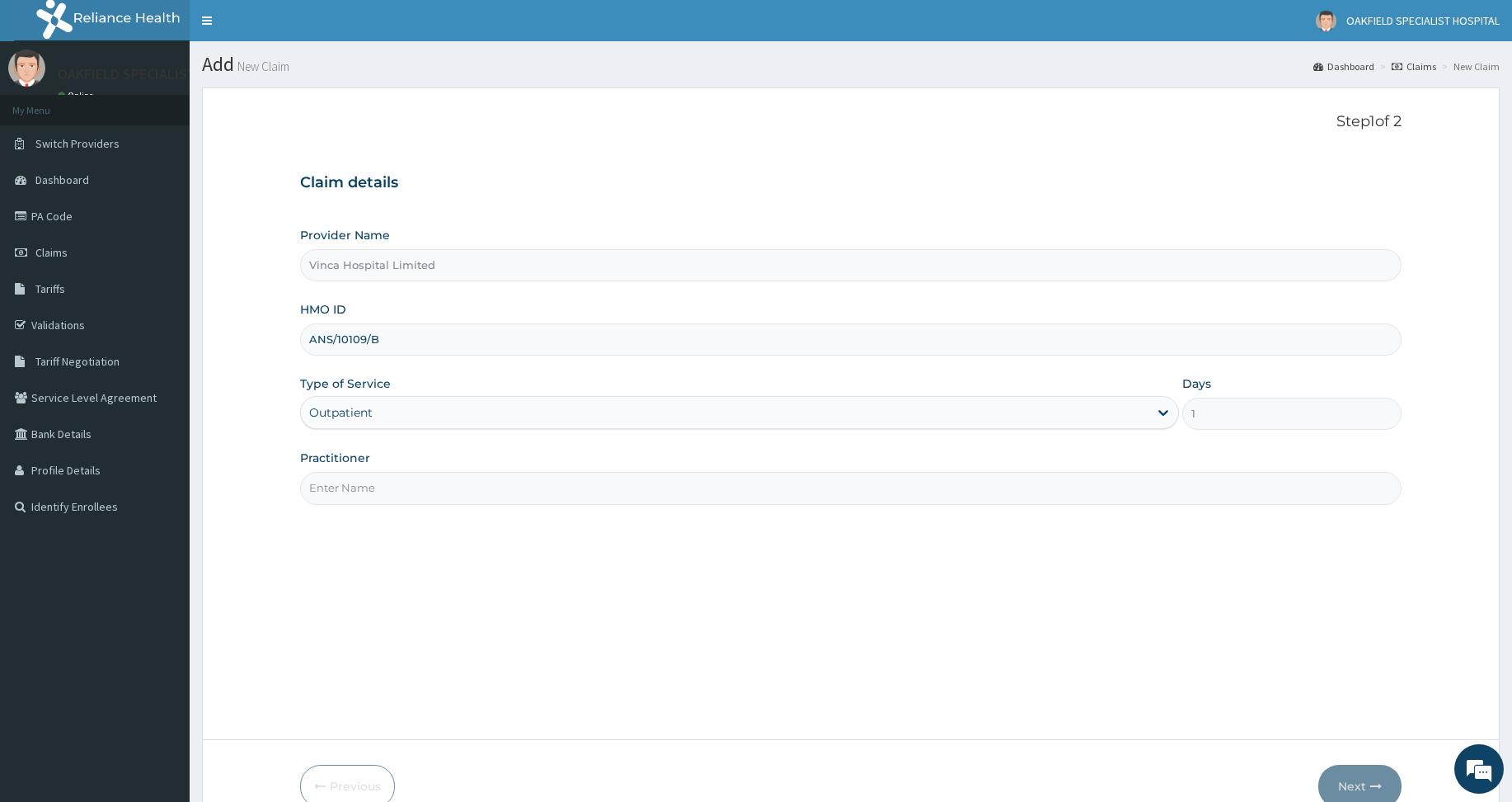
click at [357, 483] on input "Practitioner" at bounding box center [851, 488] width 1102 height 32
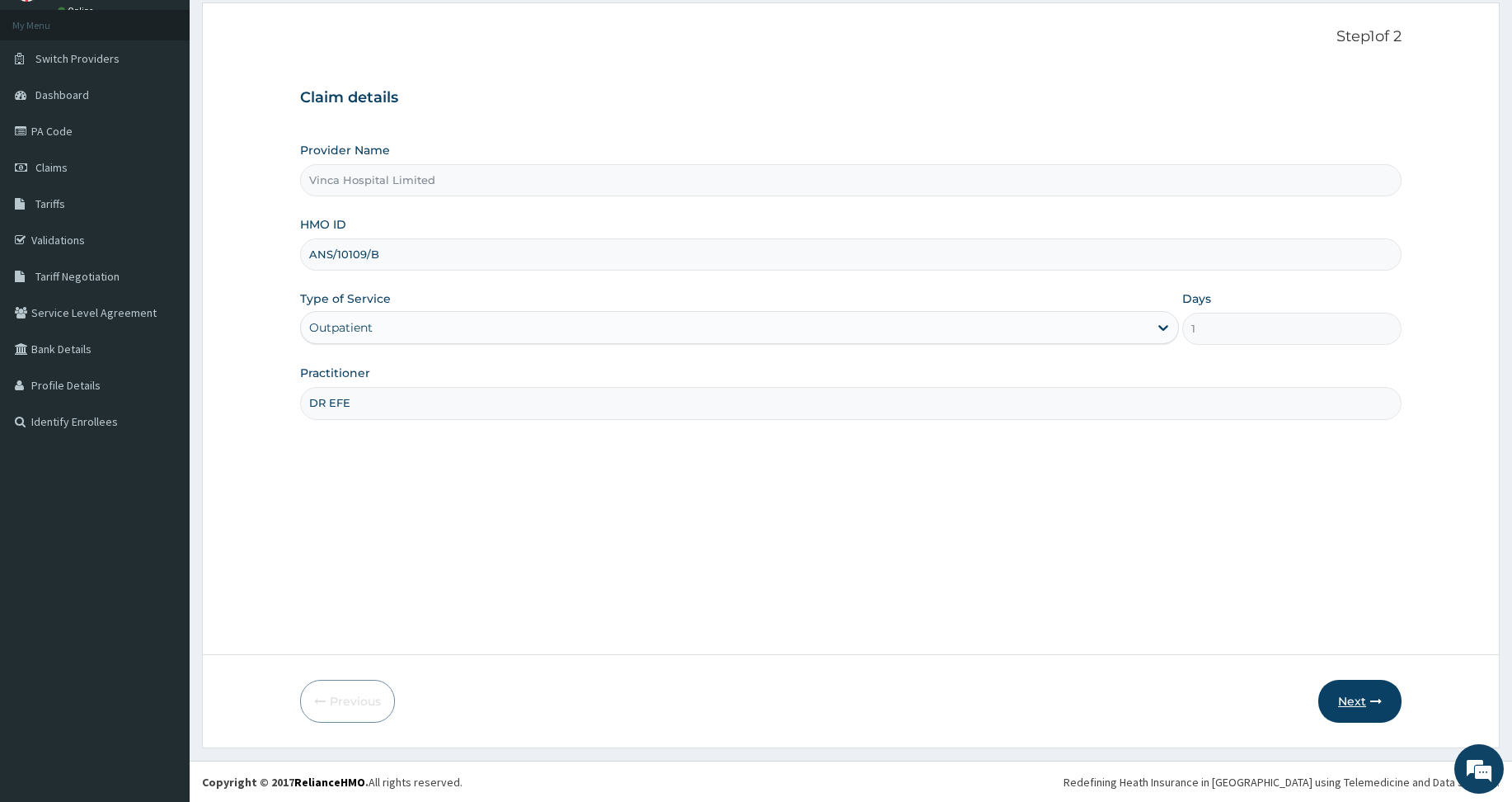
scroll to position [85, 0]
type input "DR EFE"
click at [1376, 704] on icon "button" at bounding box center [1376, 700] width 11 height 11
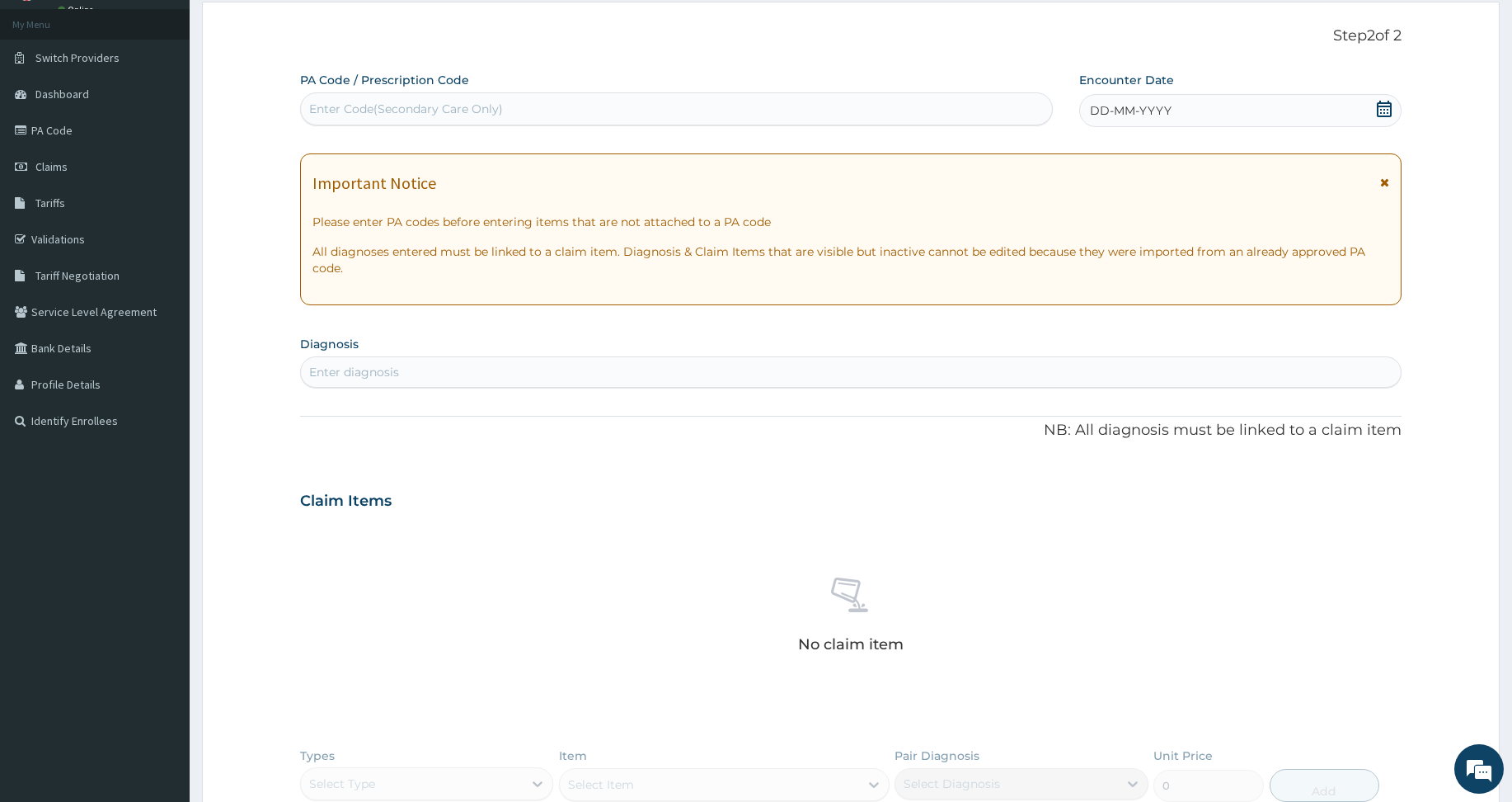
scroll to position [0, 0]
click at [347, 104] on div "Enter Code(Secondary Care Only)" at bounding box center [406, 108] width 193 height 16
paste input "PA/3D5D55"
type input "PA/3D5D55"
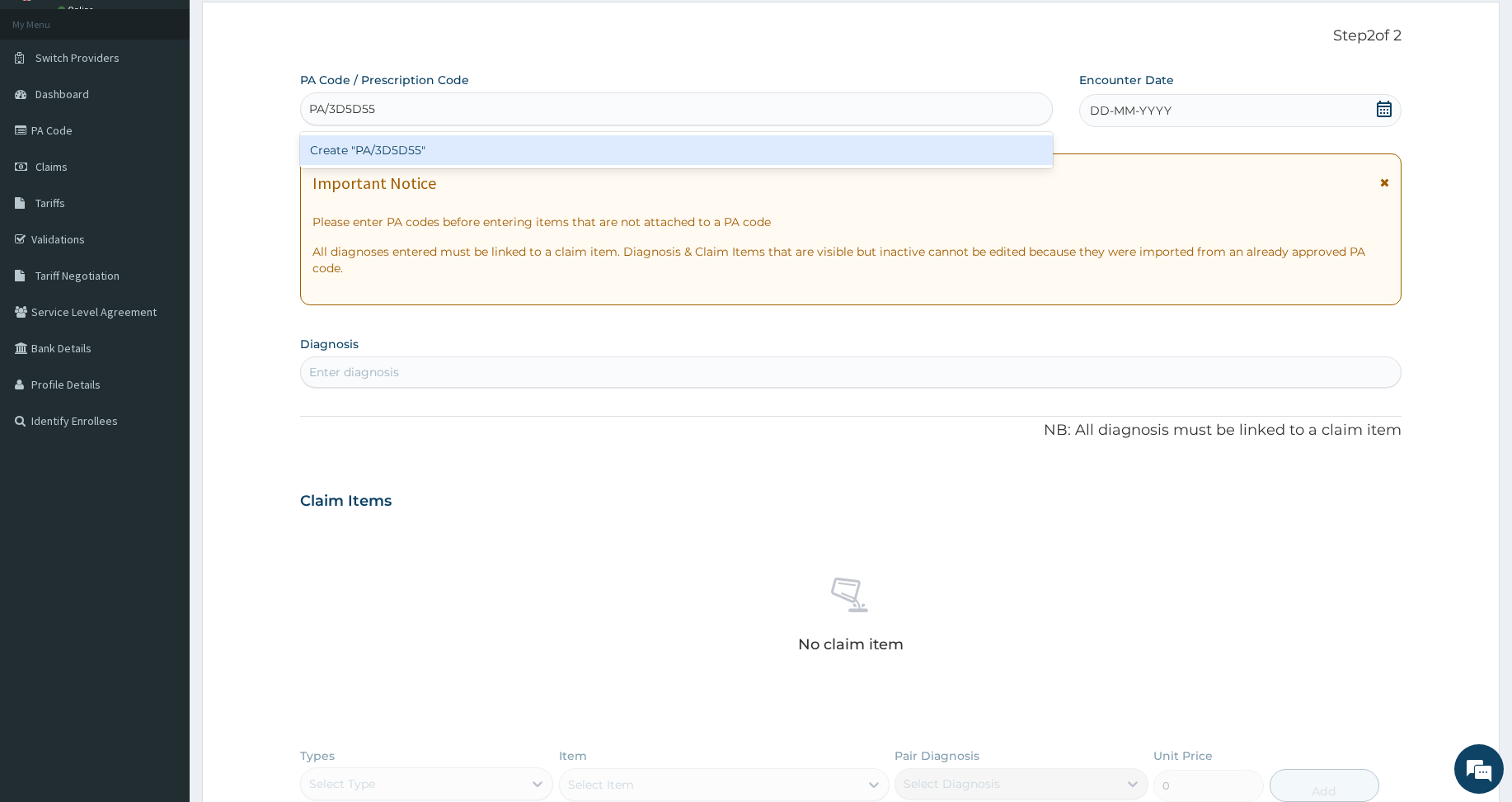
click at [352, 144] on div "Create "PA/3D5D55"" at bounding box center [677, 150] width 753 height 29
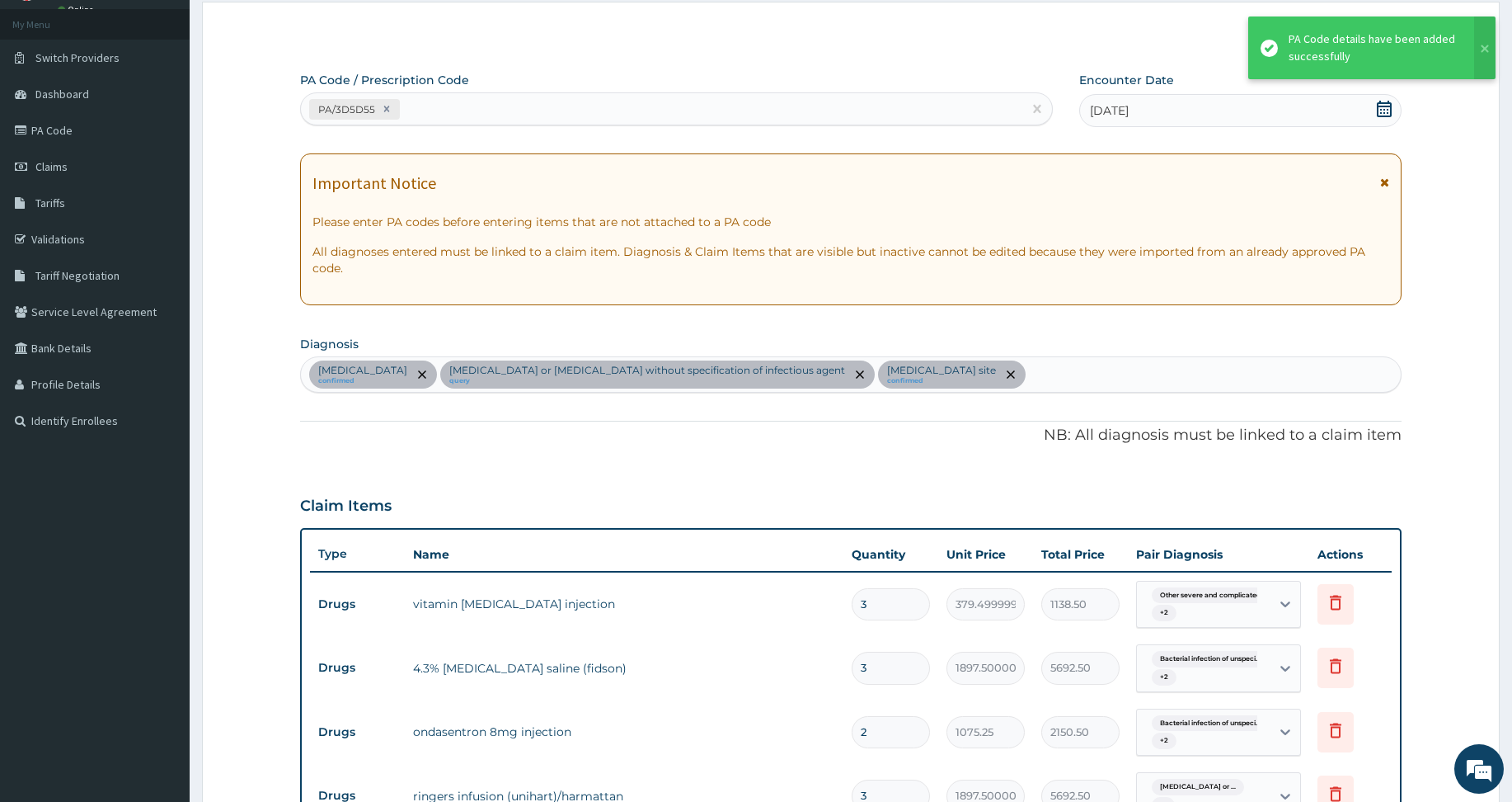
scroll to position [971, 0]
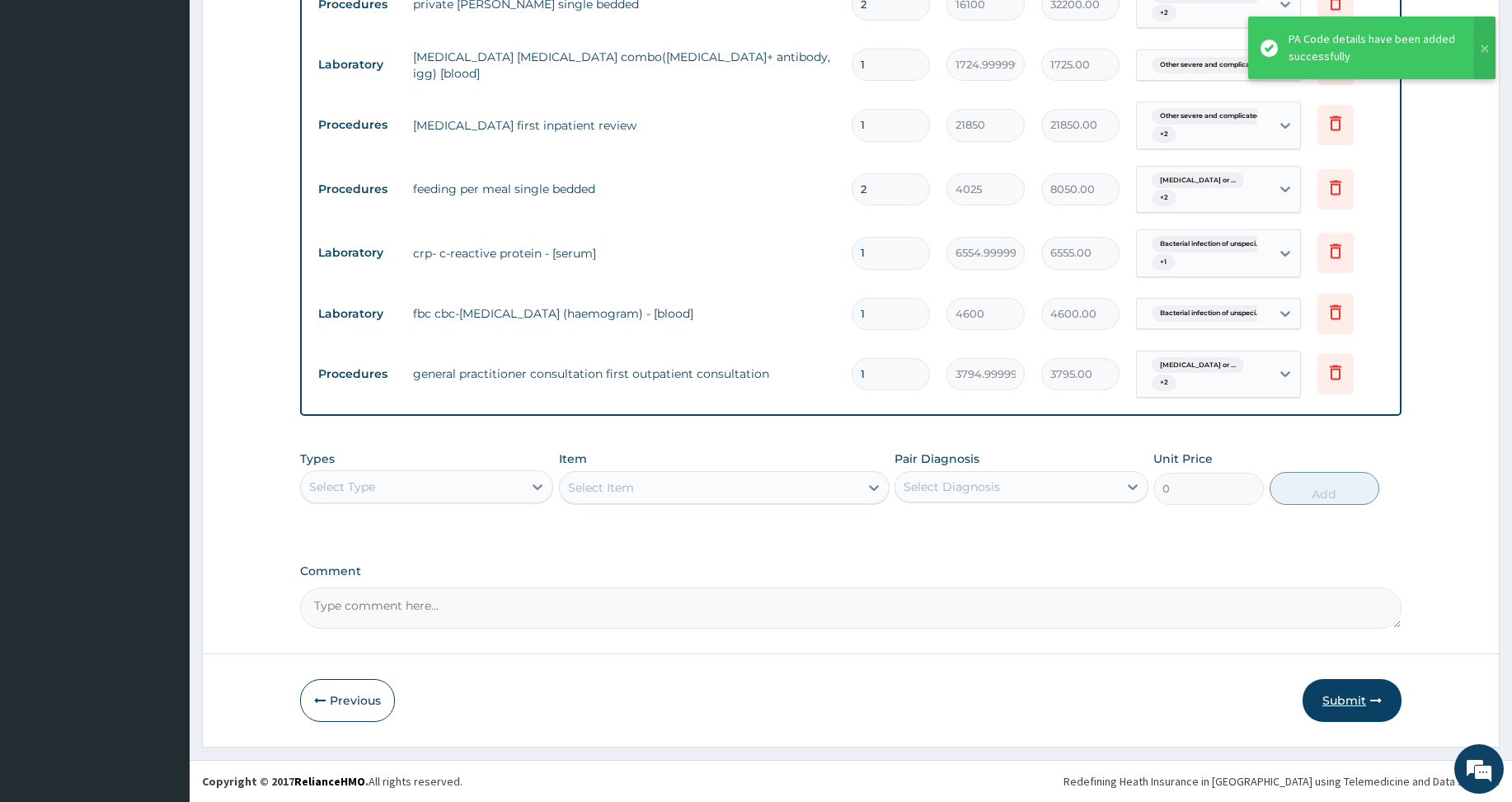
click at [1337, 706] on button "Submit" at bounding box center [1352, 700] width 99 height 43
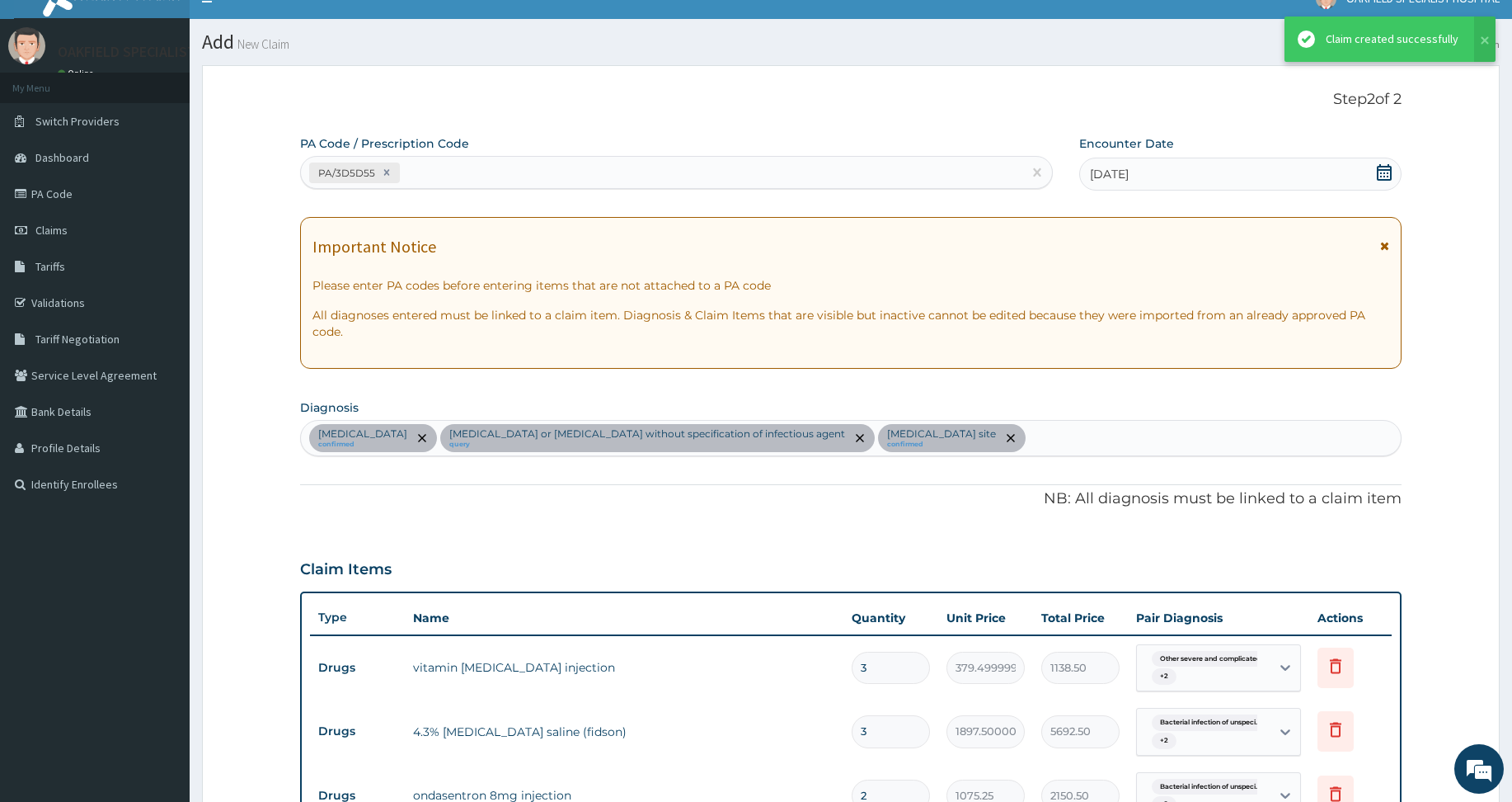
scroll to position [998, 0]
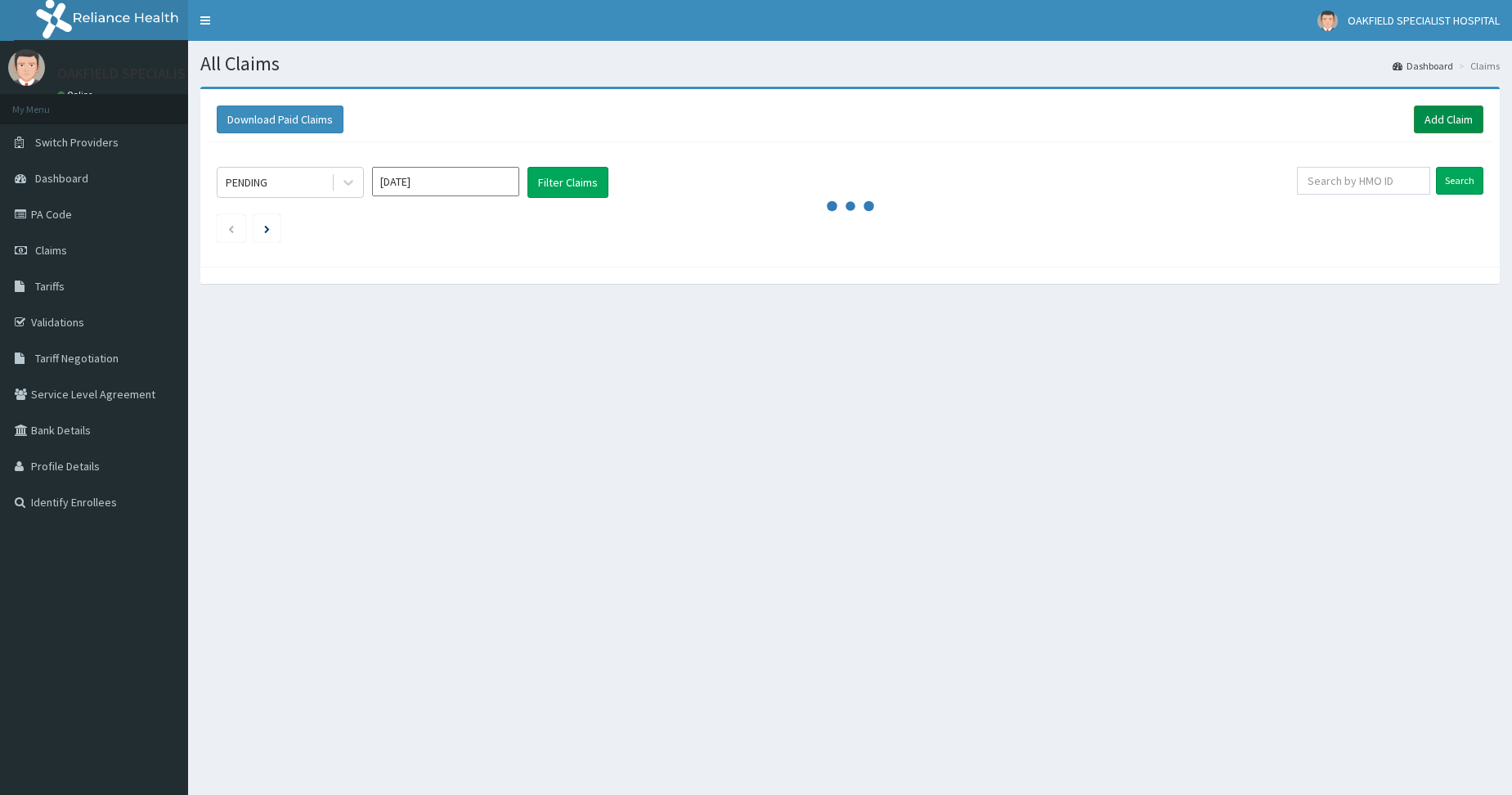
drag, startPoint x: 0, startPoint y: 0, endPoint x: 1442, endPoint y: 120, distance: 1447.0
click at [1442, 120] on link "Add Claim" at bounding box center [1449, 119] width 70 height 28
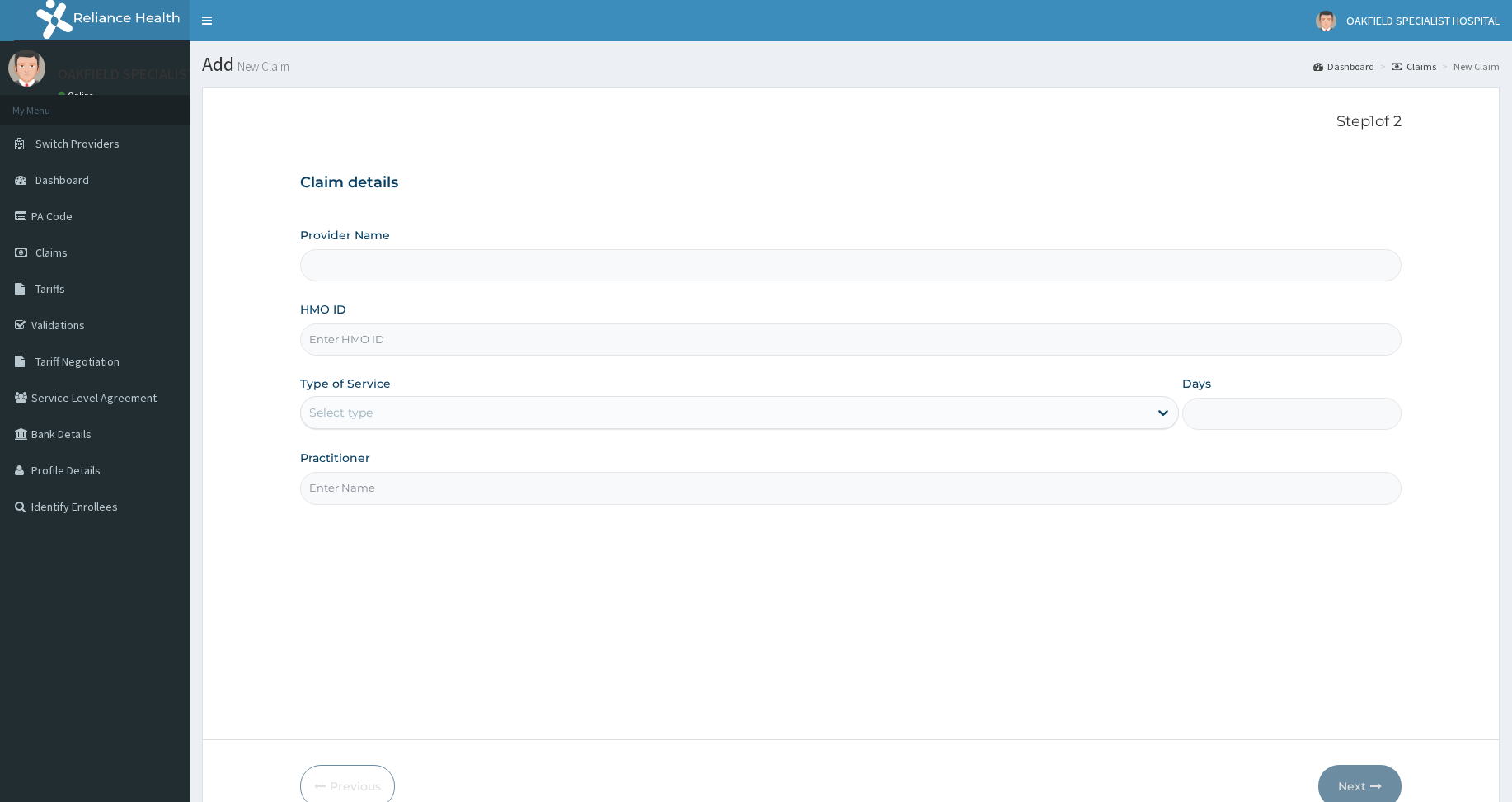
type input "Vinca Hospital Limited"
click at [337, 352] on input "HMO ID" at bounding box center [851, 339] width 1102 height 32
paste input "TEN/10014/C"
type input "TEN/10014/C"
drag, startPoint x: 334, startPoint y: 410, endPoint x: 344, endPoint y: 428, distance: 20.6
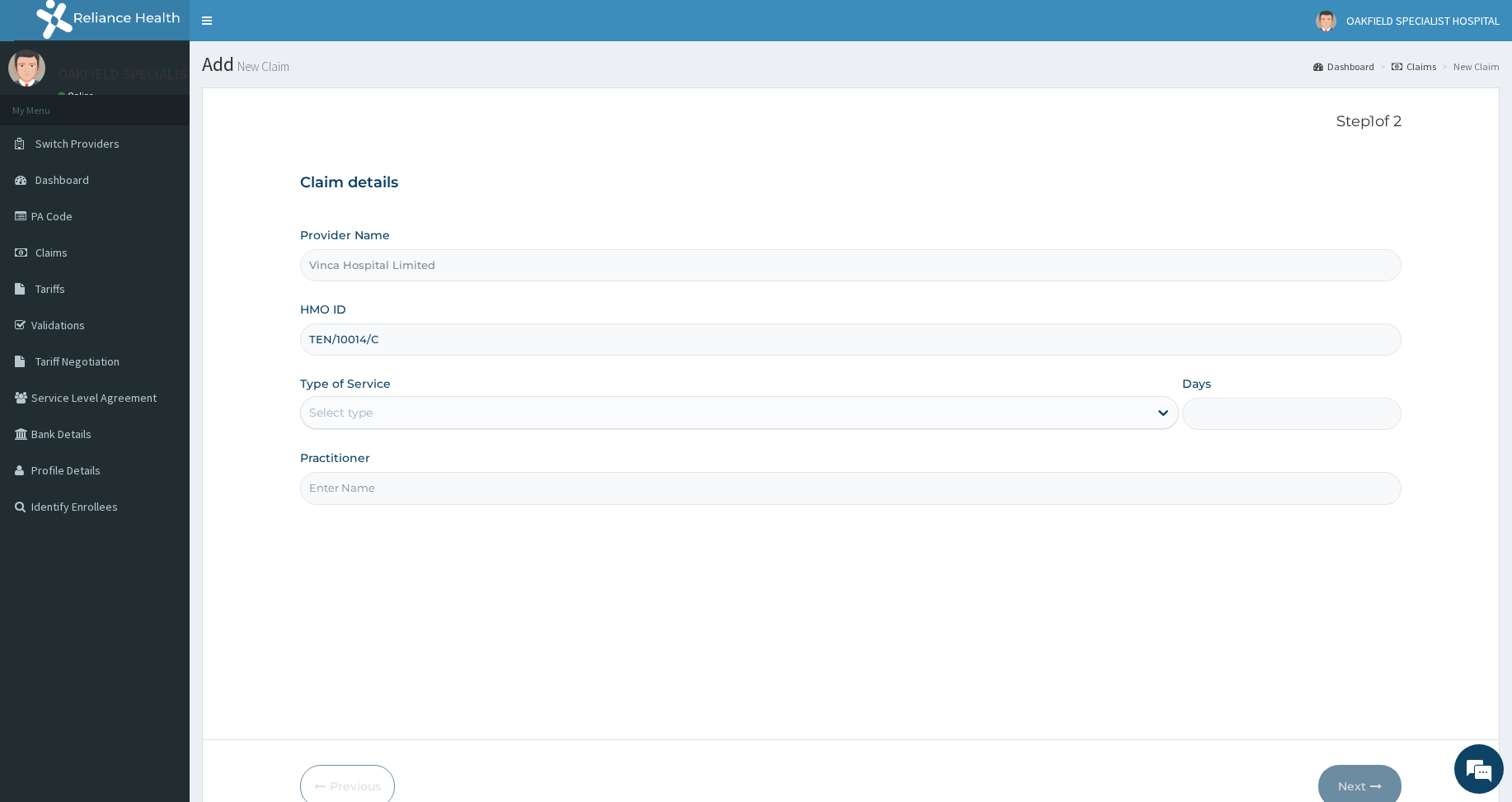
click at [334, 411] on div "Select type" at bounding box center [340, 411] width 64 height 16
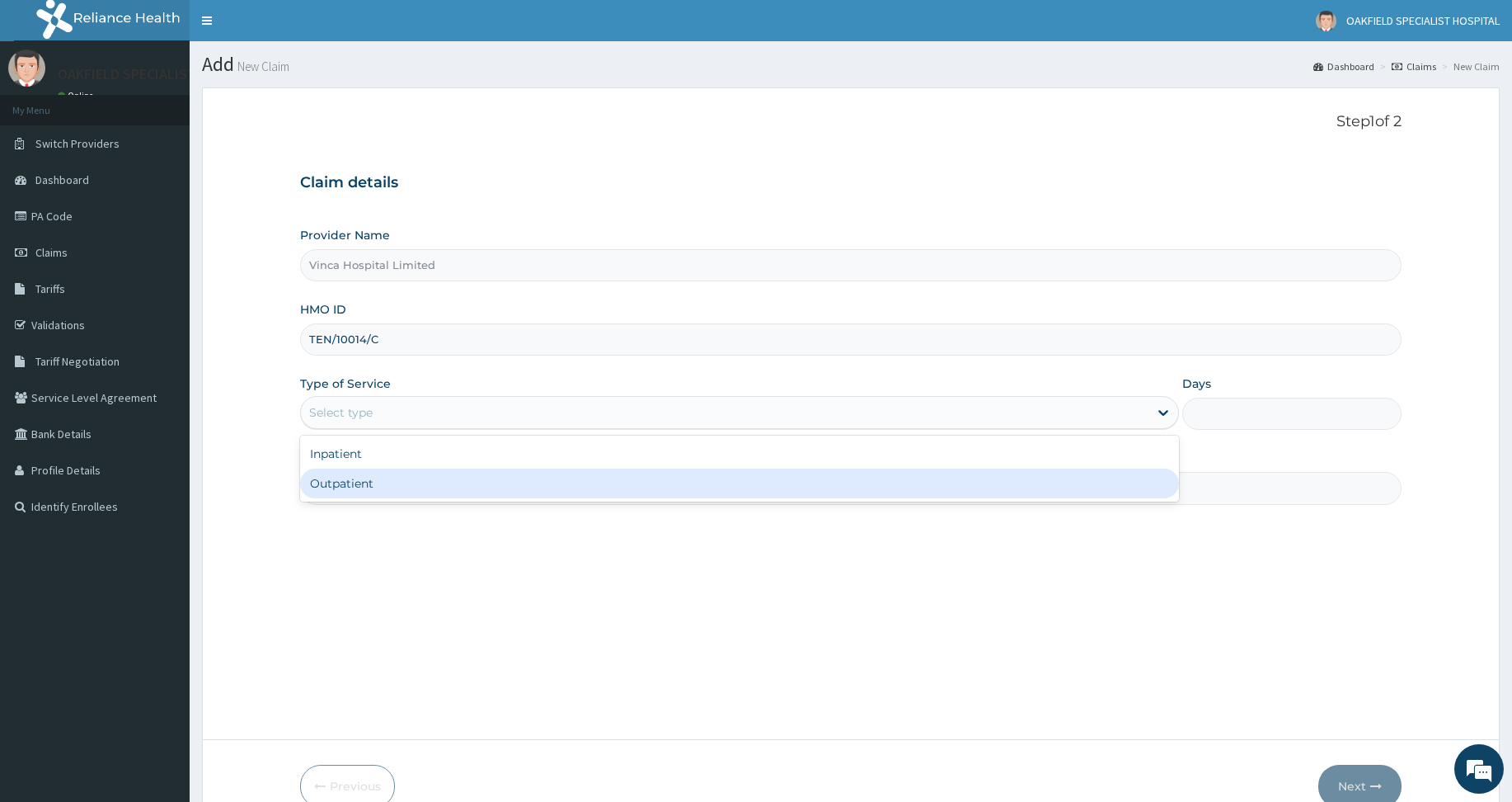
click at [354, 491] on div "Outpatient" at bounding box center [739, 483] width 879 height 29
type input "1"
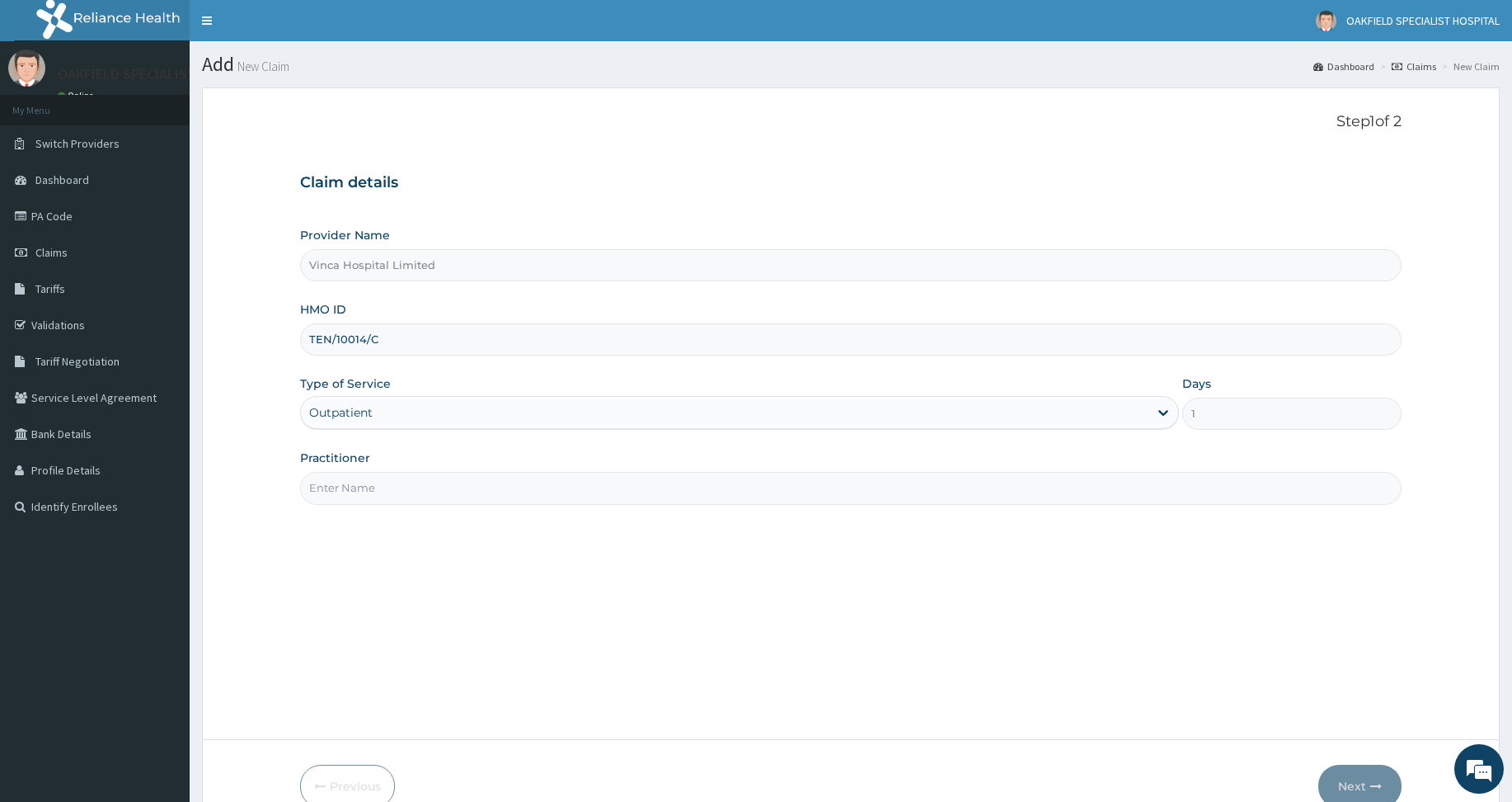
click at [353, 485] on input "Practitioner" at bounding box center [851, 488] width 1102 height 32
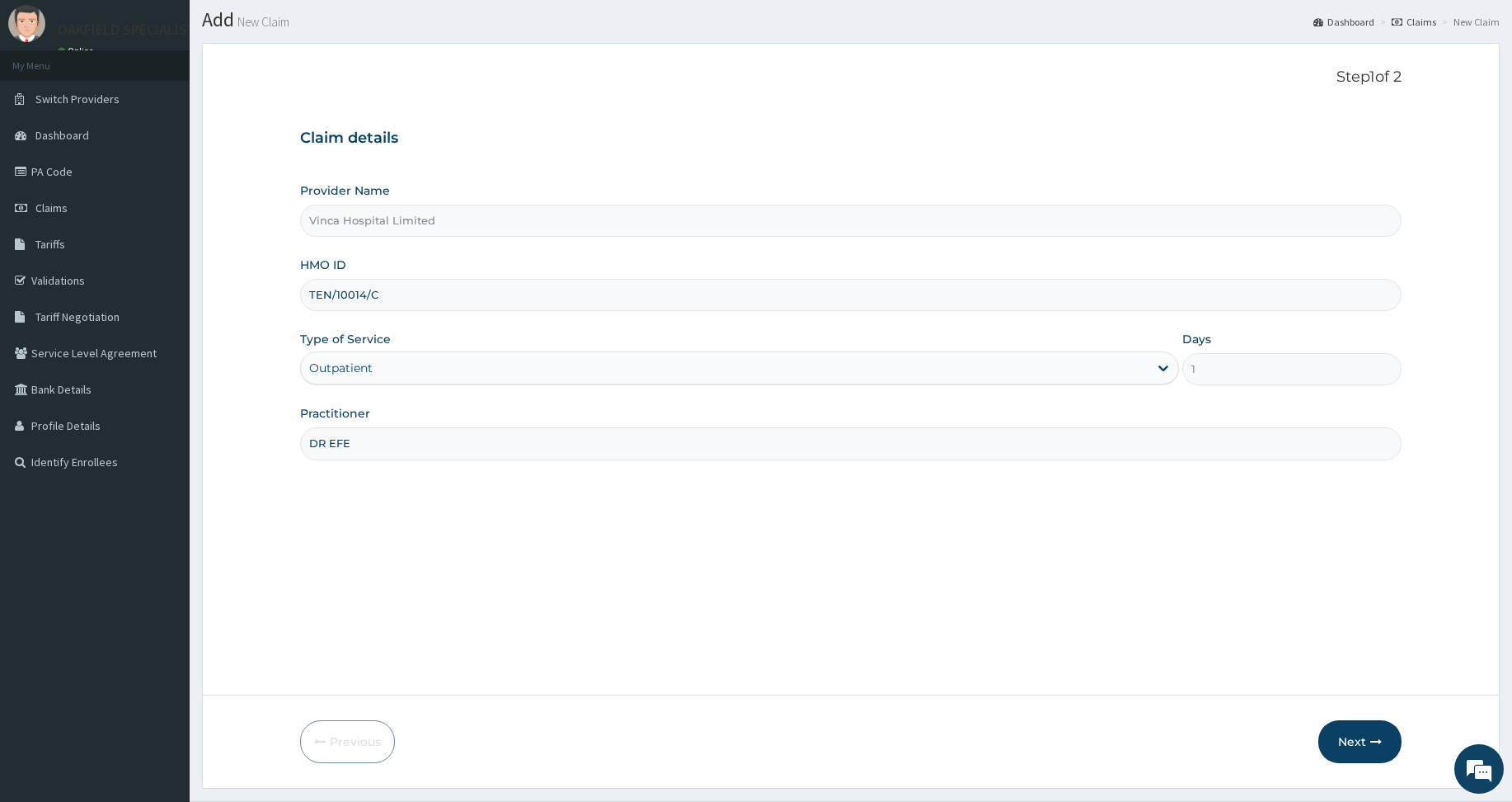
scroll to position [85, 0]
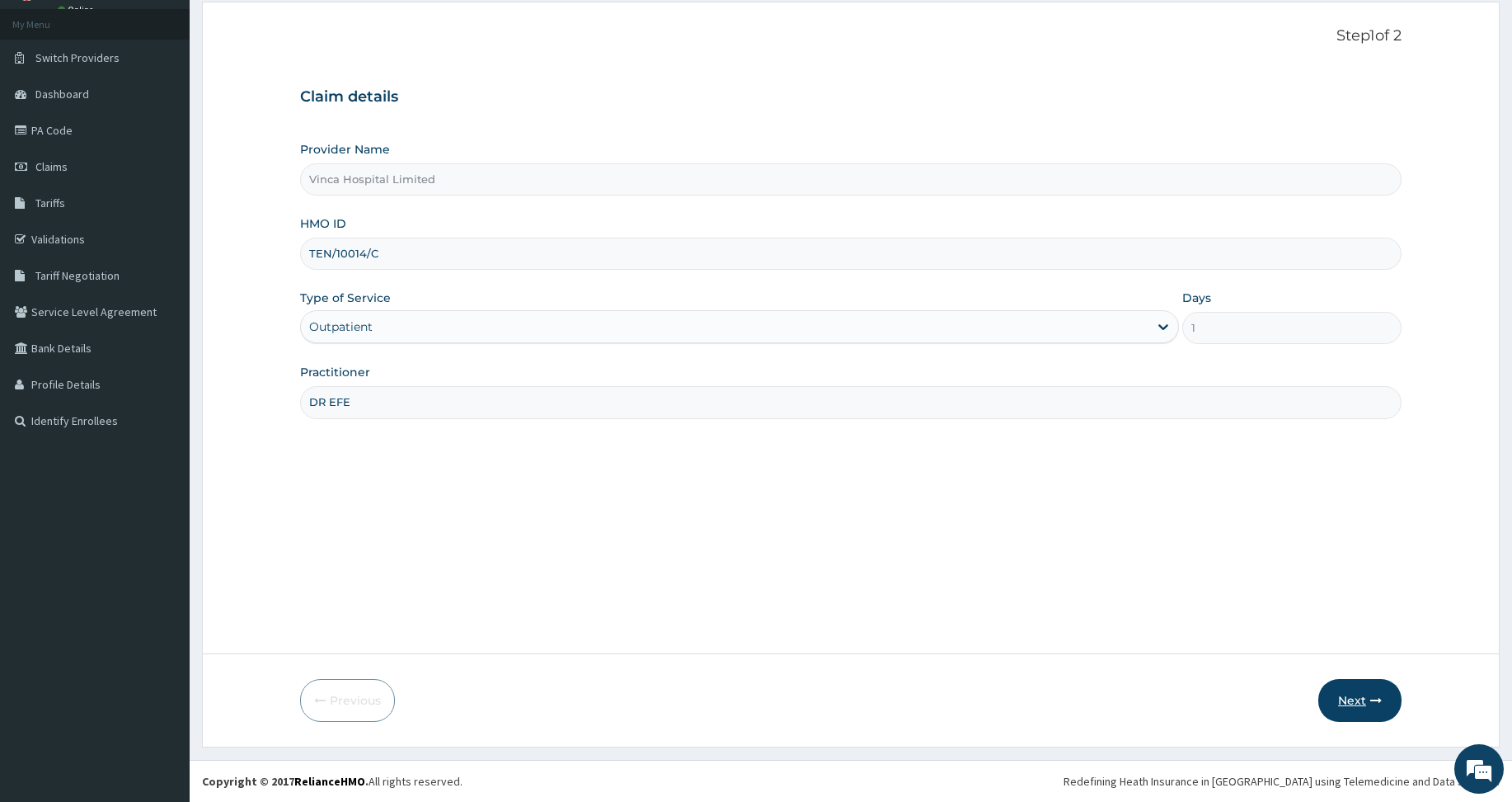
type input "DR EFE"
click at [1355, 698] on button "Next" at bounding box center [1360, 700] width 83 height 43
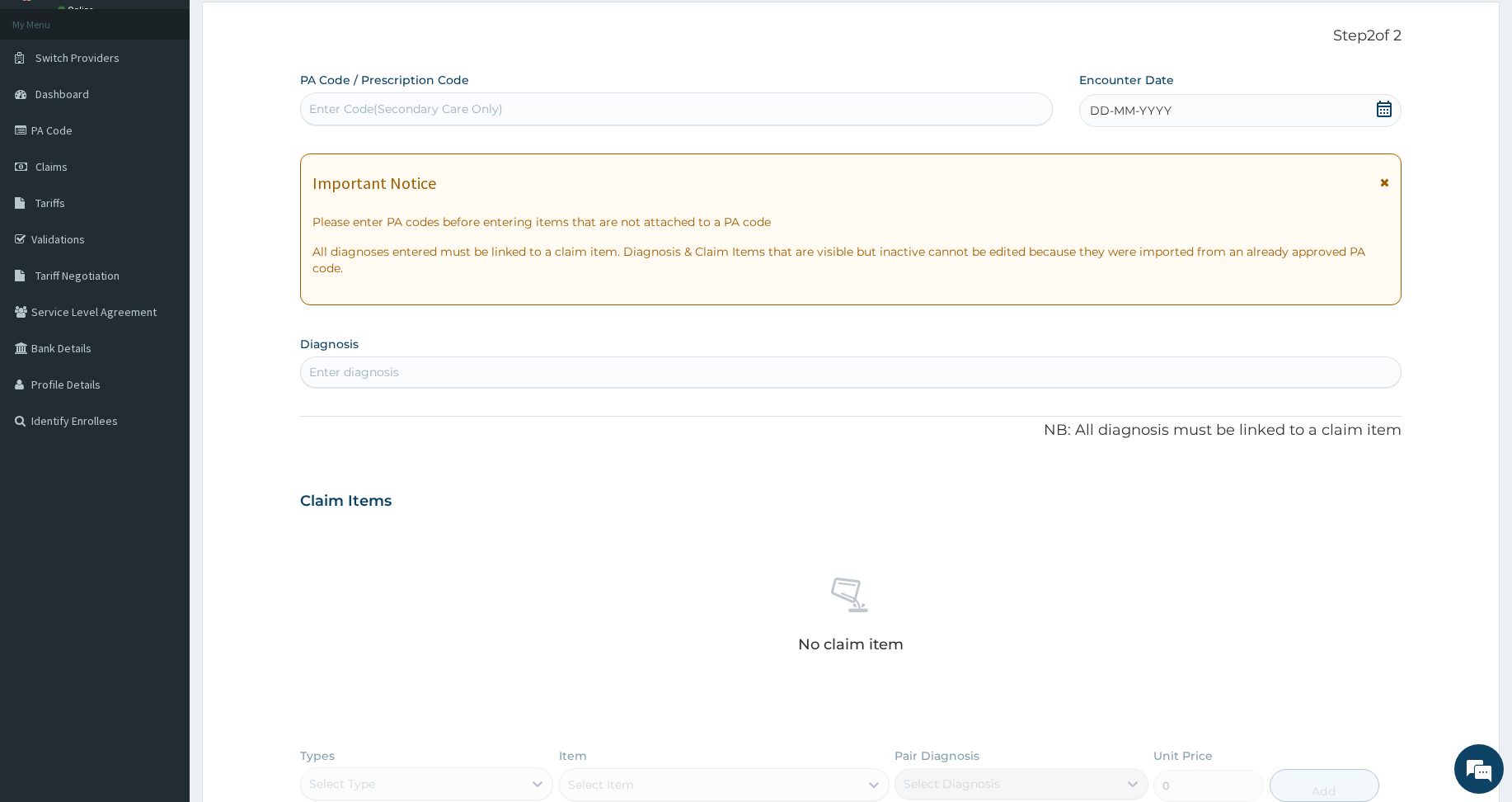
drag, startPoint x: 366, startPoint y: 105, endPoint x: 377, endPoint y: 137, distance: 33.8
click at [365, 105] on div "Enter Code(Secondary Care Only)" at bounding box center [406, 108] width 193 height 16
paste input "PA/4C763B"
type input "PA/4C763B"
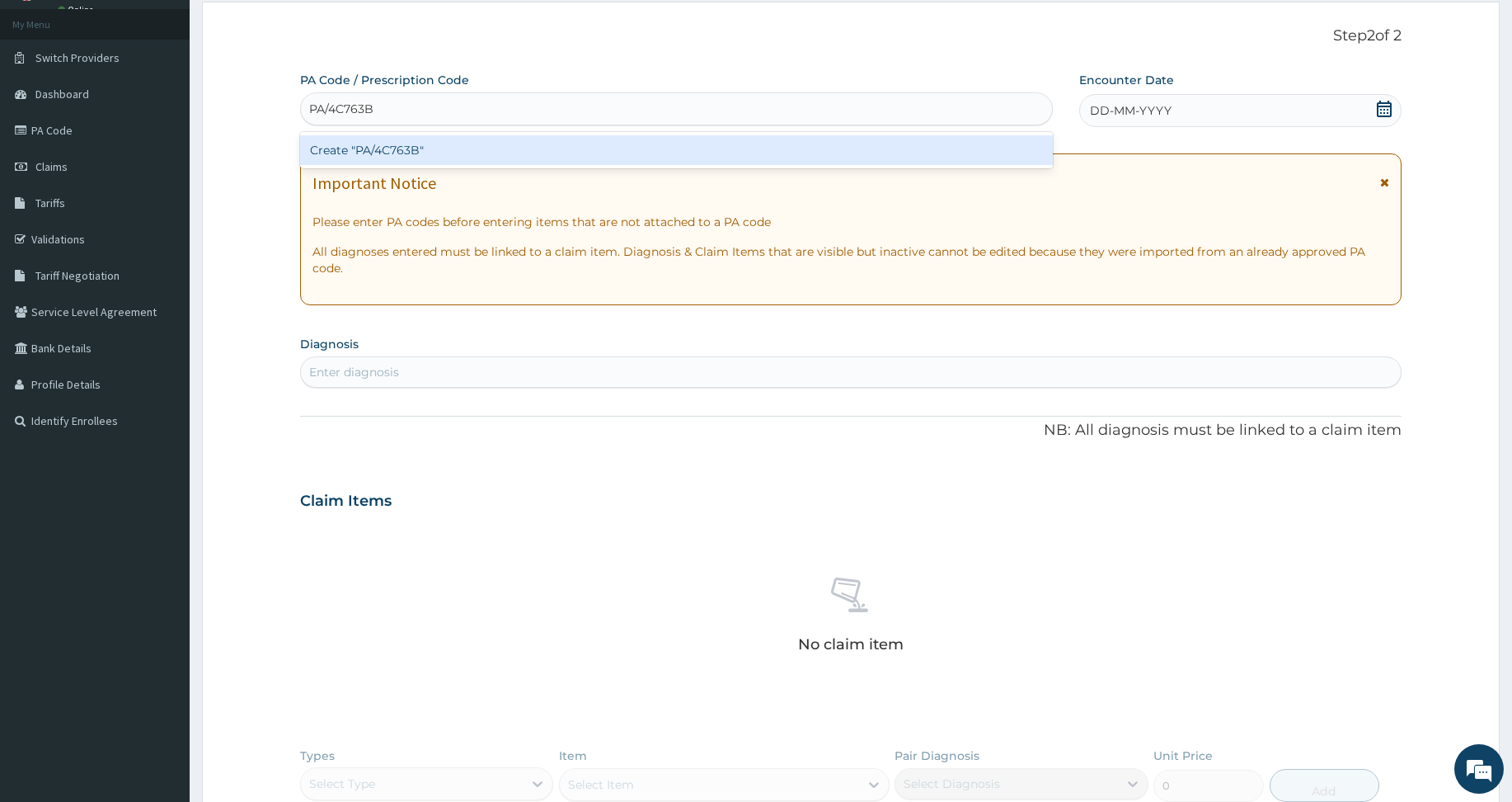
click at [363, 155] on div "Create "PA/4C763B"" at bounding box center [677, 150] width 753 height 29
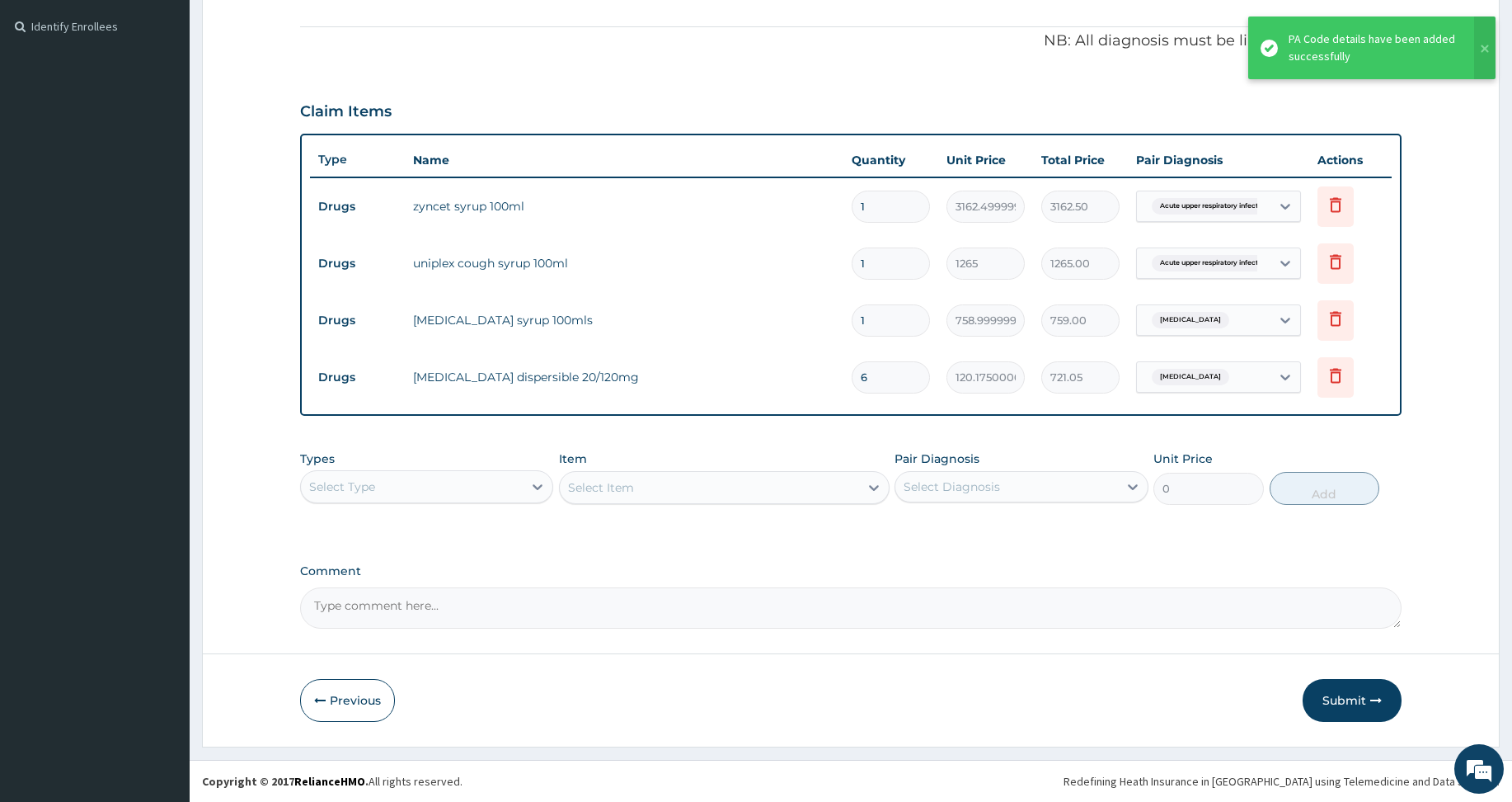
drag, startPoint x: 1341, startPoint y: 702, endPoint x: 1307, endPoint y: 653, distance: 59.6
click at [1343, 701] on button "Submit" at bounding box center [1352, 700] width 99 height 43
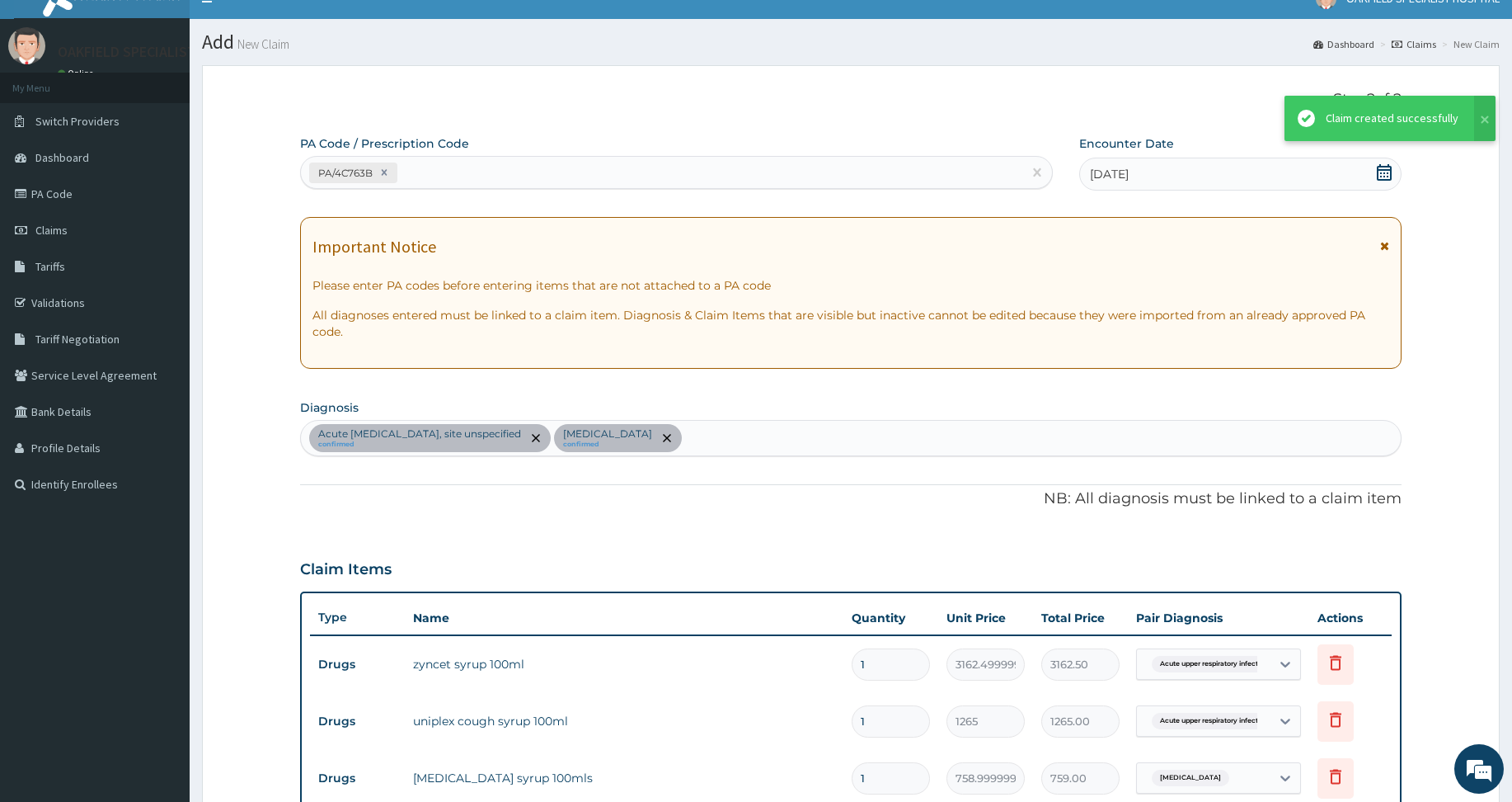
scroll to position [480, 0]
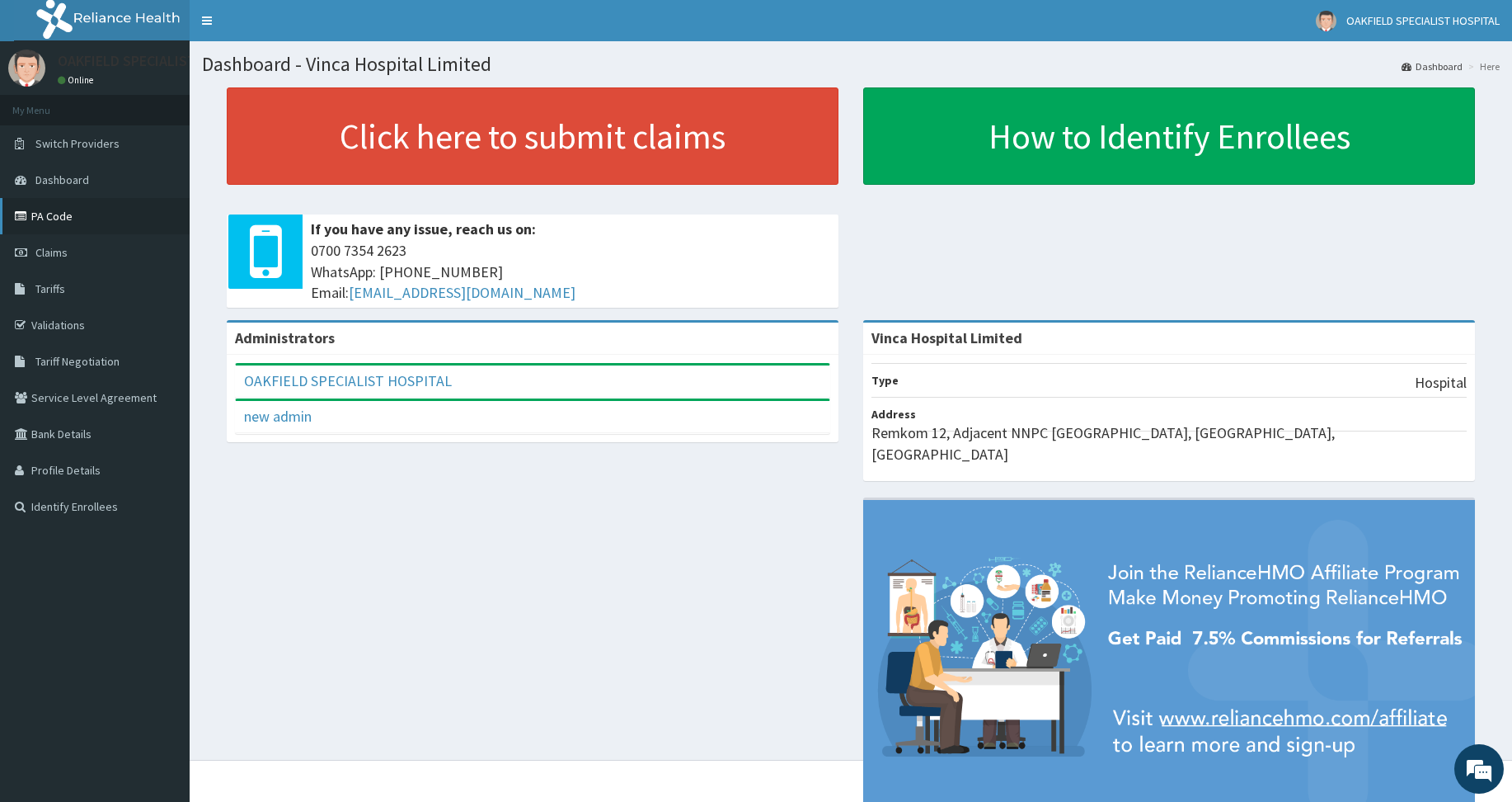
click at [46, 216] on link "PA Code" at bounding box center [95, 216] width 190 height 36
click at [48, 217] on link "PA Code" at bounding box center [95, 216] width 190 height 36
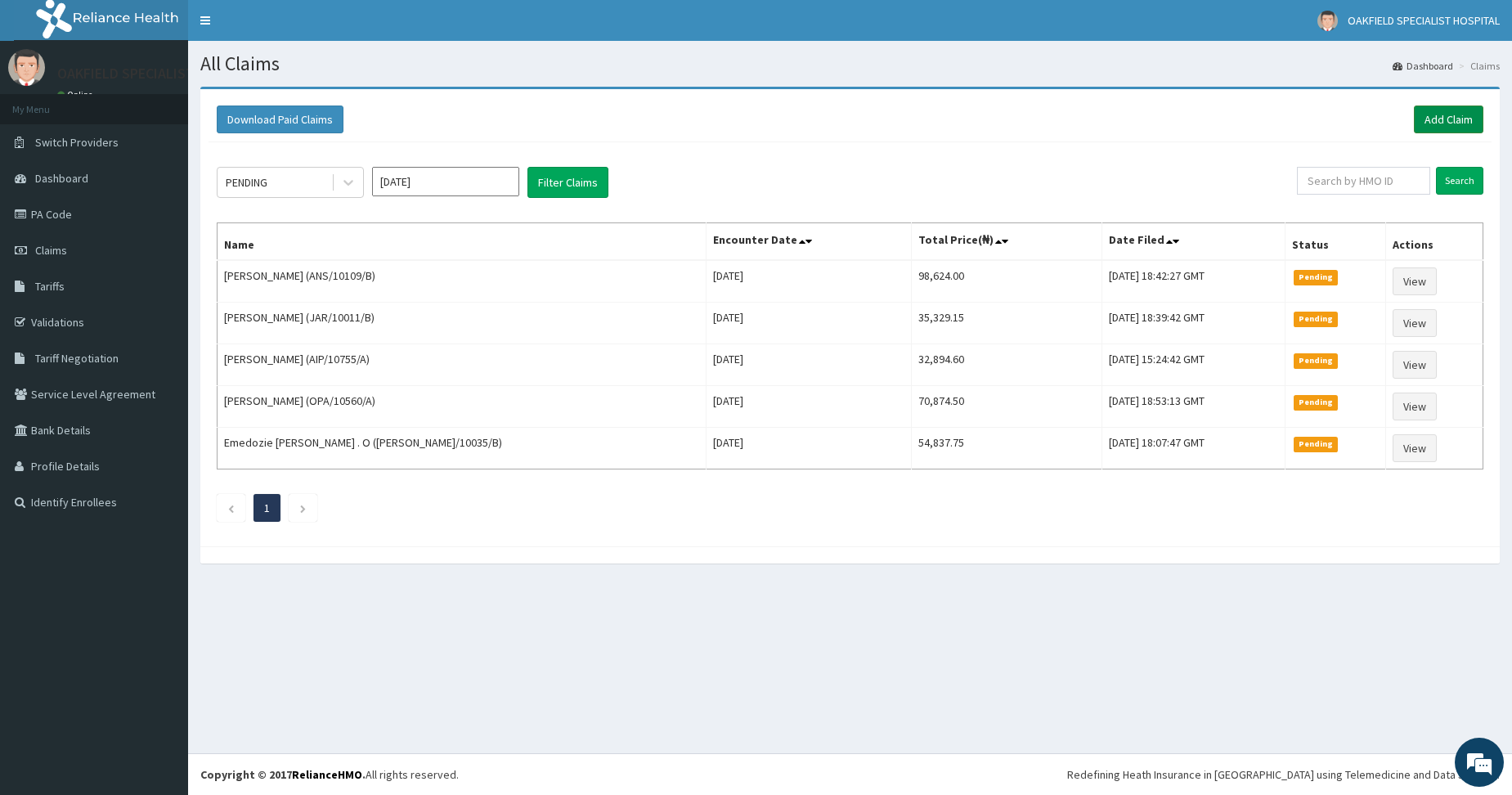
click at [1461, 113] on link "Add Claim" at bounding box center [1449, 119] width 70 height 28
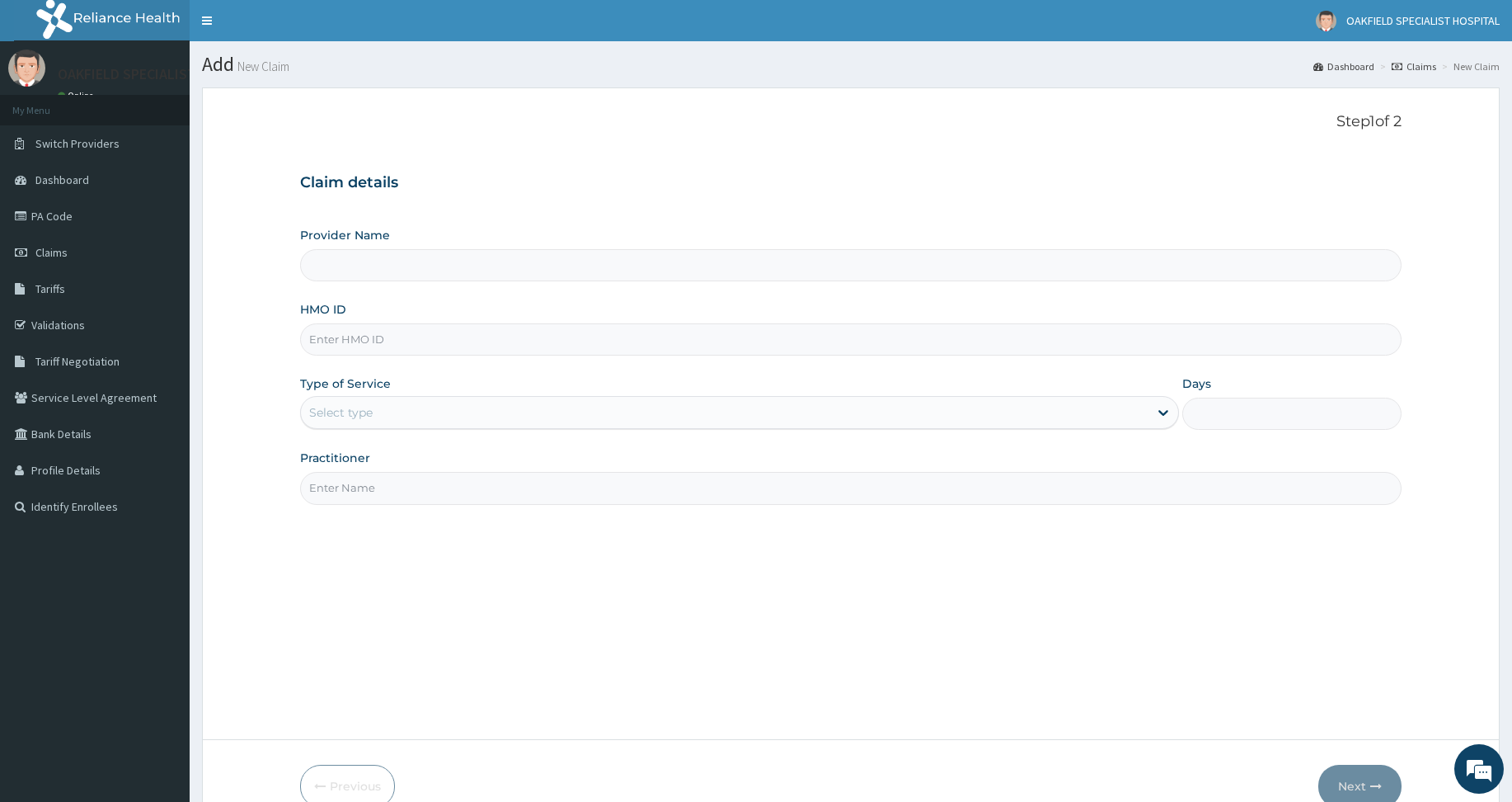
click at [388, 349] on input "HMO ID" at bounding box center [851, 339] width 1102 height 32
paste input "TEN/10014/C"
type input "TEN/10014/C"
click at [369, 412] on div "Select type" at bounding box center [340, 411] width 64 height 16
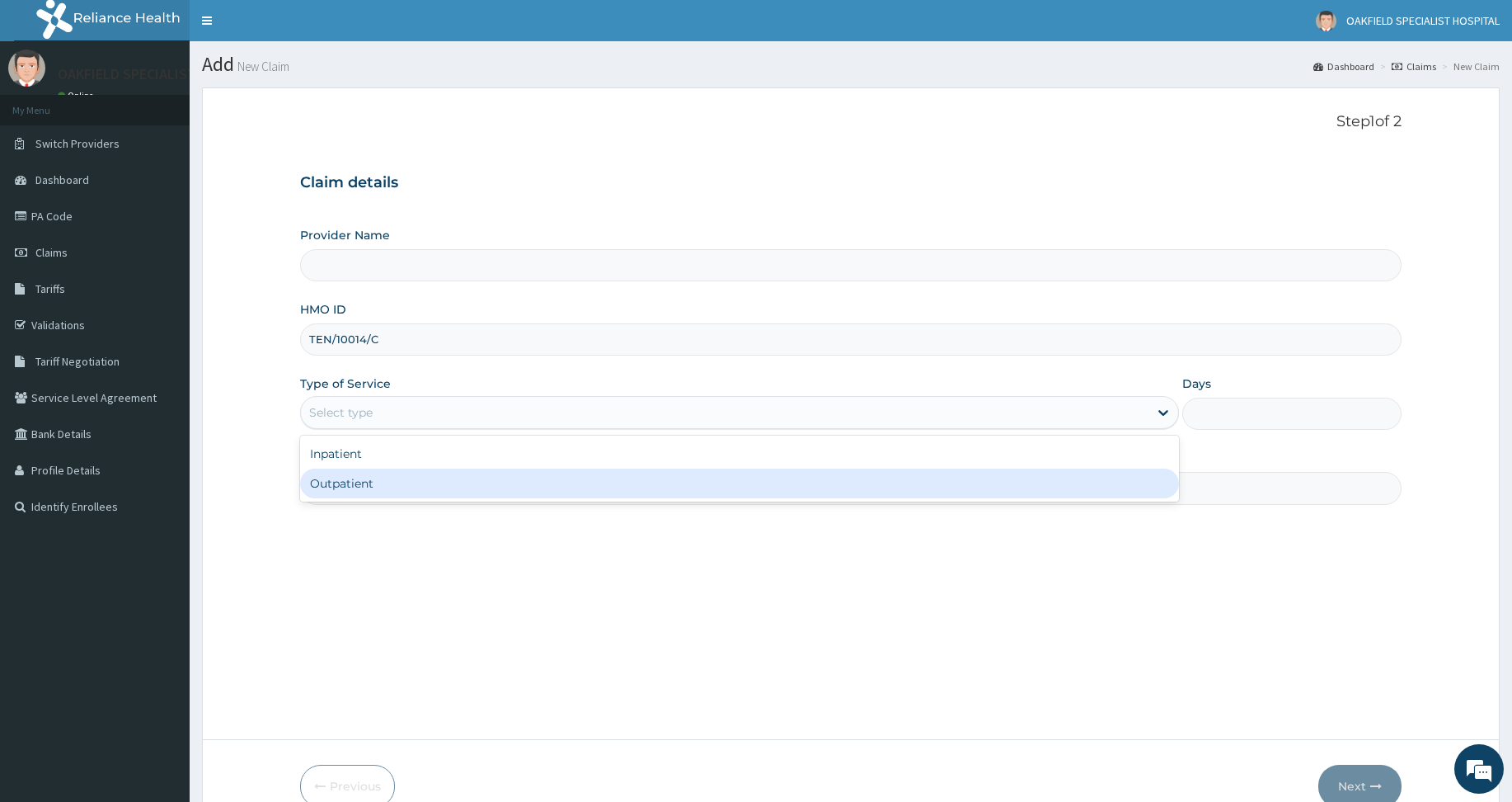
click at [382, 496] on div "Outpatient" at bounding box center [739, 483] width 879 height 29
type input "1"
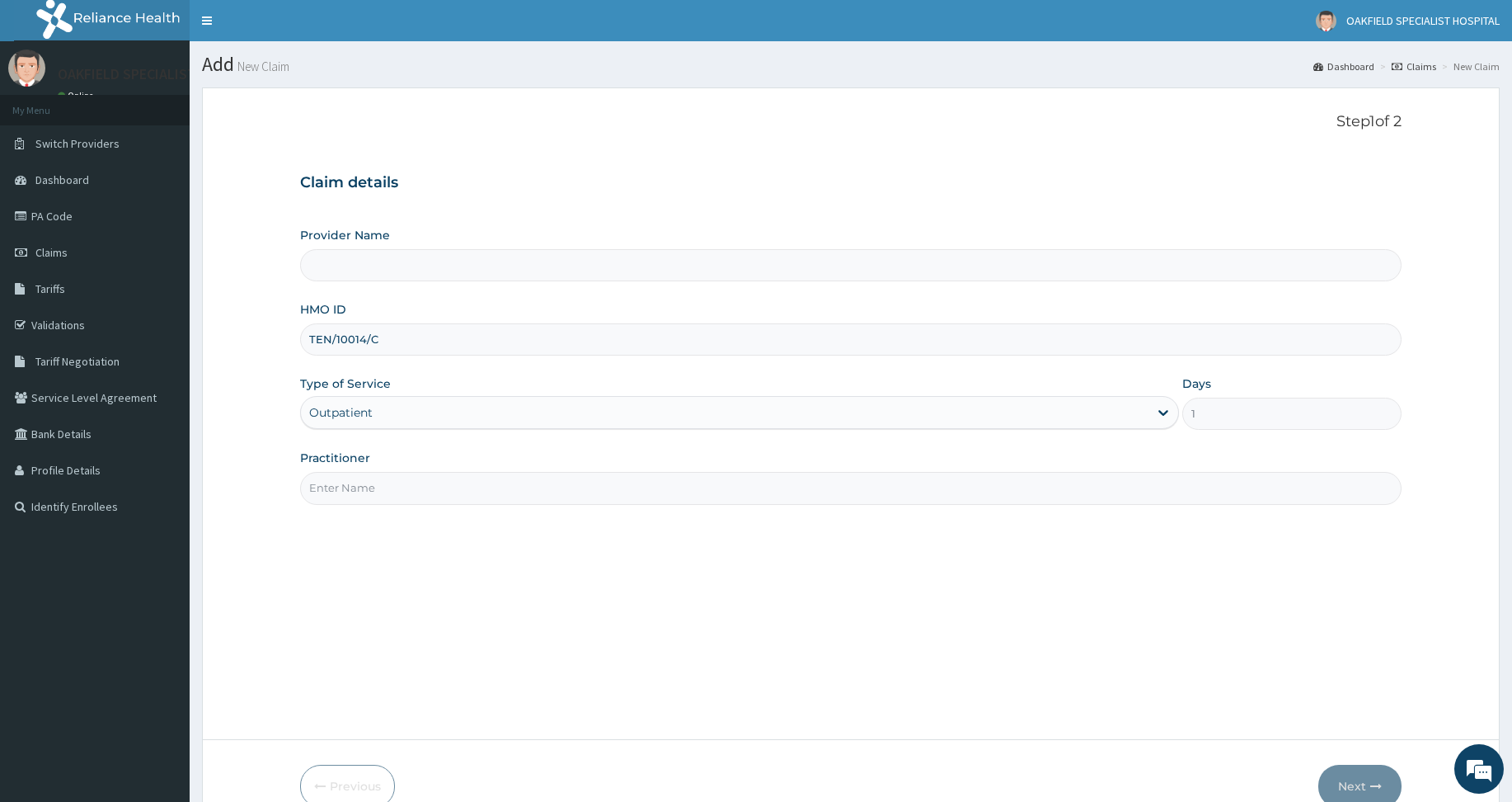
type input "Vinca Hospital Limited"
click at [380, 489] on input "Practitioner" at bounding box center [851, 488] width 1102 height 32
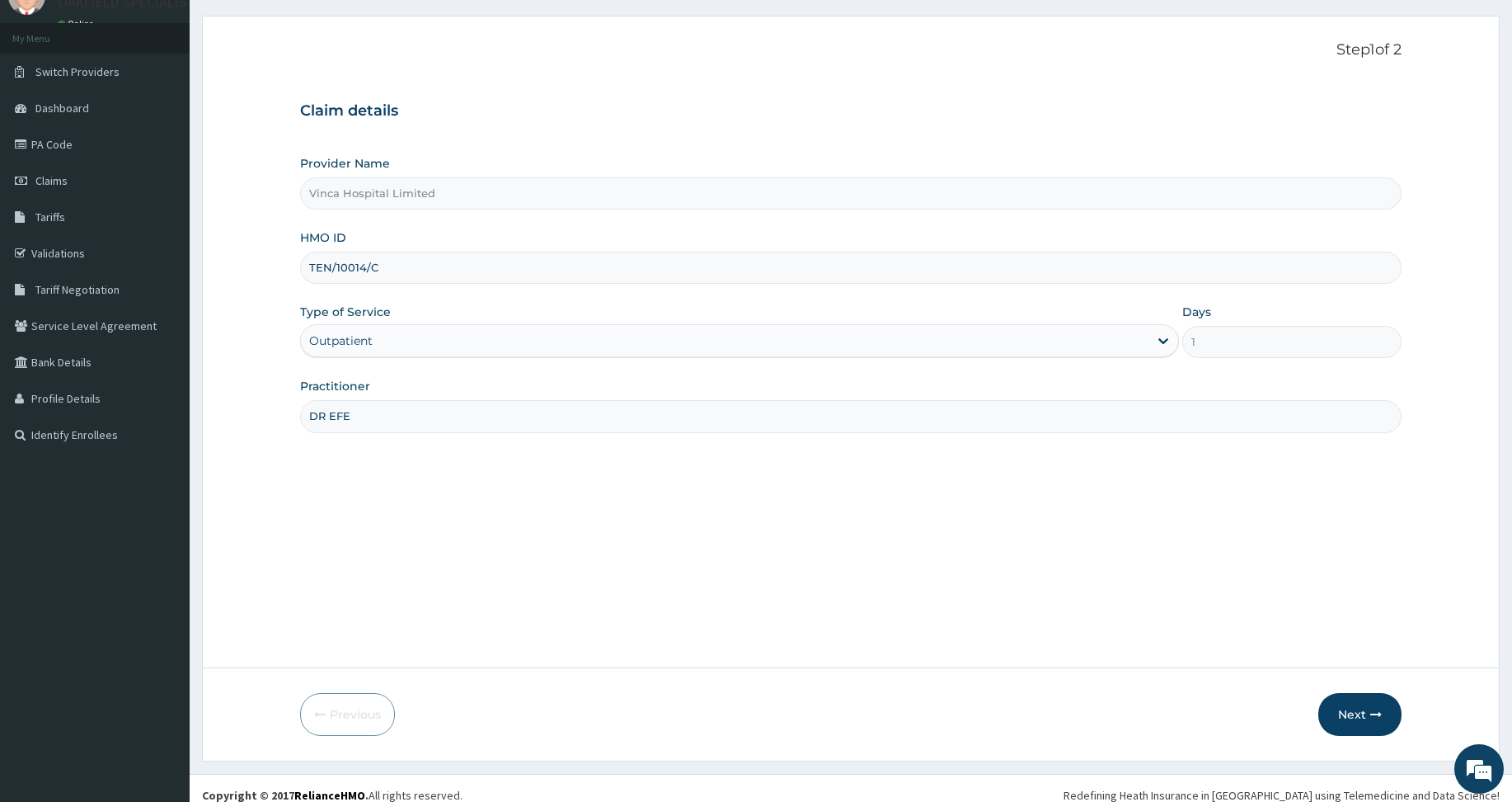
scroll to position [85, 0]
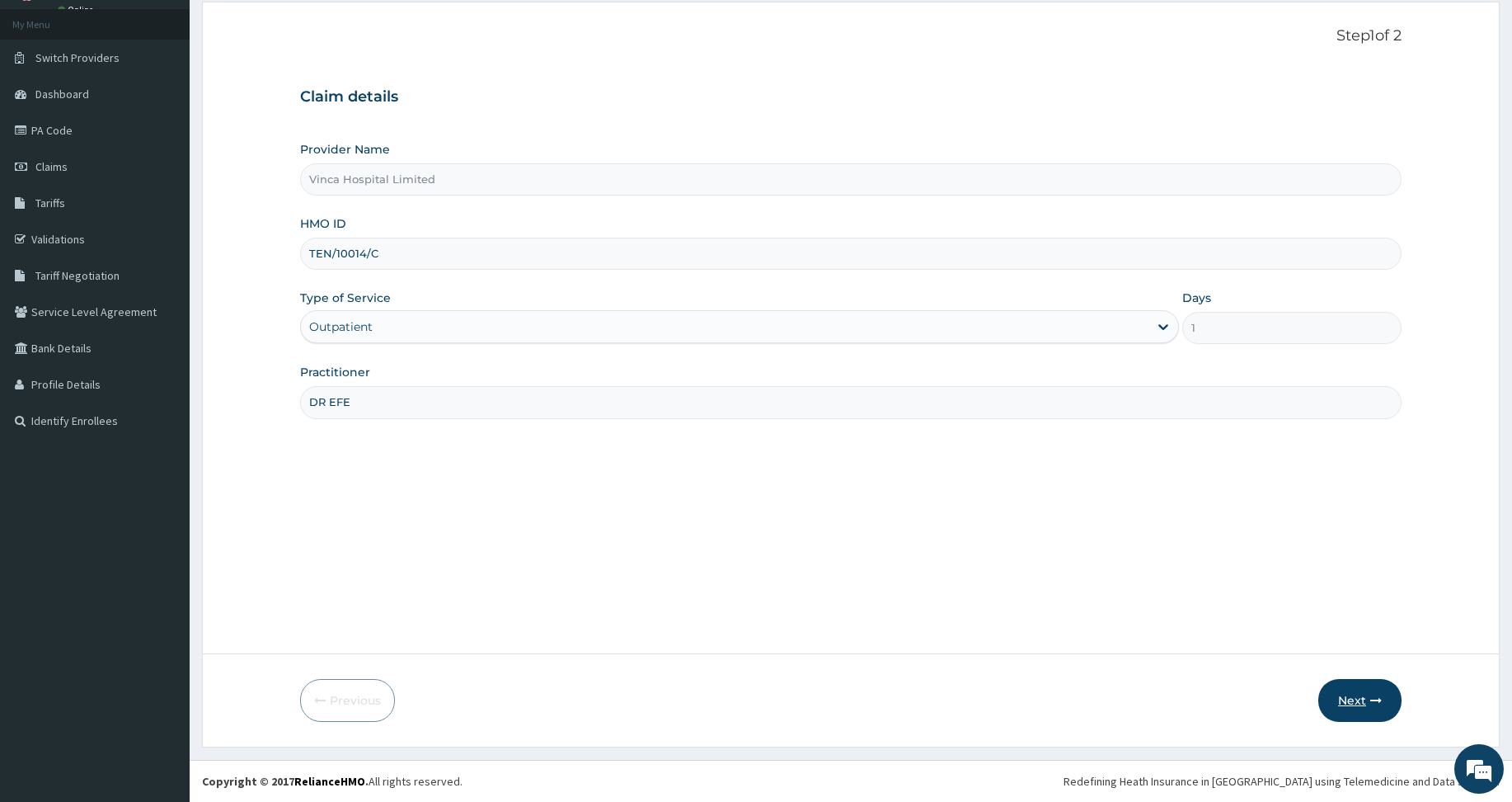
type input "DR EFE"
click at [1334, 702] on button "Next" at bounding box center [1360, 700] width 83 height 43
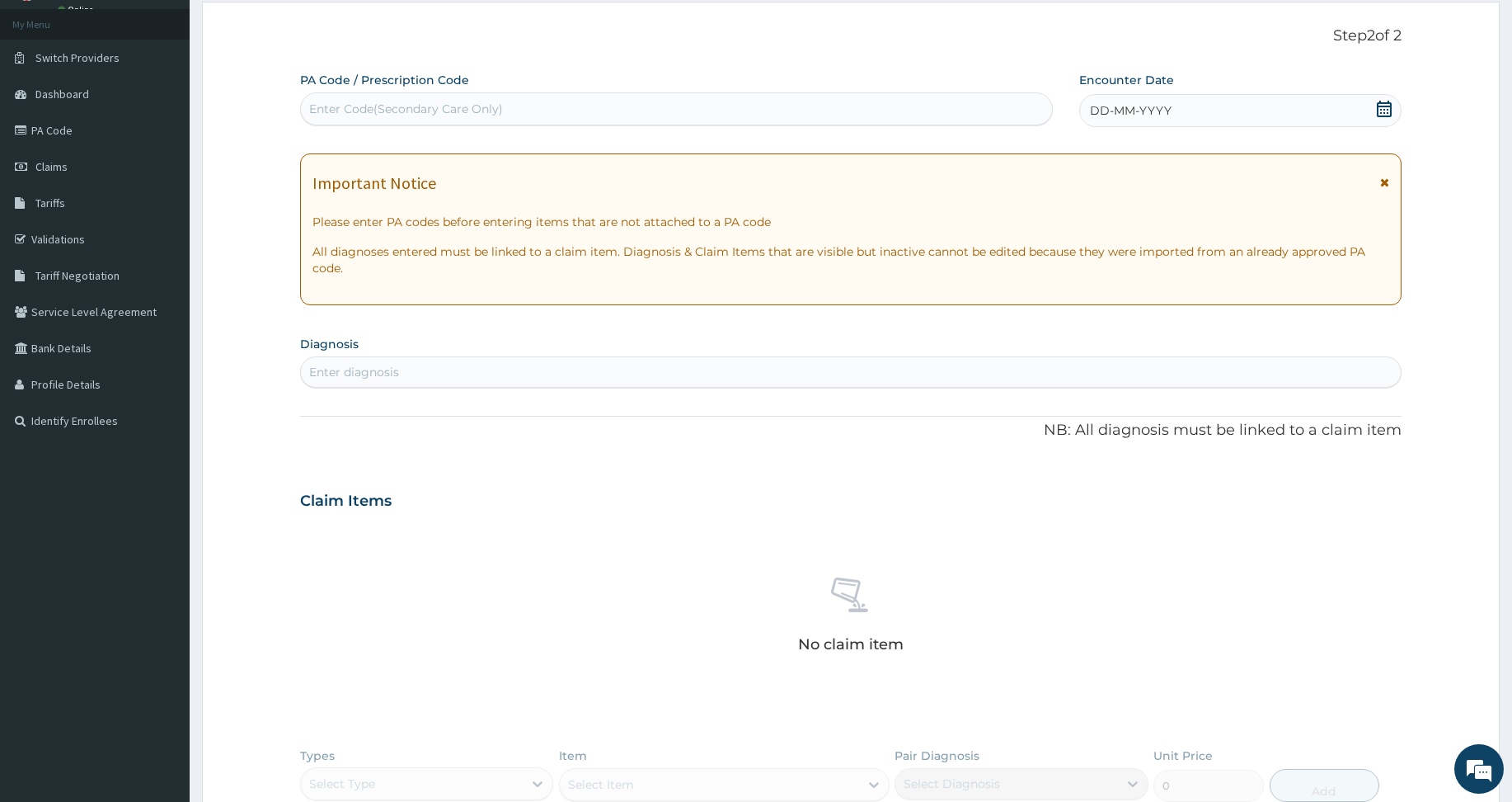
click at [321, 103] on div "Enter Code(Secondary Care Only)" at bounding box center [406, 108] width 193 height 16
paste input "PA/73CDCE"
type input "PA/73CDCE"
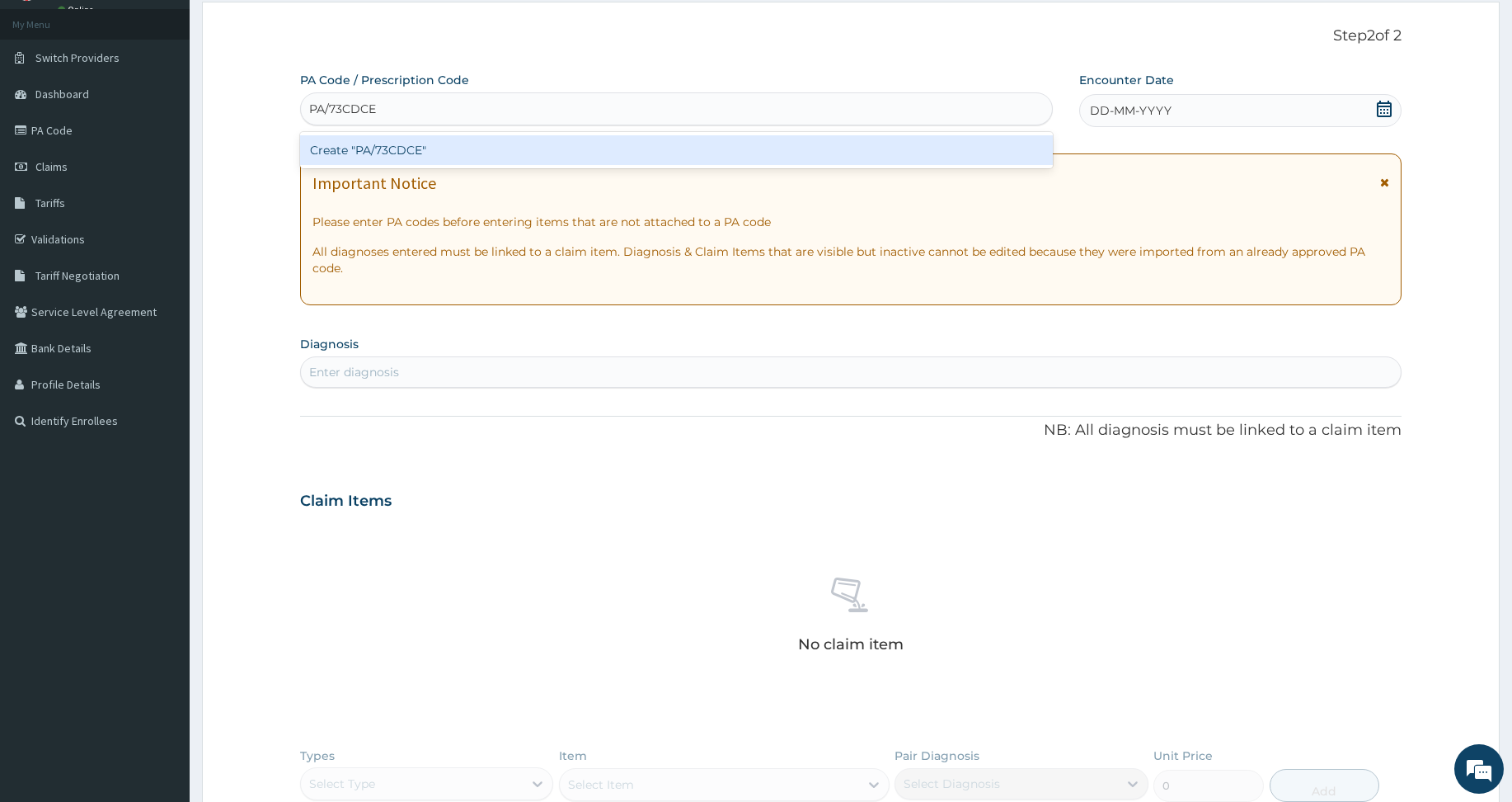
click at [325, 150] on div "Create "PA/73CDCE"" at bounding box center [677, 150] width 753 height 29
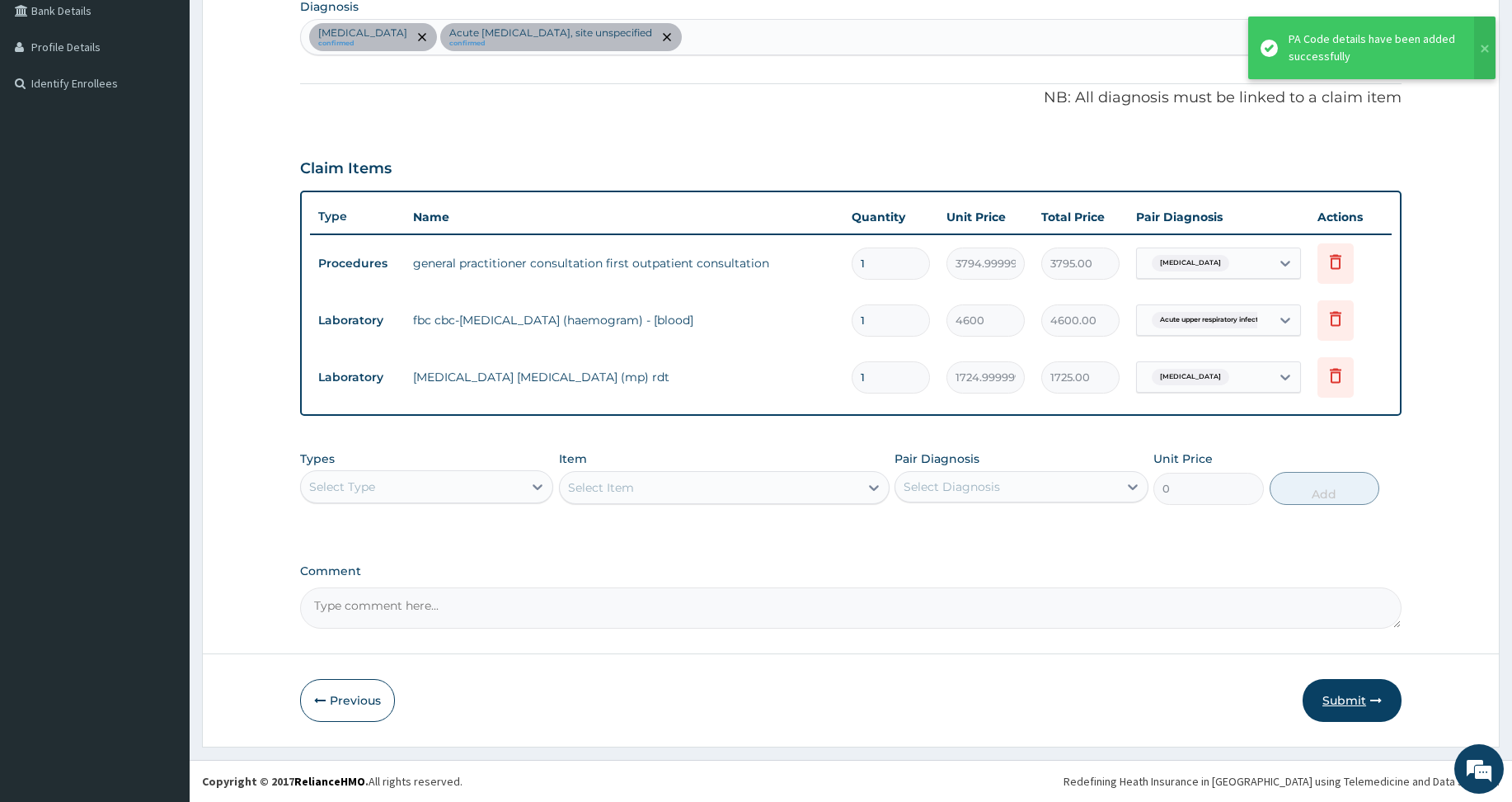
click at [1335, 704] on button "Submit" at bounding box center [1352, 700] width 99 height 43
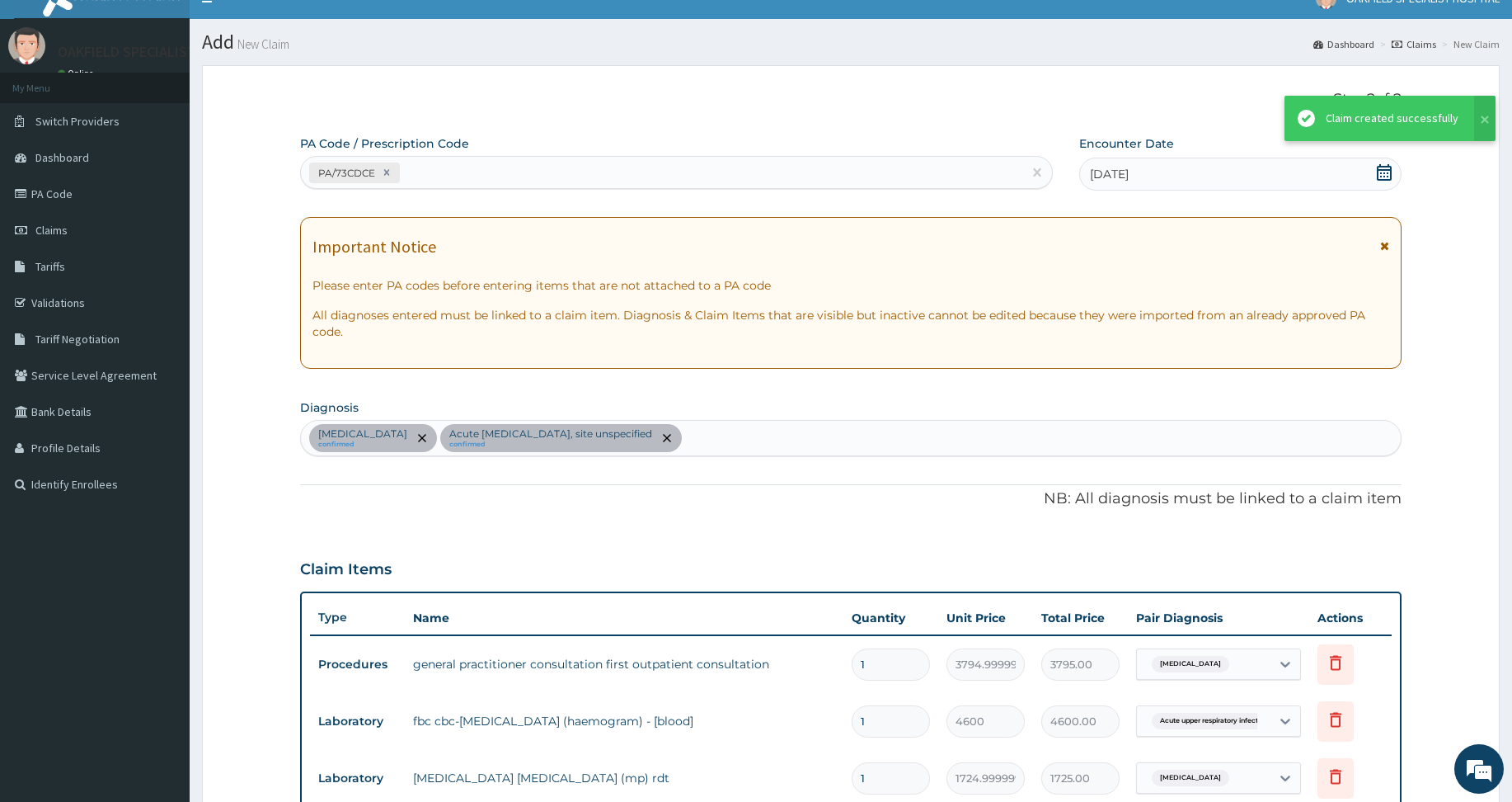
scroll to position [423, 0]
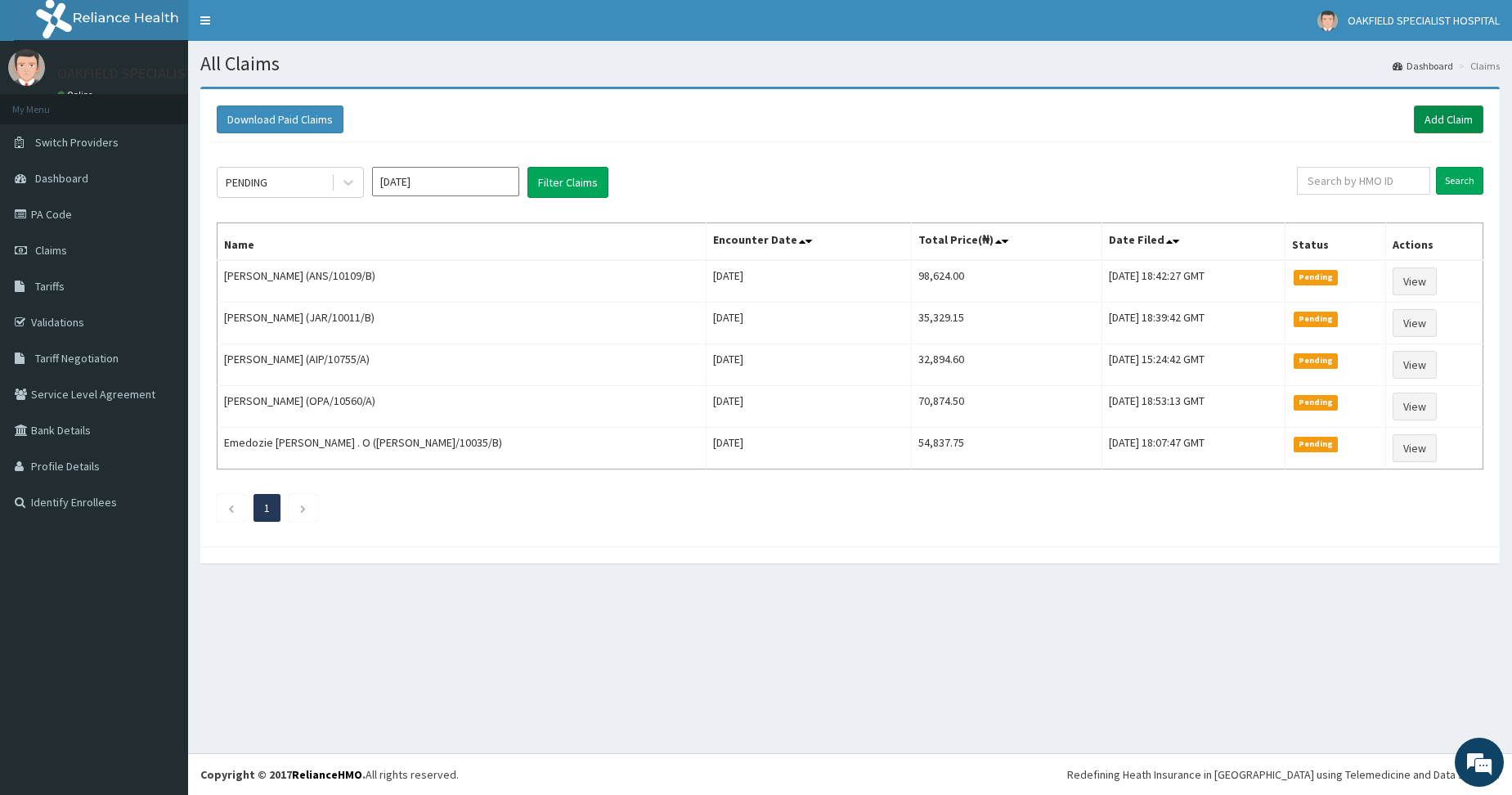
click at [1436, 113] on link "Add Claim" at bounding box center [1449, 119] width 70 height 28
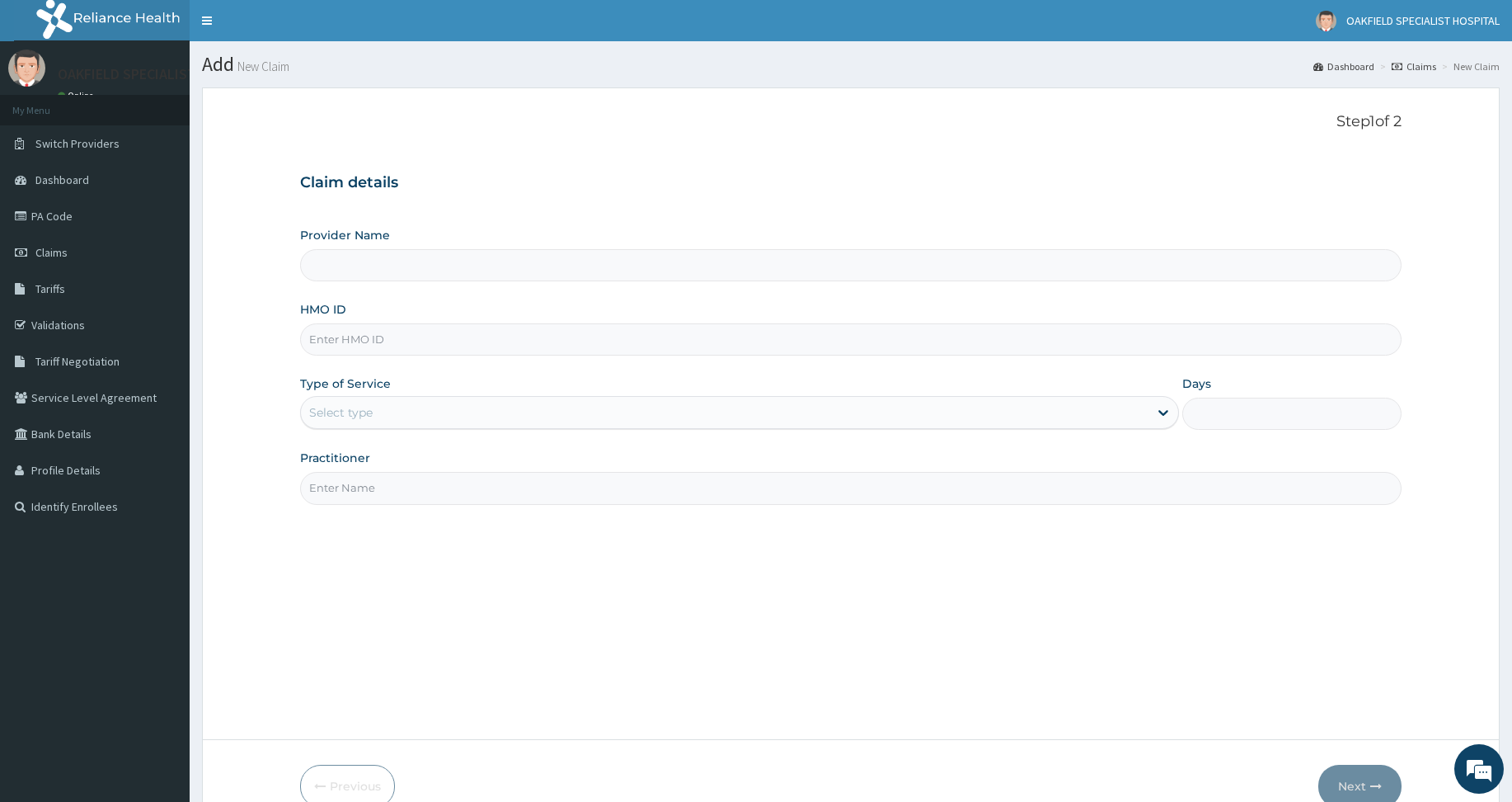
click at [361, 350] on input "HMO ID" at bounding box center [851, 339] width 1102 height 32
paste input "TEN/10014/D"
type input "TEN/10014/D"
type input "Vinca Hospital Limited"
type input "TEN/10014/D"
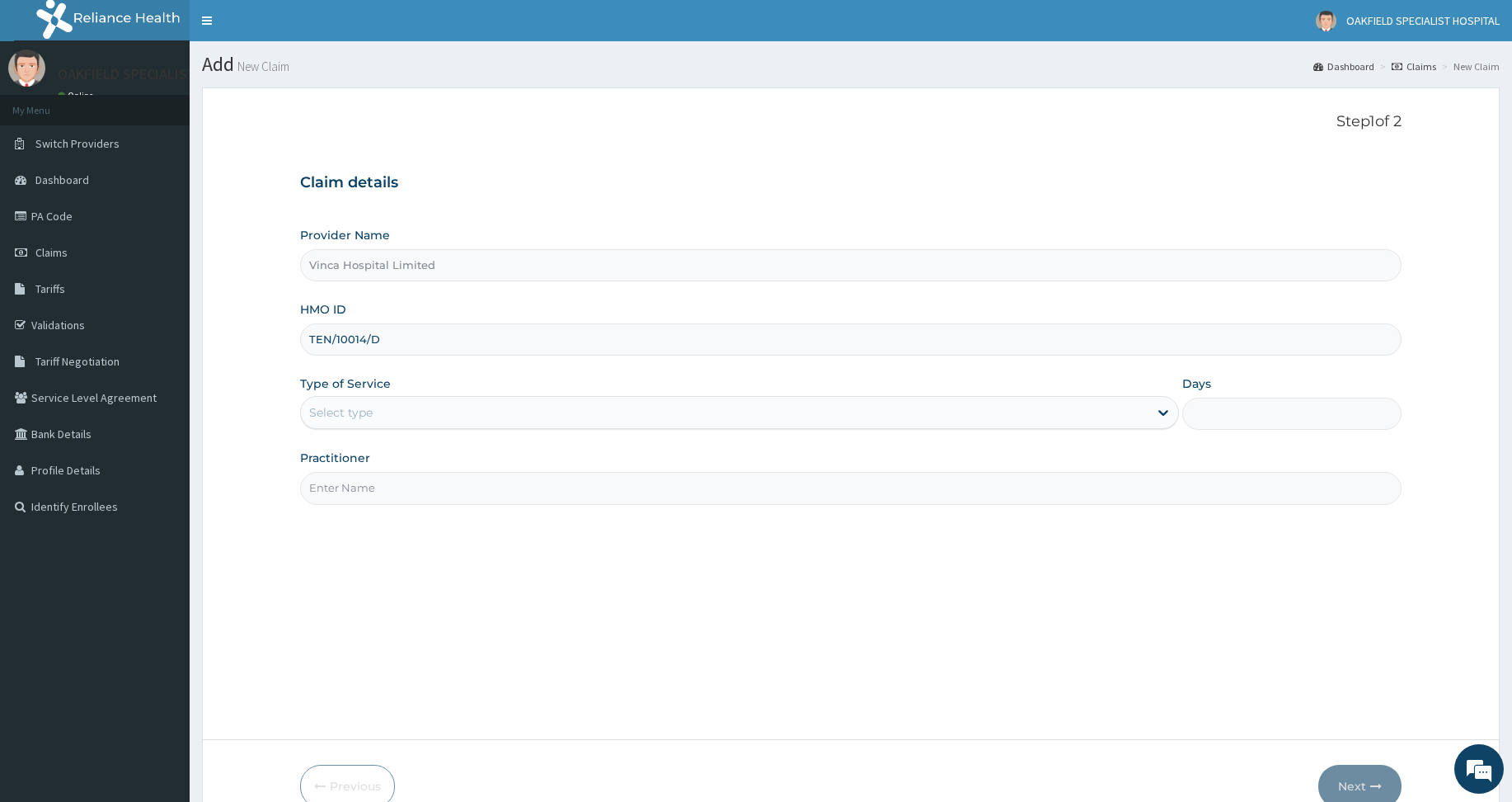
click at [330, 414] on div "Select type" at bounding box center [340, 411] width 64 height 16
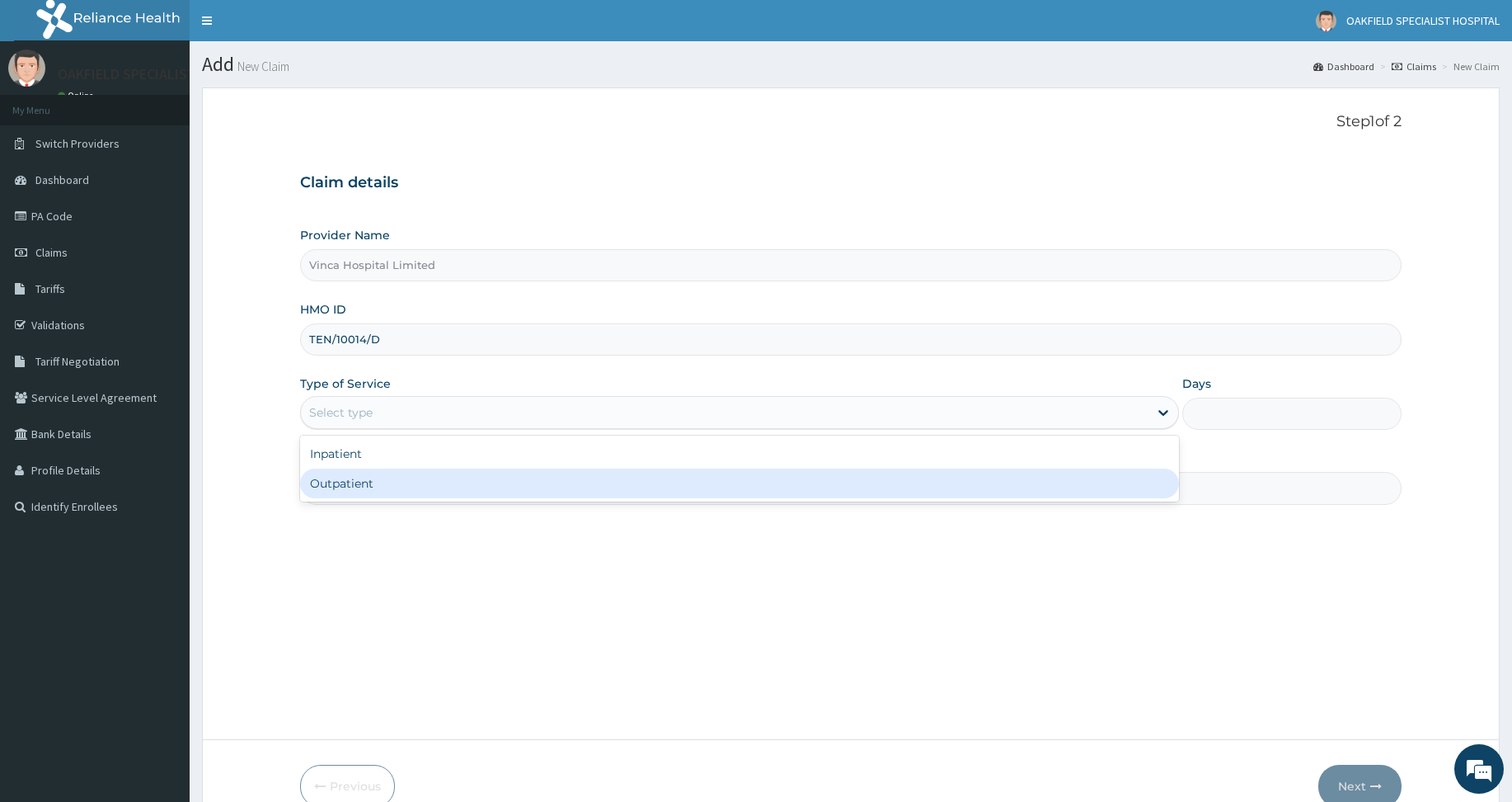
click at [344, 472] on div "Outpatient" at bounding box center [739, 483] width 879 height 29
type input "1"
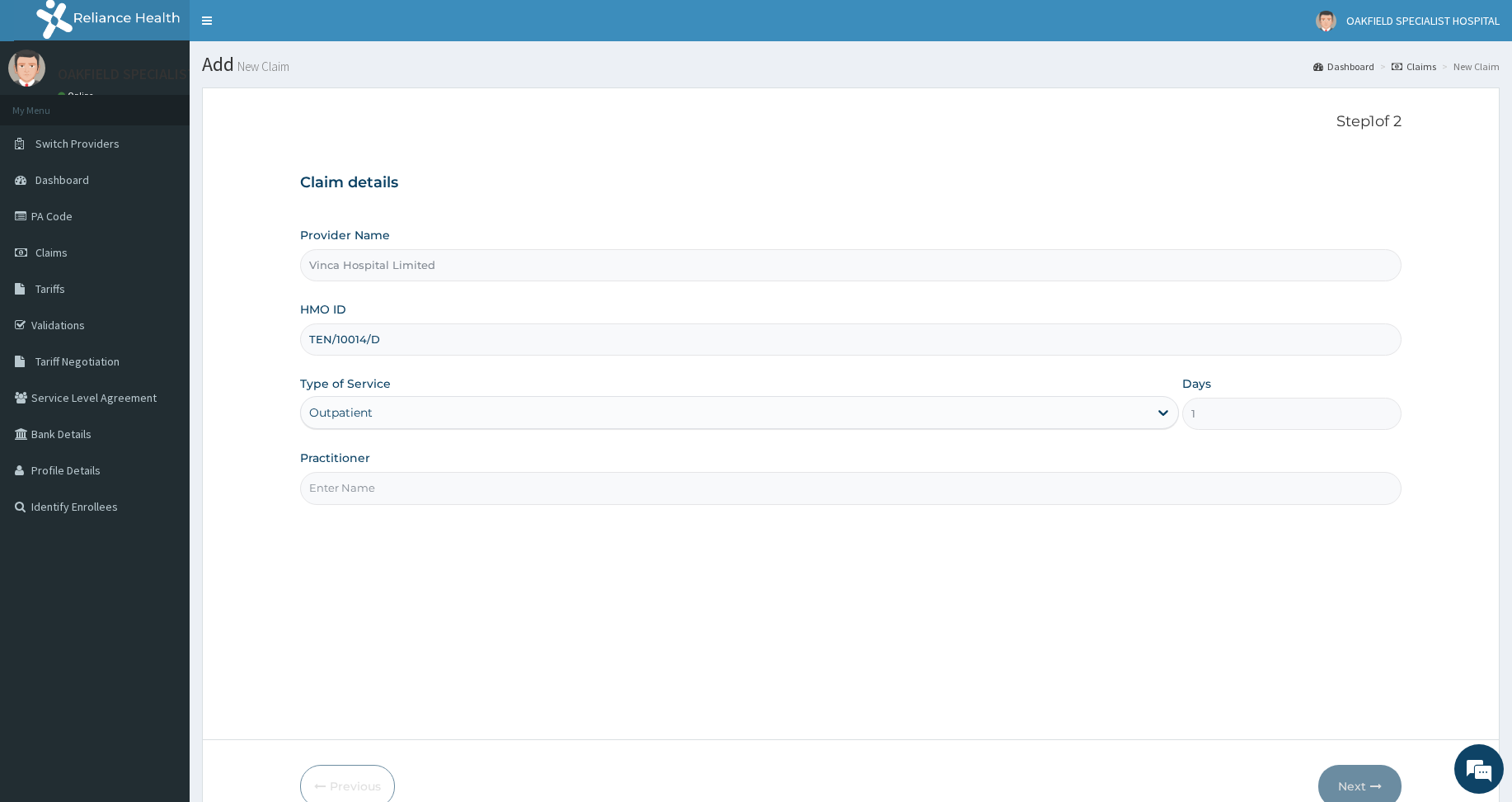
click at [345, 473] on input "Practitioner" at bounding box center [851, 488] width 1102 height 32
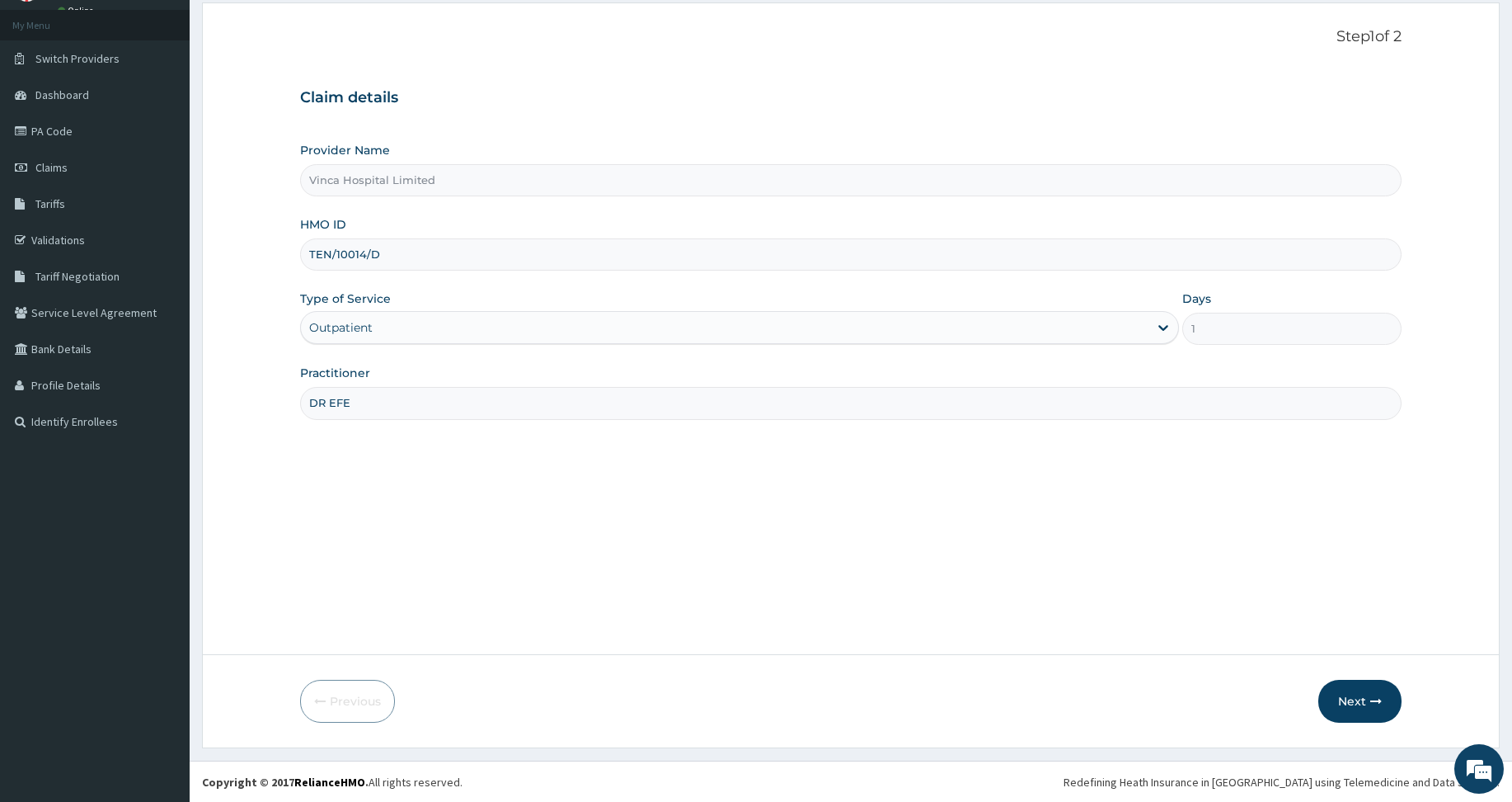
scroll to position [85, 0]
type input "DR EFE"
click at [1357, 694] on button "Next" at bounding box center [1360, 700] width 83 height 43
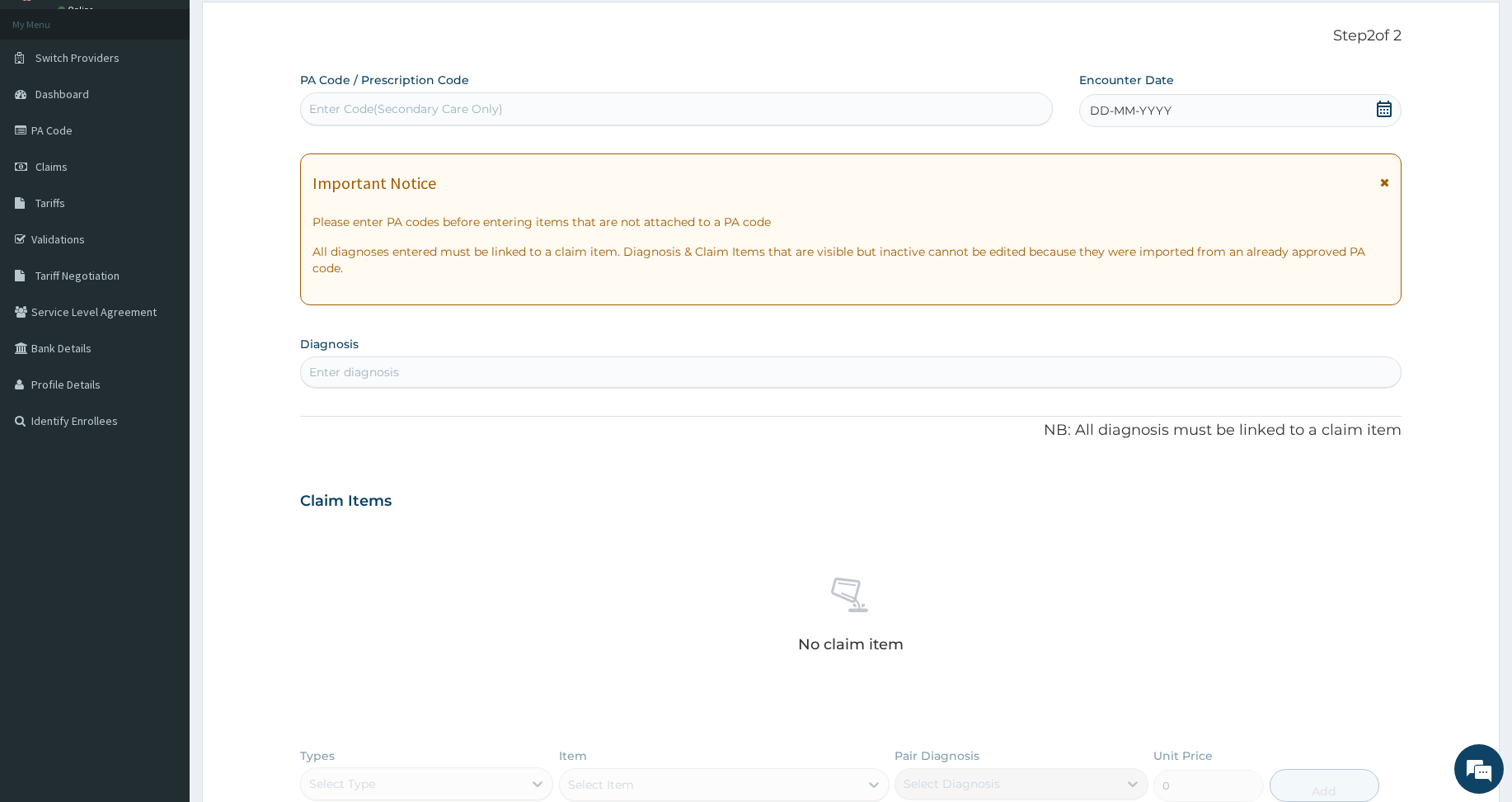
click at [377, 113] on div "Enter Code(Secondary Care Only)" at bounding box center [406, 108] width 193 height 16
paste input "PA/D199E4"
type input "PA/D199E4"
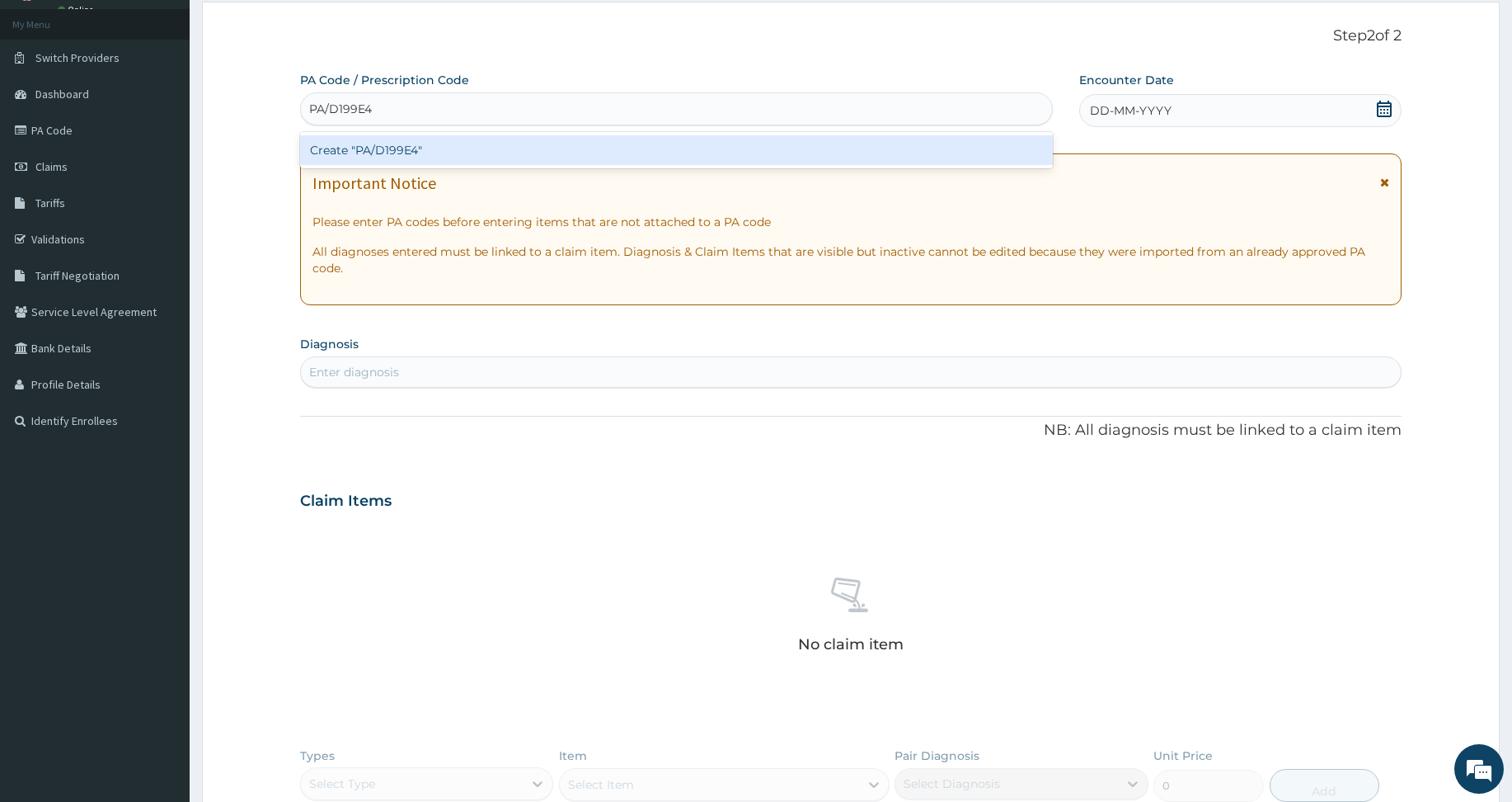
click at [348, 144] on div "Create "PA/D199E4"" at bounding box center [677, 150] width 753 height 29
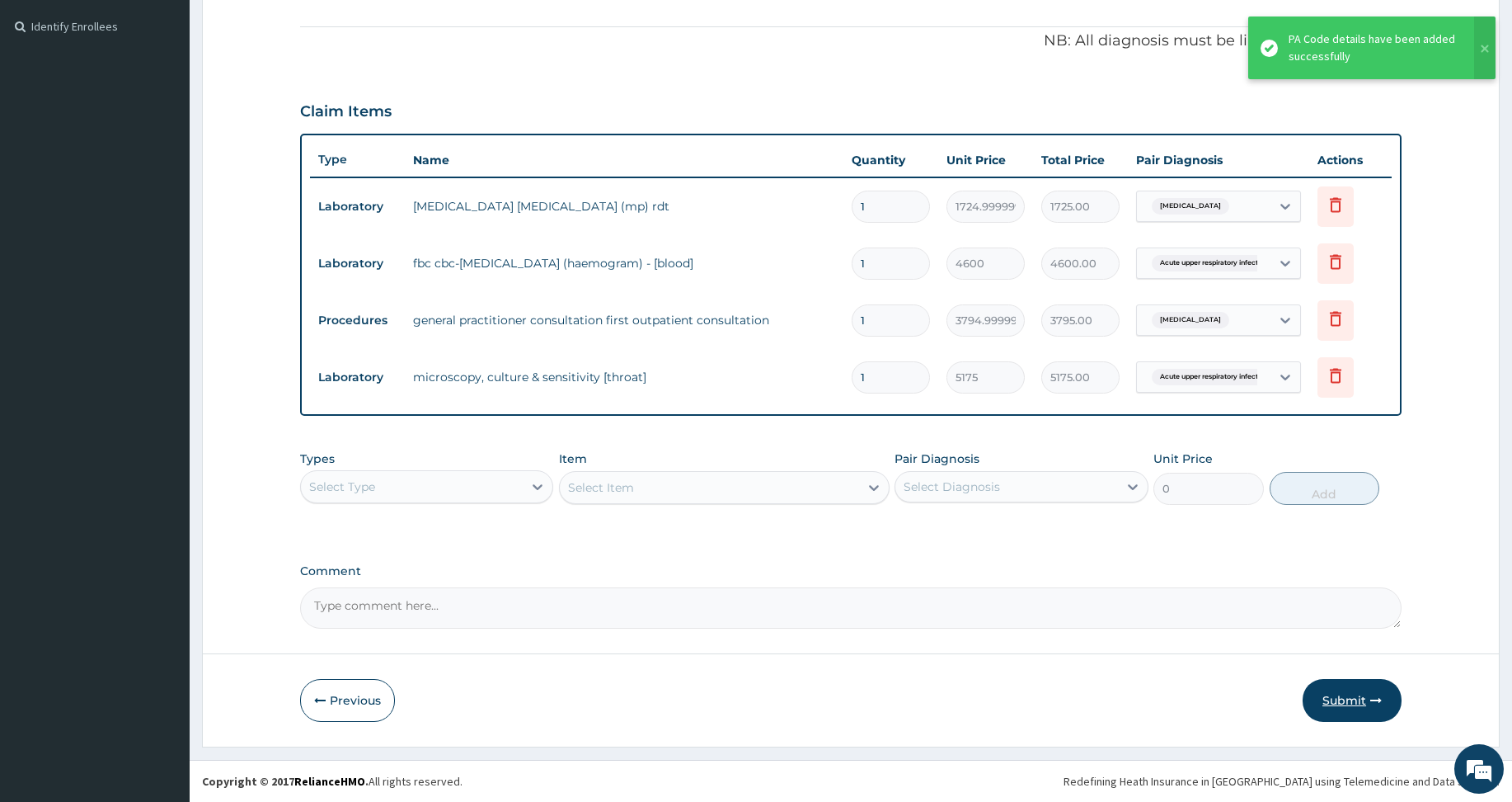
click at [1351, 703] on button "Submit" at bounding box center [1352, 700] width 99 height 43
